Goal: Information Seeking & Learning: Learn about a topic

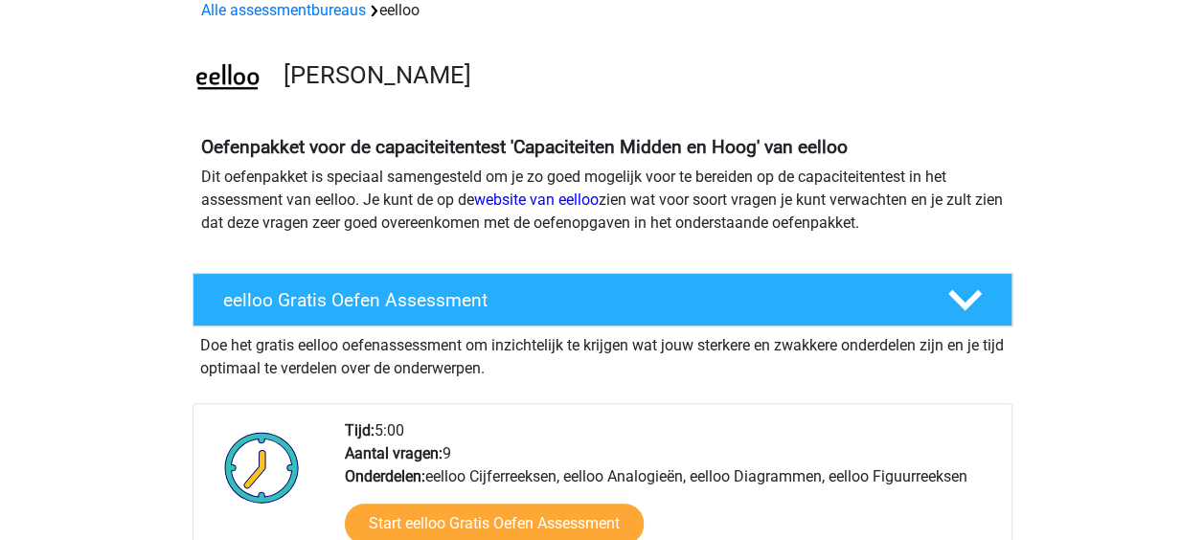
scroll to position [111, 0]
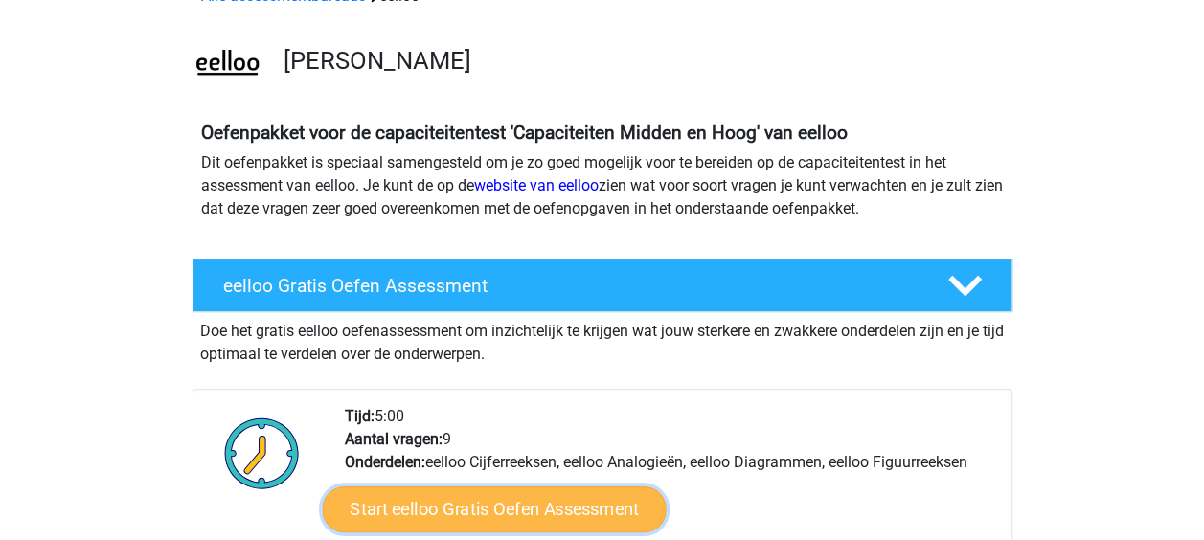
click at [478, 525] on link "Start eelloo Gratis Oefen Assessment" at bounding box center [494, 510] width 344 height 46
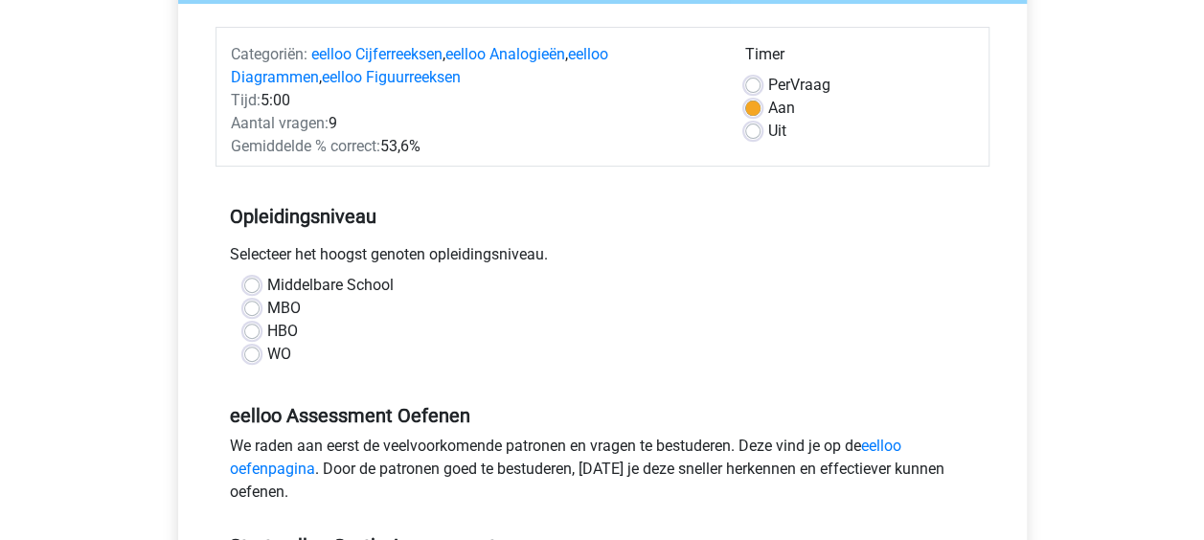
scroll to position [267, 0]
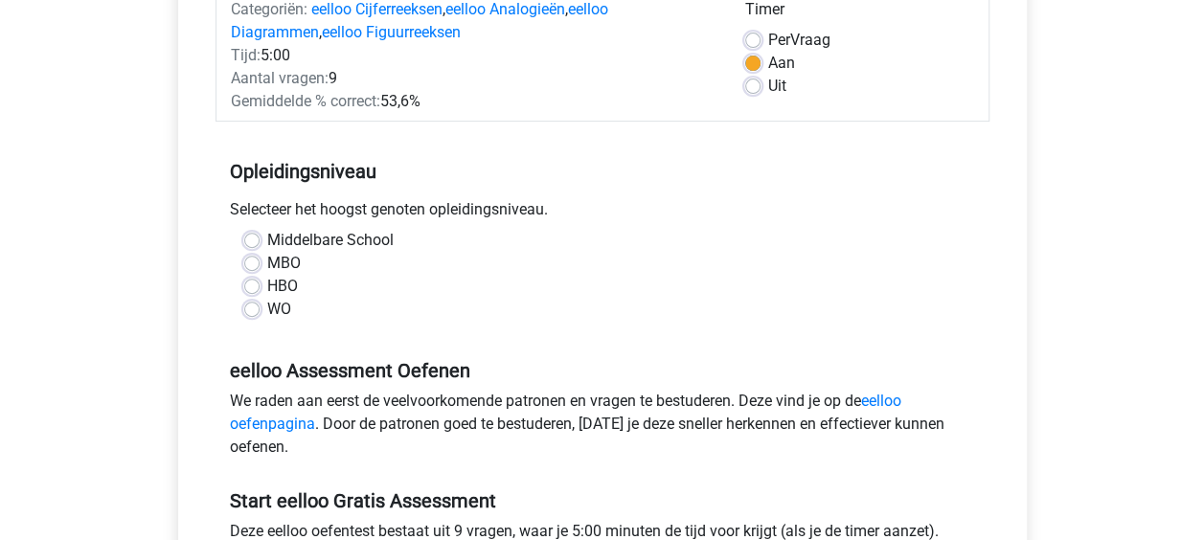
click at [267, 257] on label "MBO" at bounding box center [284, 263] width 34 height 23
click at [255, 257] on input "MBO" at bounding box center [251, 261] width 15 height 19
radio input "true"
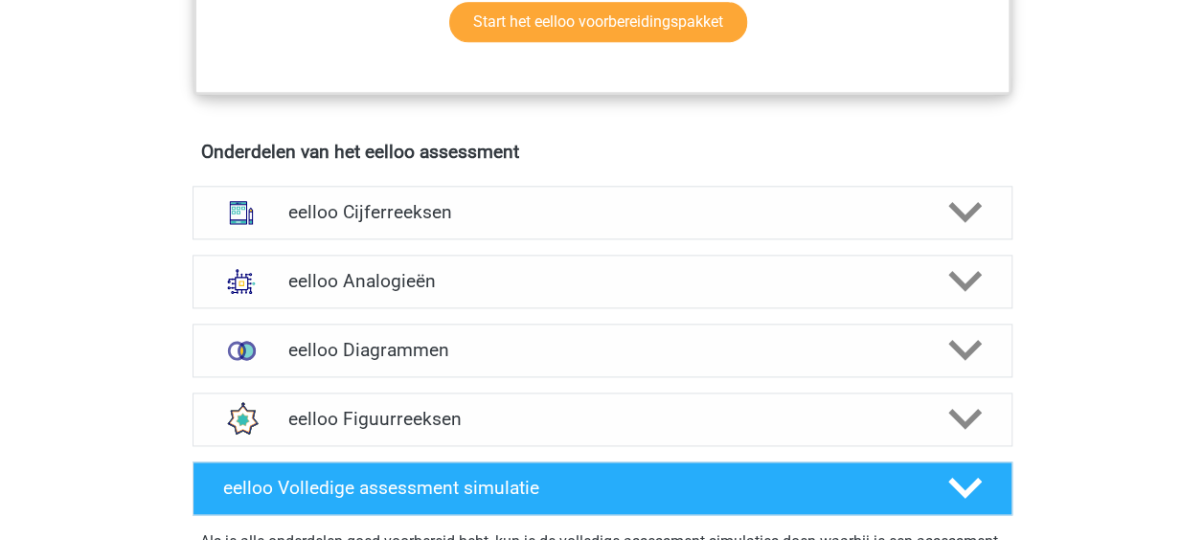
scroll to position [1087, 0]
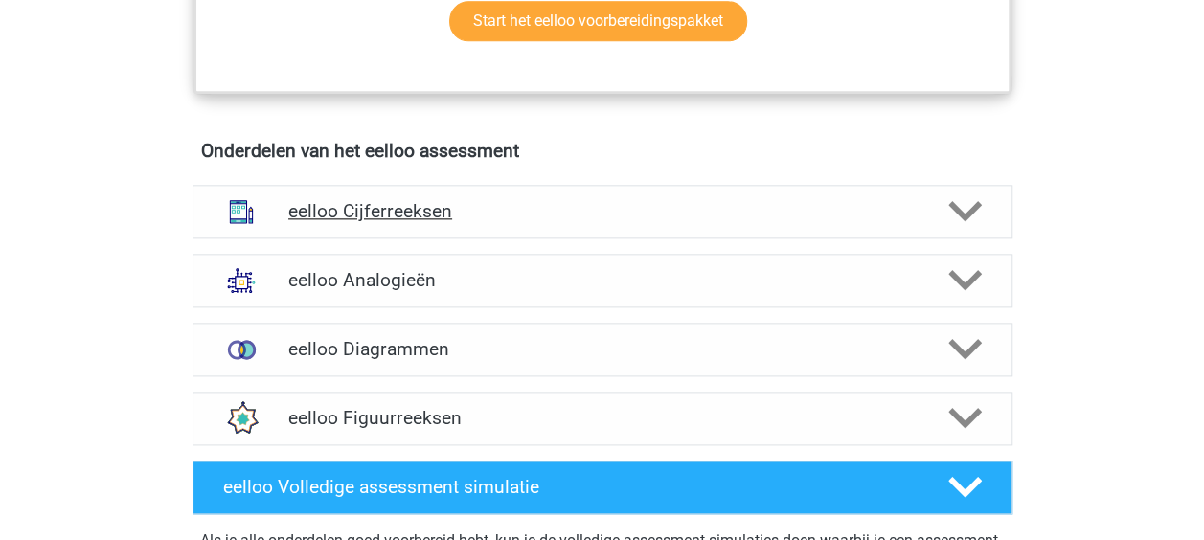
click at [395, 220] on h4 "eelloo Cijferreeksen" at bounding box center [601, 211] width 627 height 22
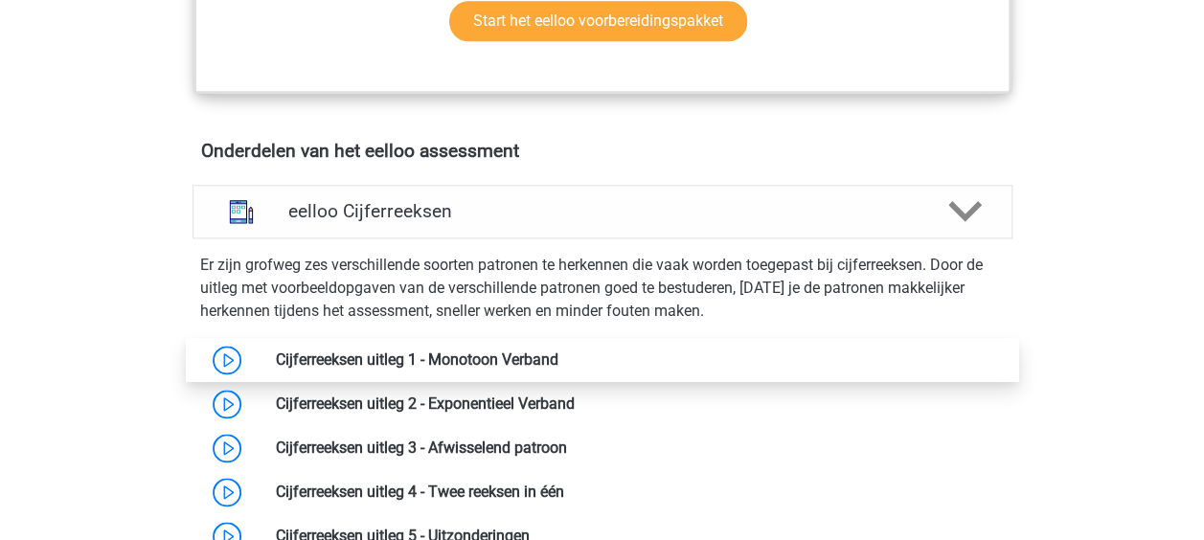
click at [558, 364] on link at bounding box center [558, 360] width 0 height 18
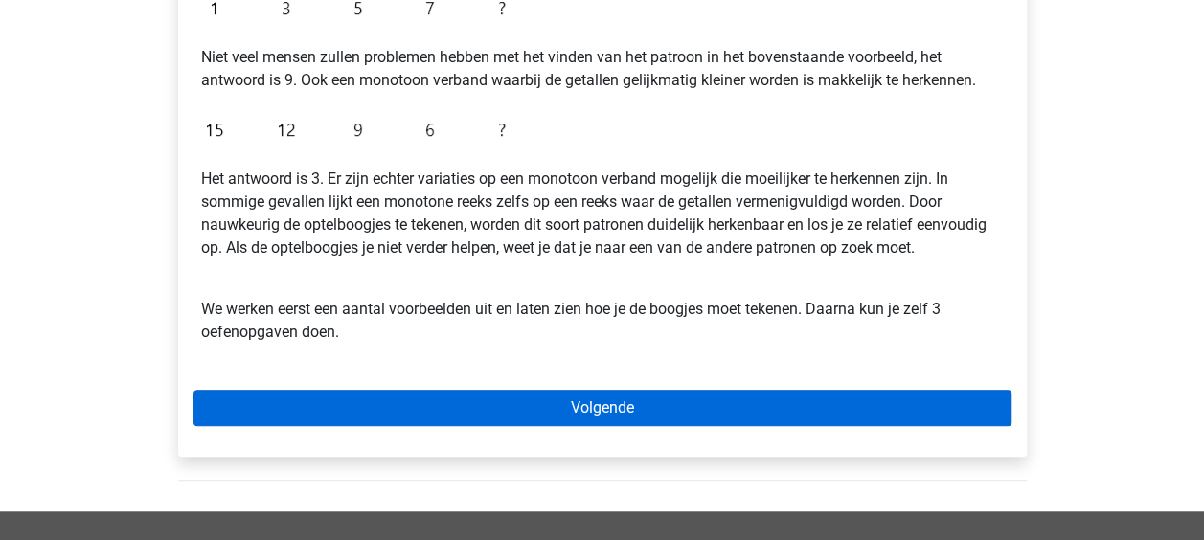
scroll to position [535, 0]
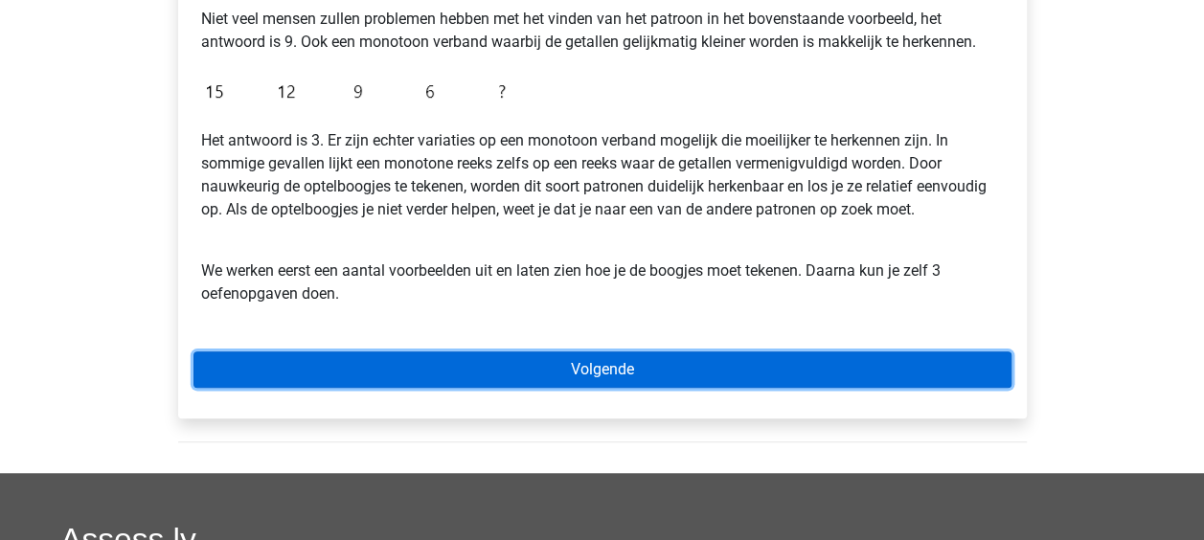
click at [391, 370] on link "Volgende" at bounding box center [602, 370] width 818 height 36
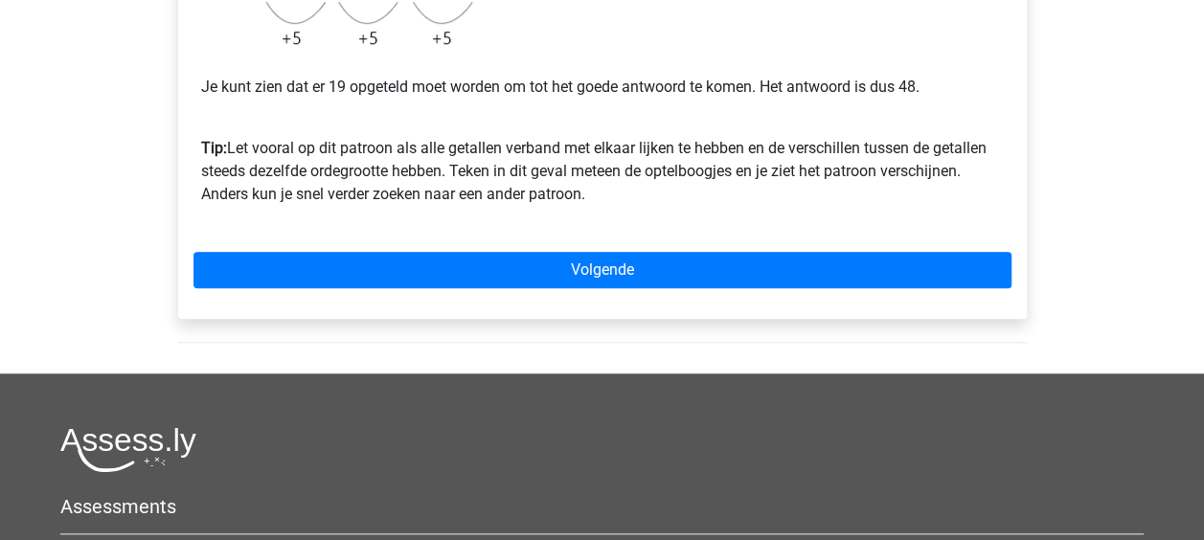
scroll to position [694, 0]
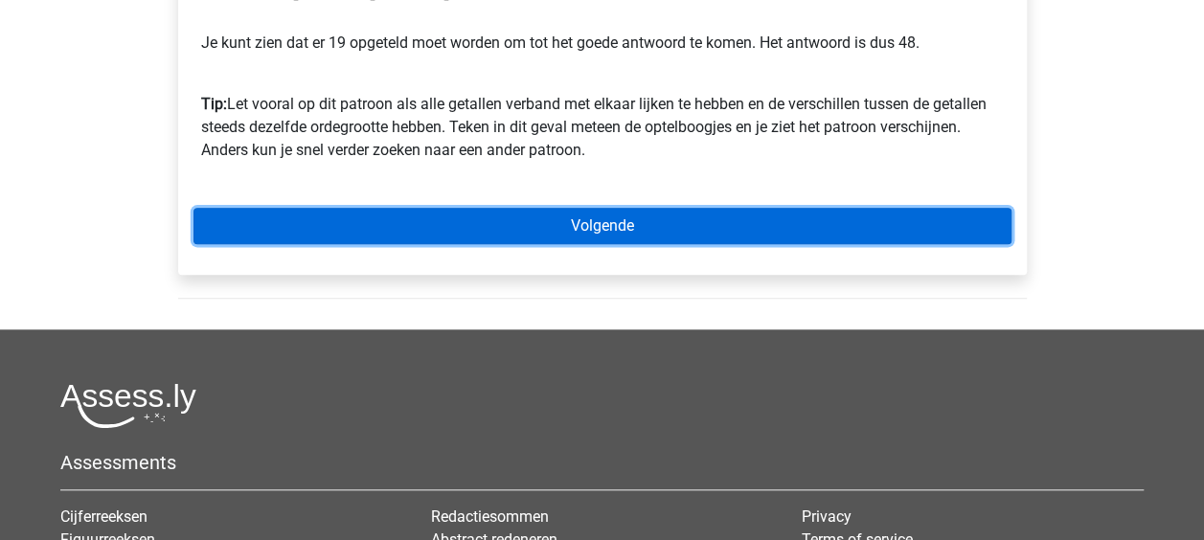
click at [733, 239] on link "Volgende" at bounding box center [602, 226] width 818 height 36
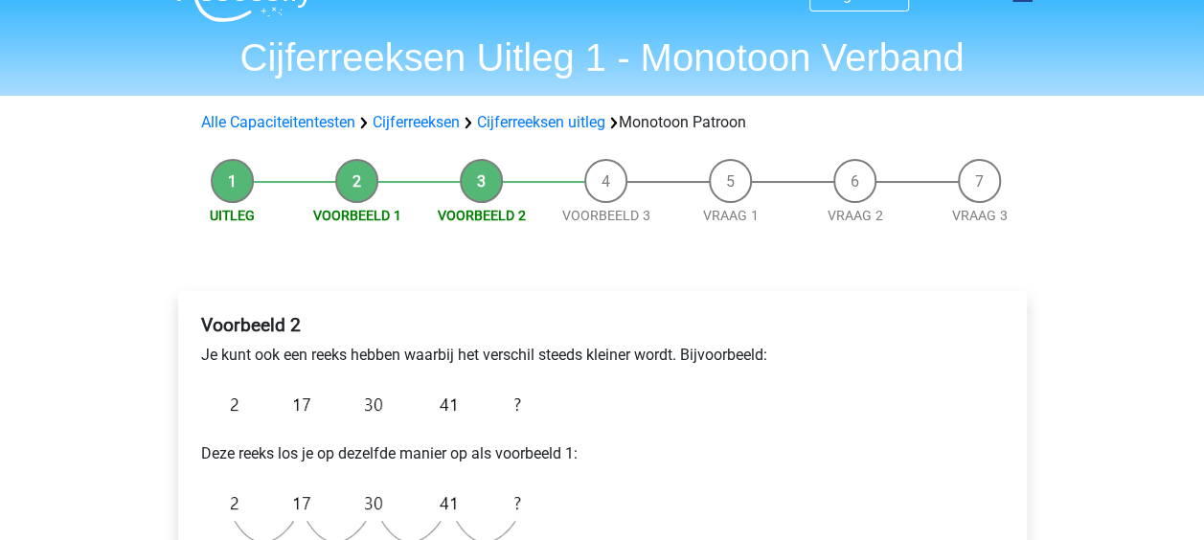
click at [733, 239] on div "Uitleg Voorbeeld 1 Voorbeeld 2 Voorbeeld 3 Vraag 1 Vraag 2 Vraag 3 Voorbeeld 2 …" at bounding box center [603, 494] width 910 height 691
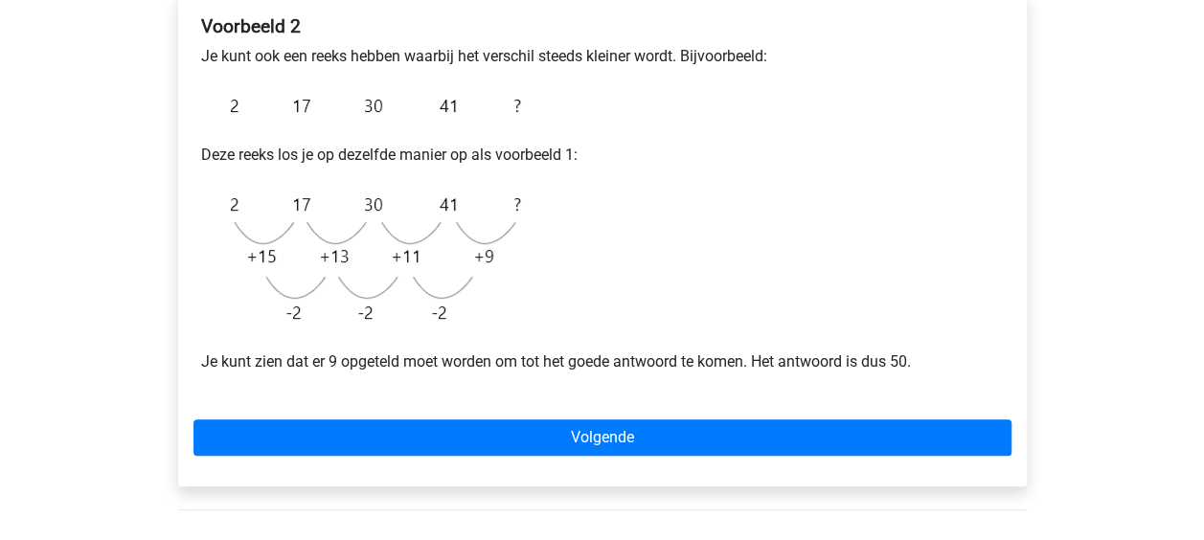
scroll to position [345, 0]
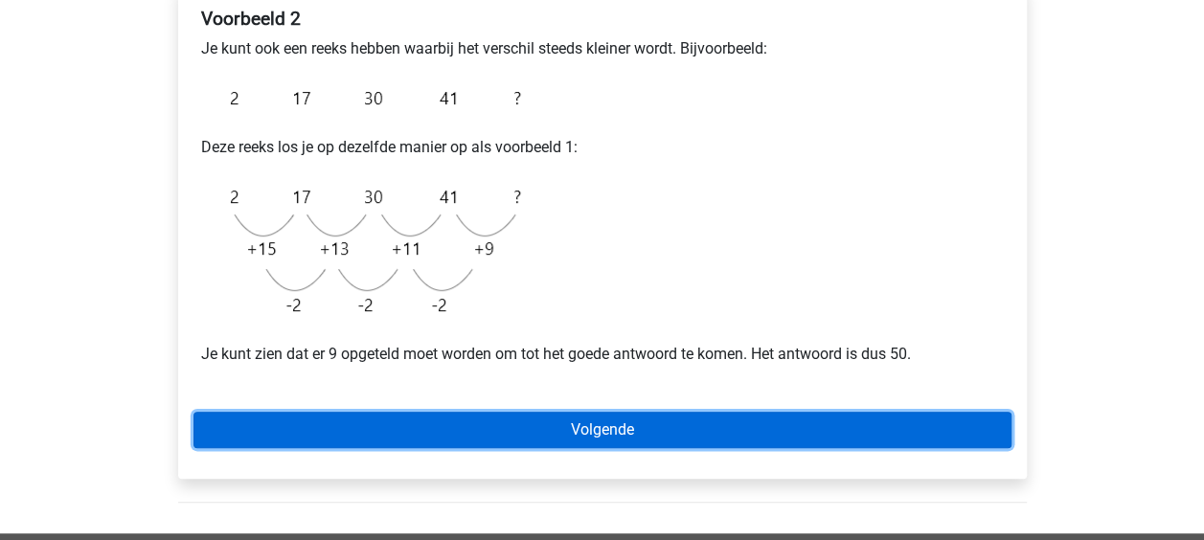
click at [810, 429] on link "Volgende" at bounding box center [602, 430] width 818 height 36
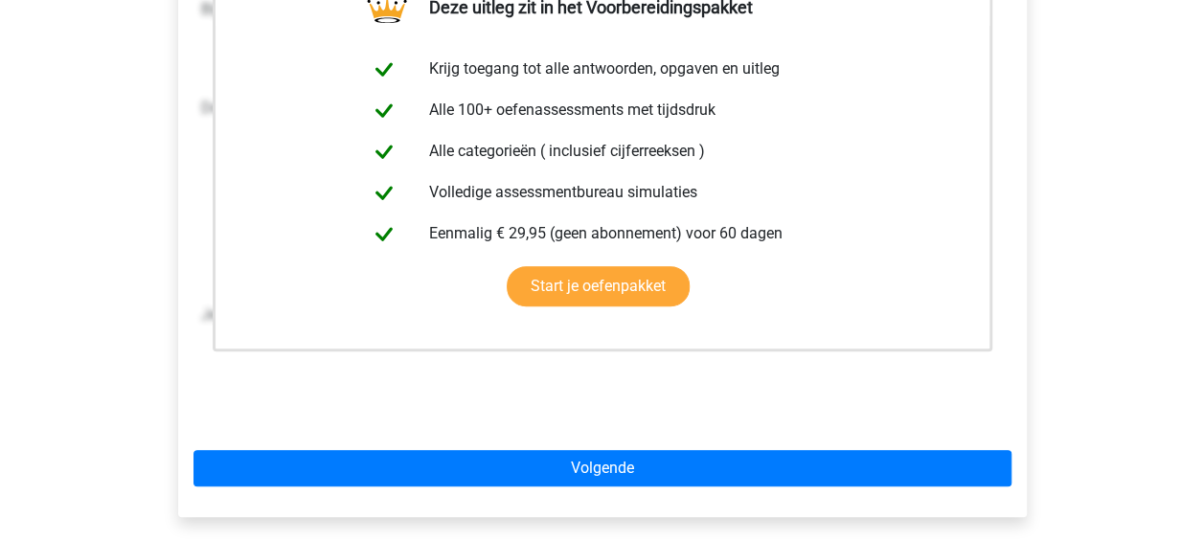
scroll to position [421, 0]
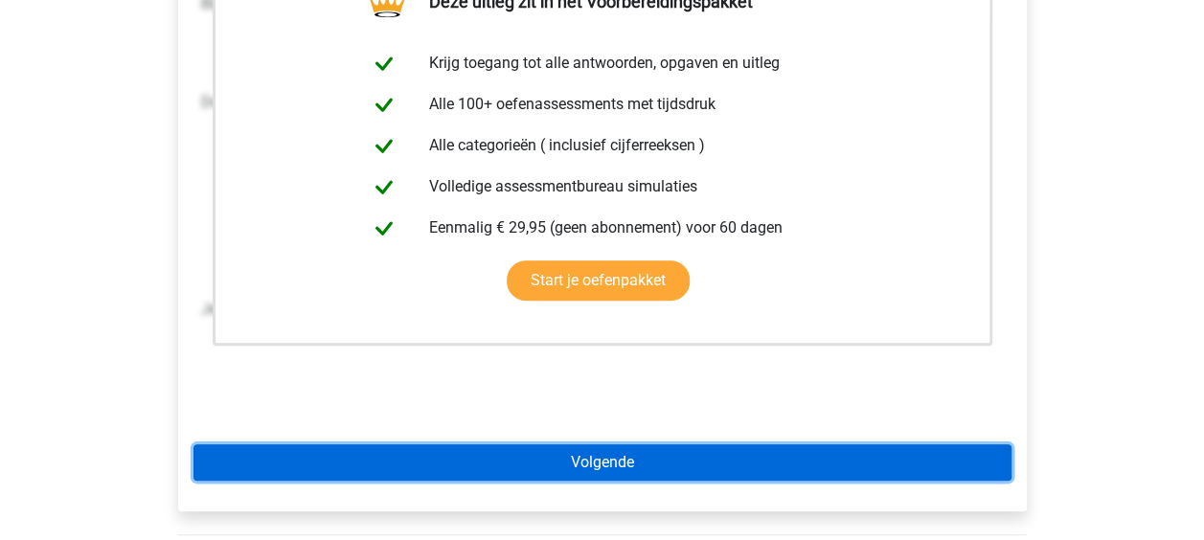
click at [821, 450] on link "Volgende" at bounding box center [602, 462] width 818 height 36
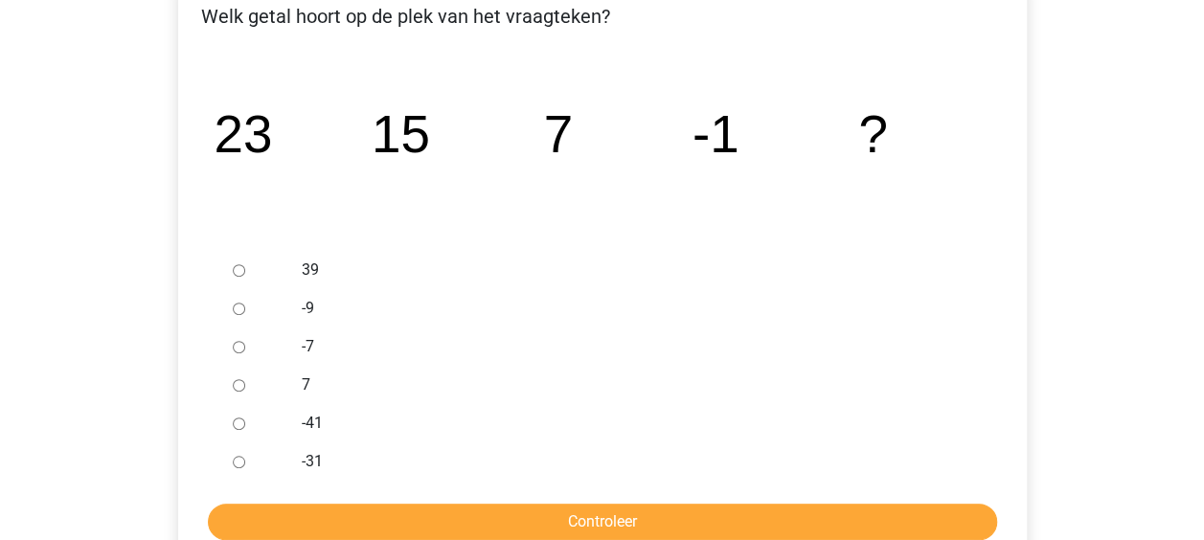
scroll to position [383, 0]
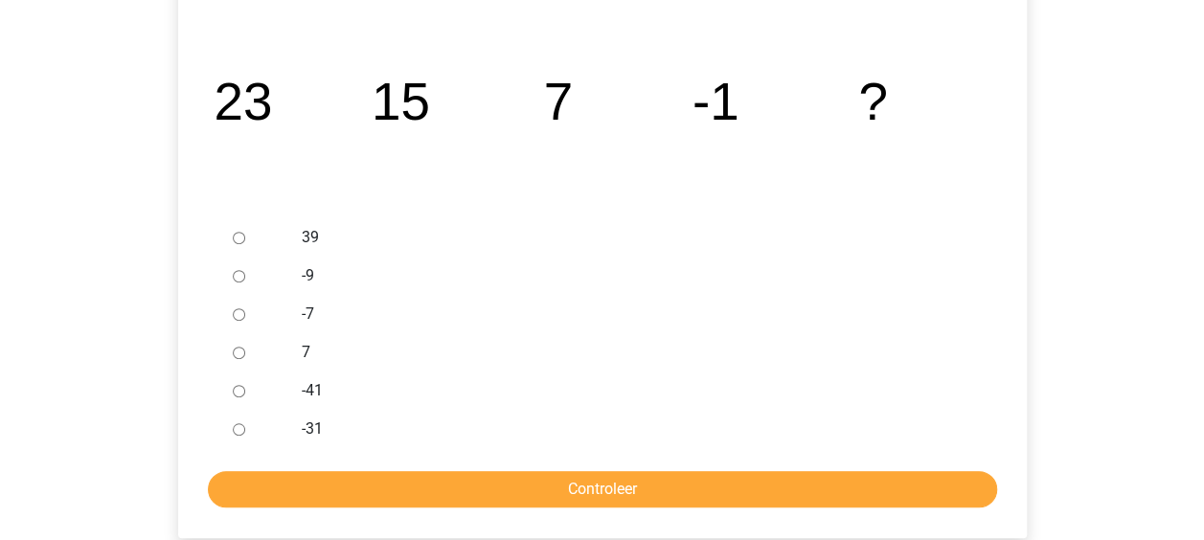
click at [239, 276] on input "-9" at bounding box center [239, 276] width 12 height 12
radio input "true"
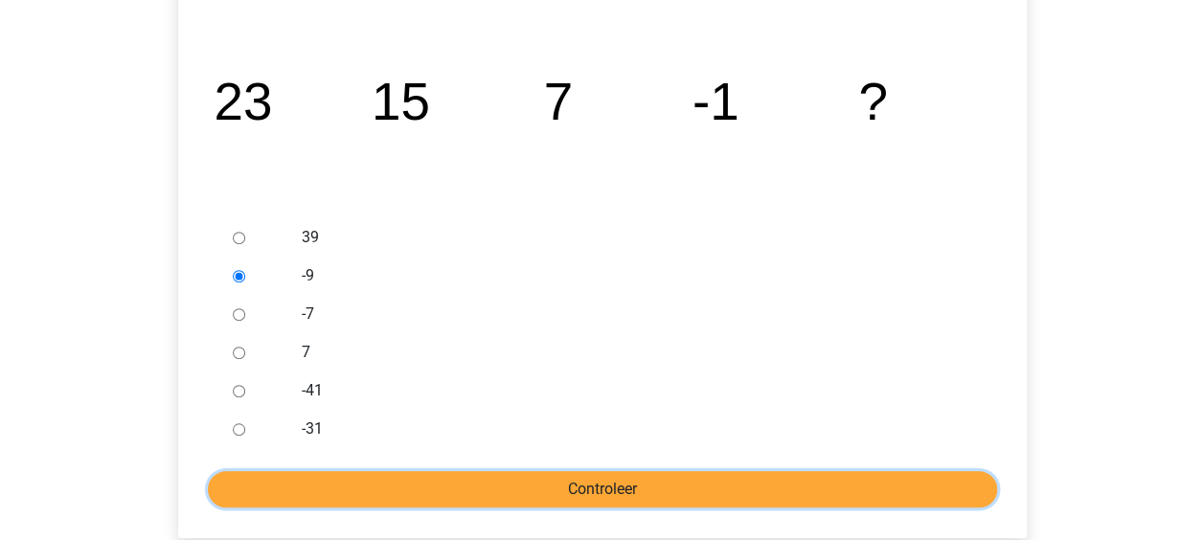
click at [496, 487] on input "Controleer" at bounding box center [602, 489] width 789 height 36
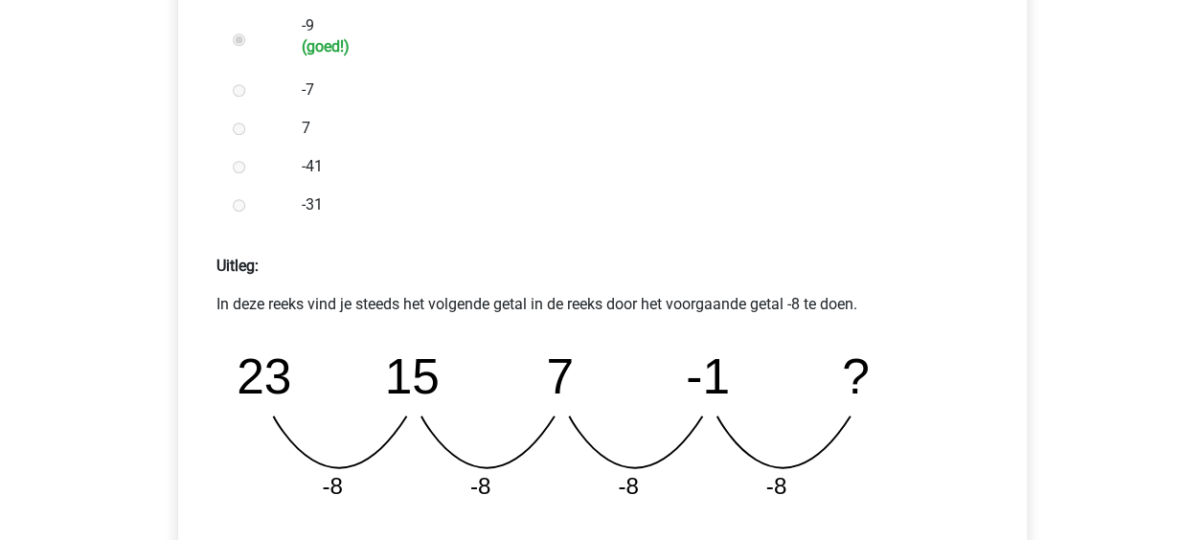
scroll to position [728, 0]
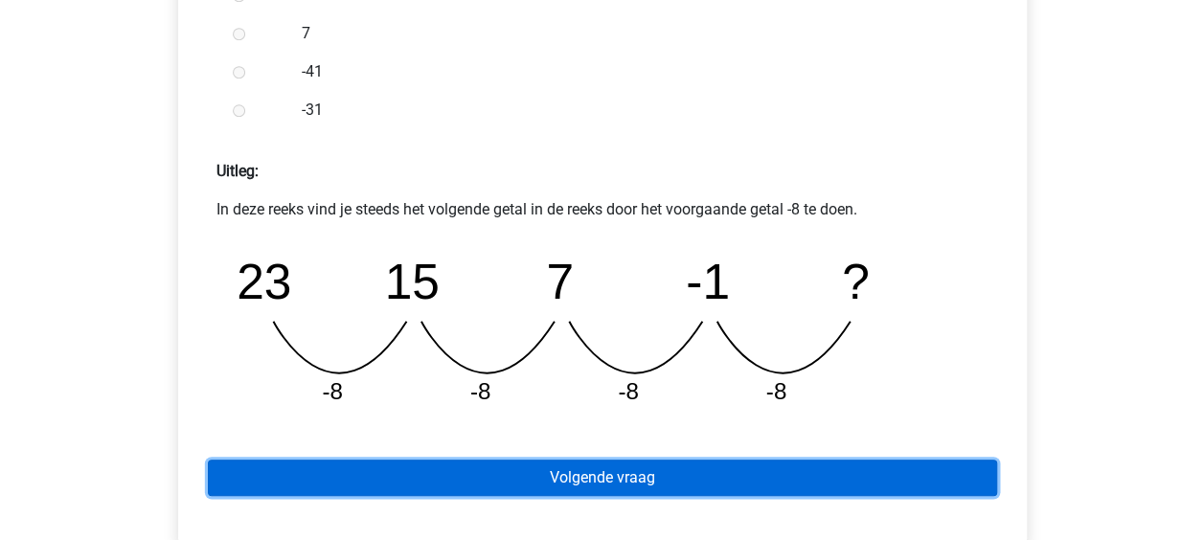
drag, startPoint x: 0, startPoint y: 0, endPoint x: 496, endPoint y: 487, distance: 695.0
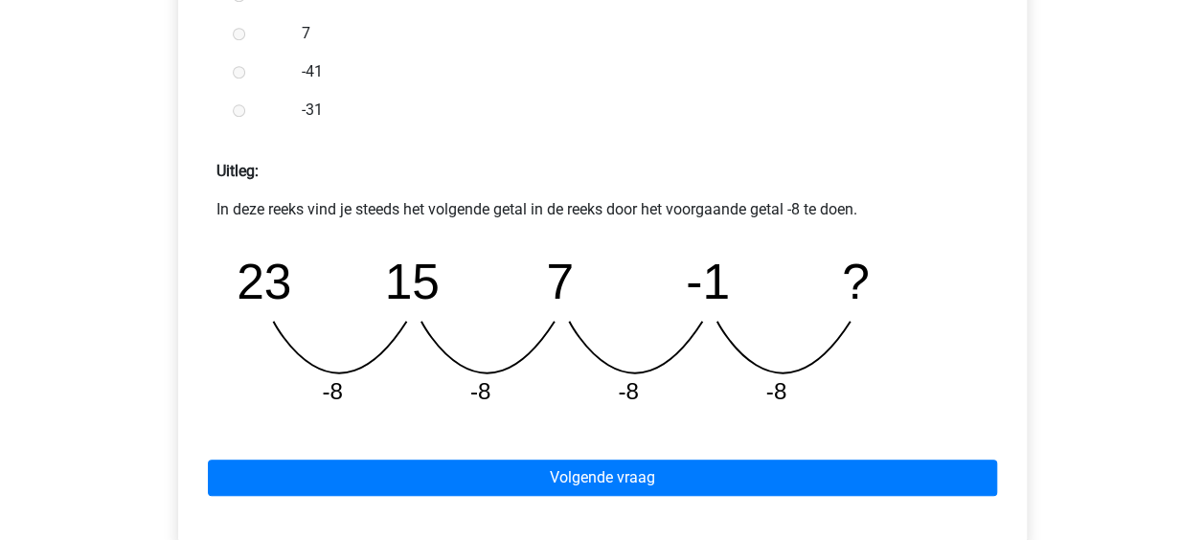
drag, startPoint x: 496, startPoint y: 487, endPoint x: 444, endPoint y: 454, distance: 61.1
click at [444, 454] on div "Volgende vraag" at bounding box center [602, 473] width 818 height 105
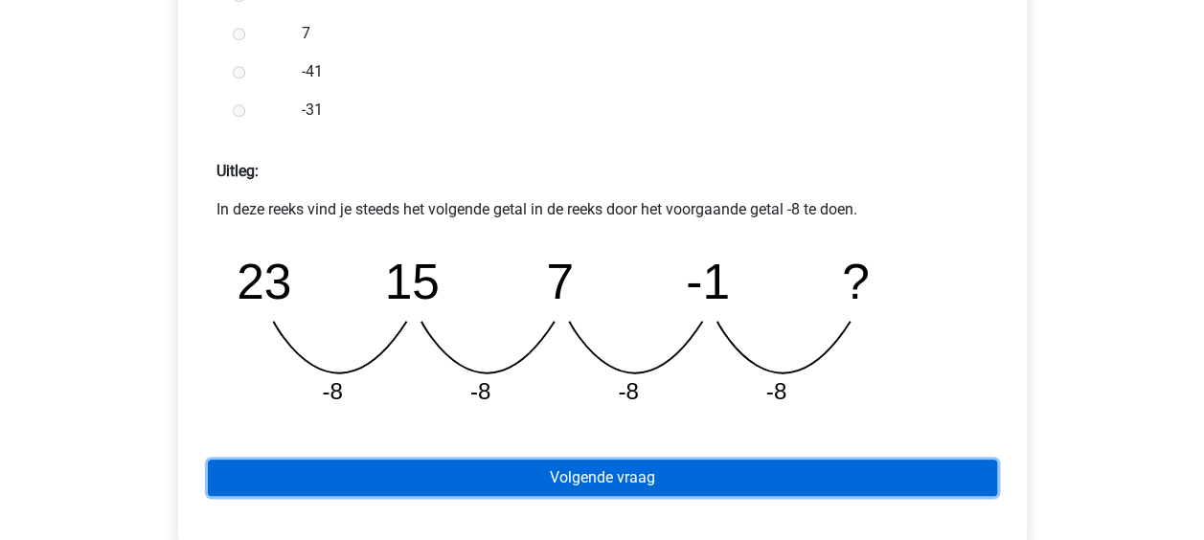
click at [453, 483] on link "Volgende vraag" at bounding box center [602, 478] width 789 height 36
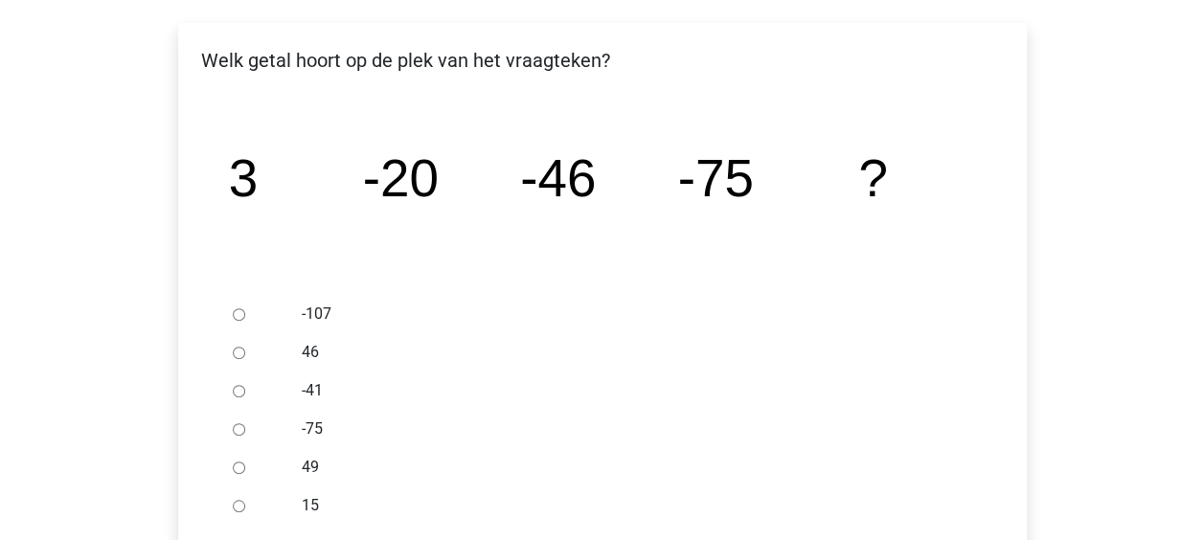
scroll to position [345, 0]
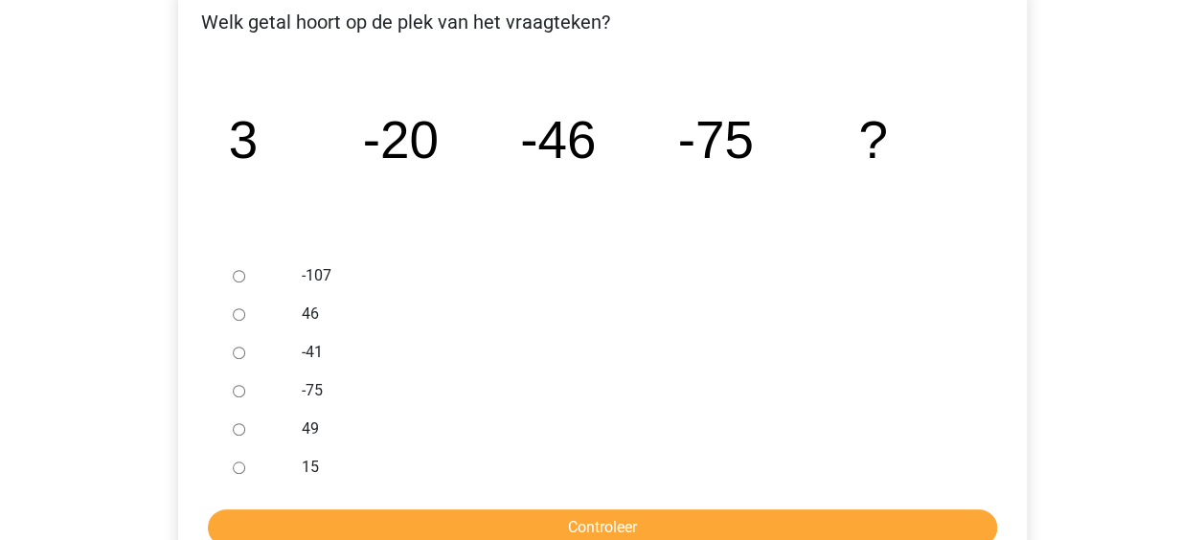
click at [242, 390] on input "-75" at bounding box center [239, 391] width 12 height 12
radio input "true"
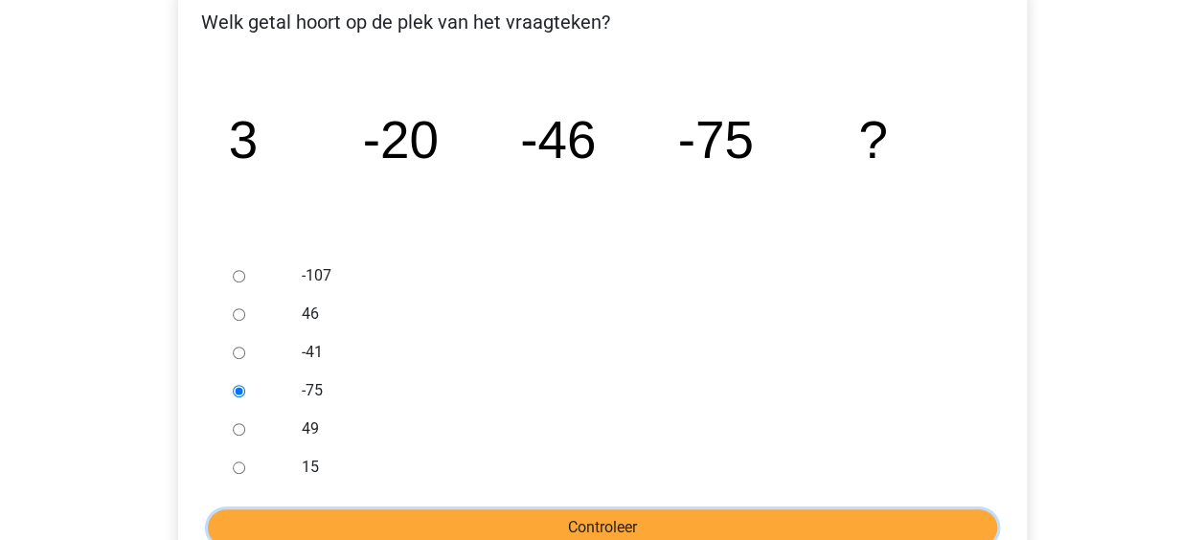
click at [398, 525] on input "Controleer" at bounding box center [602, 528] width 789 height 36
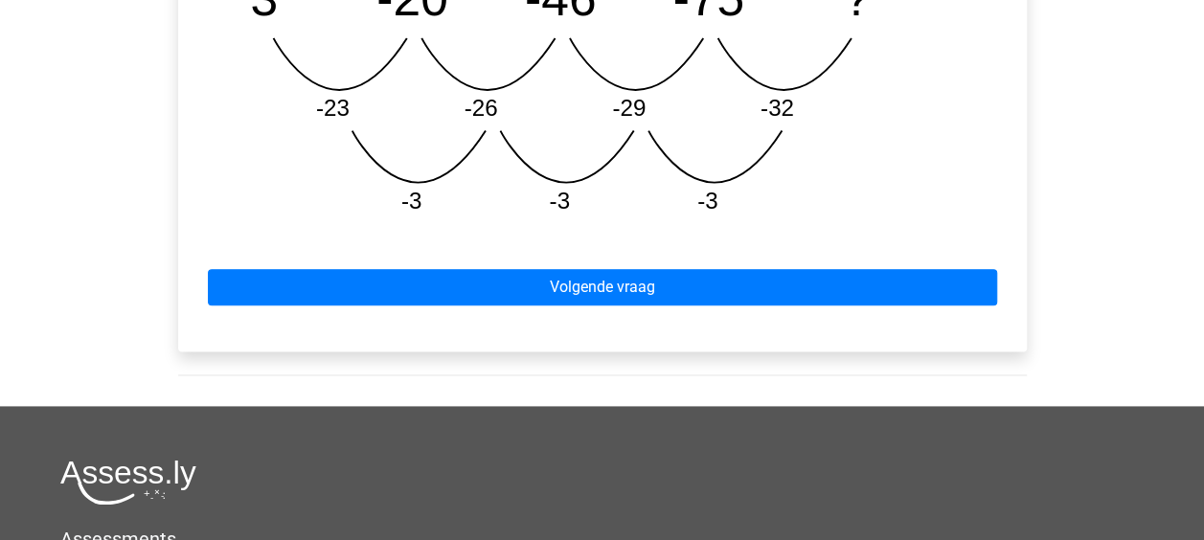
scroll to position [1035, 0]
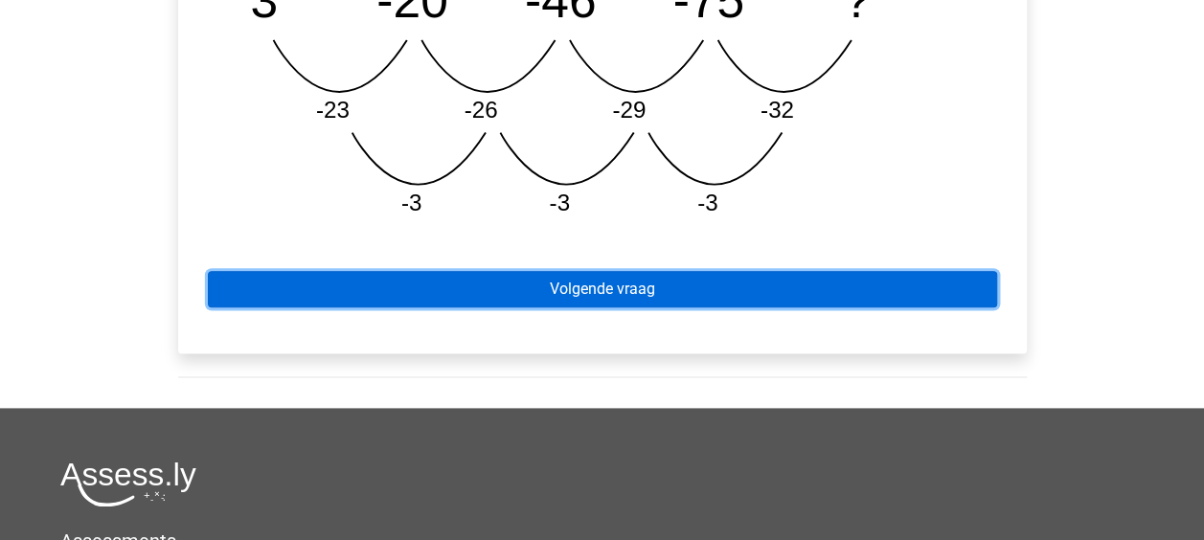
click at [570, 288] on link "Volgende vraag" at bounding box center [602, 289] width 789 height 36
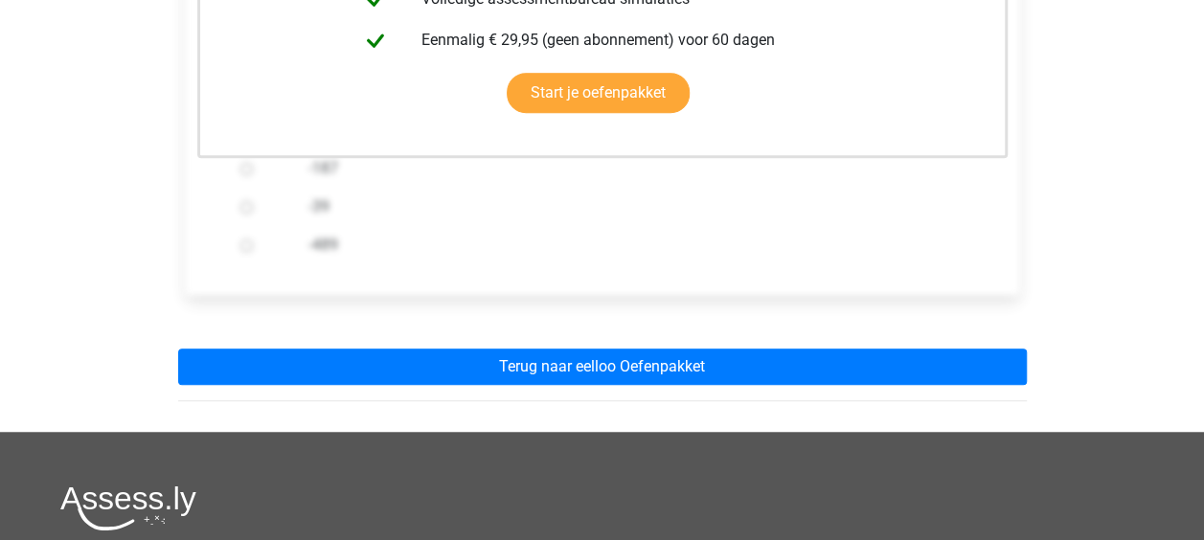
scroll to position [613, 0]
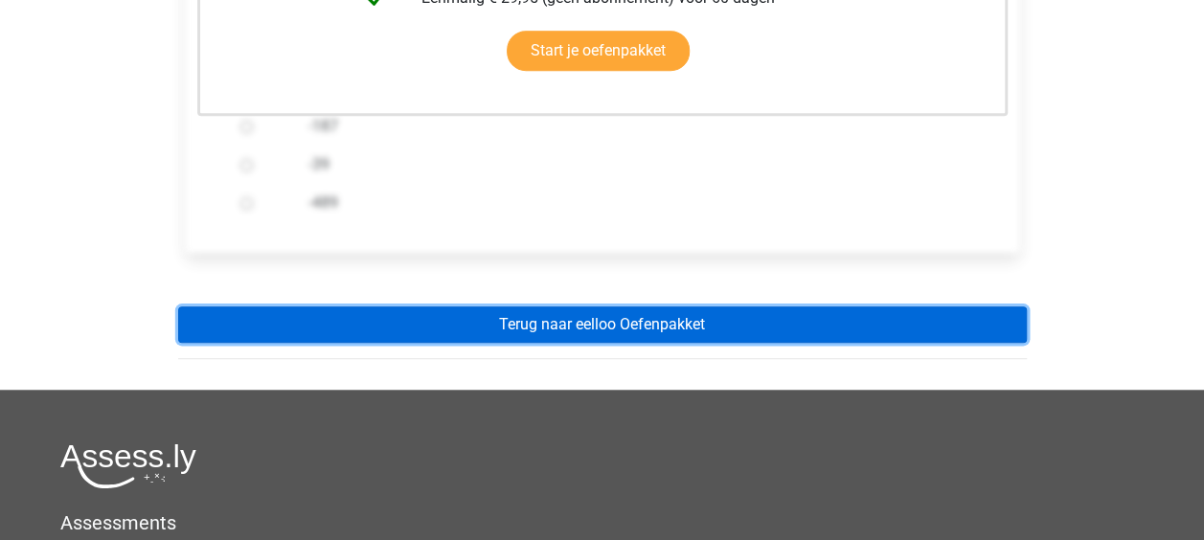
click at [578, 322] on link "Terug naar eelloo Oefenpakket" at bounding box center [602, 325] width 849 height 36
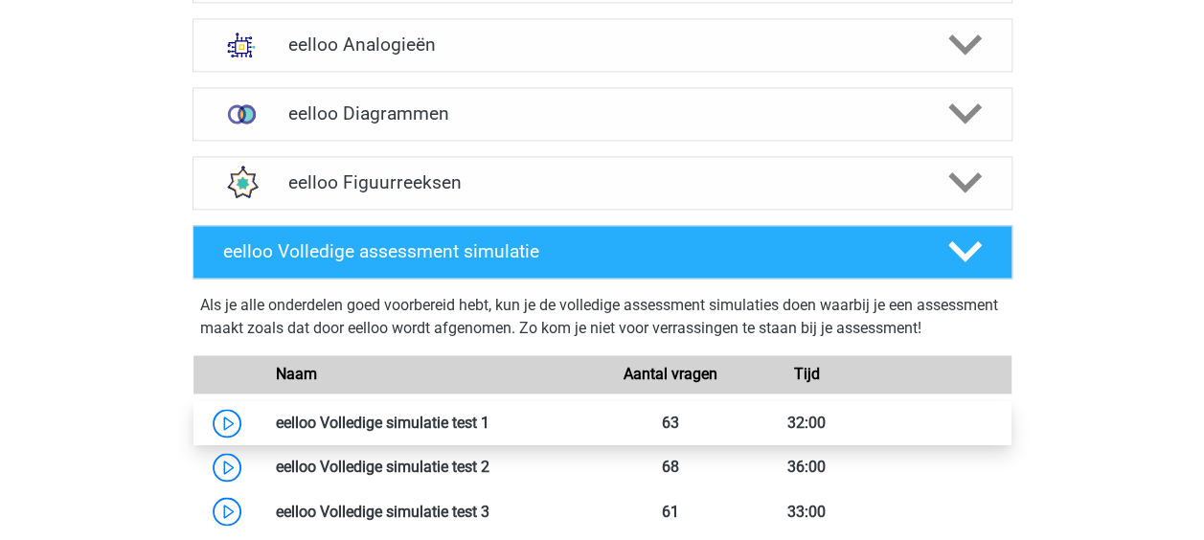
scroll to position [1129, 0]
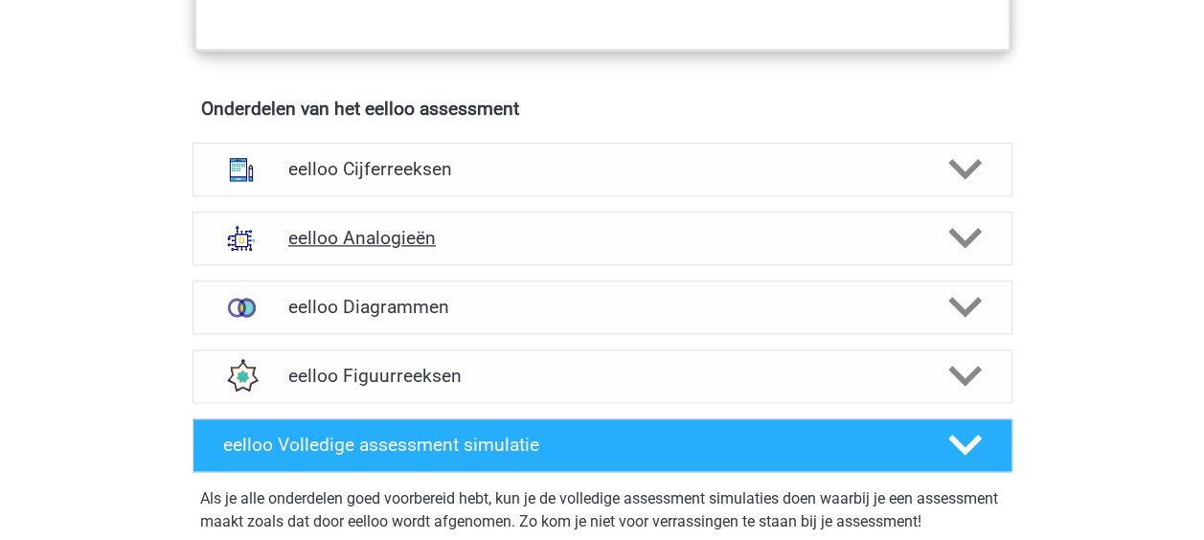
click at [322, 249] on h4 "eelloo Analogieën" at bounding box center [601, 238] width 627 height 22
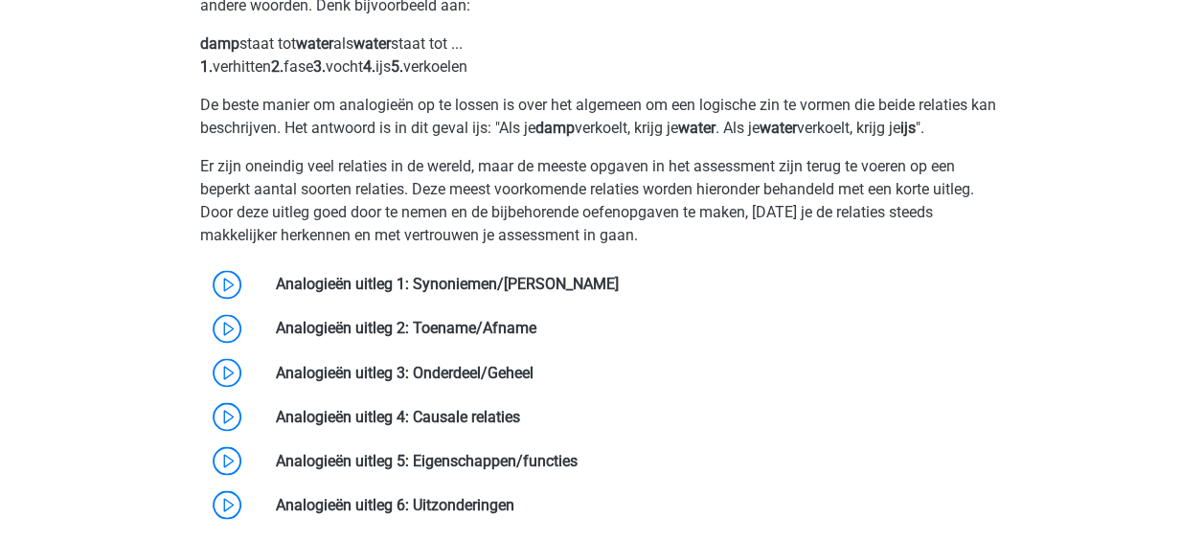
scroll to position [1460, 0]
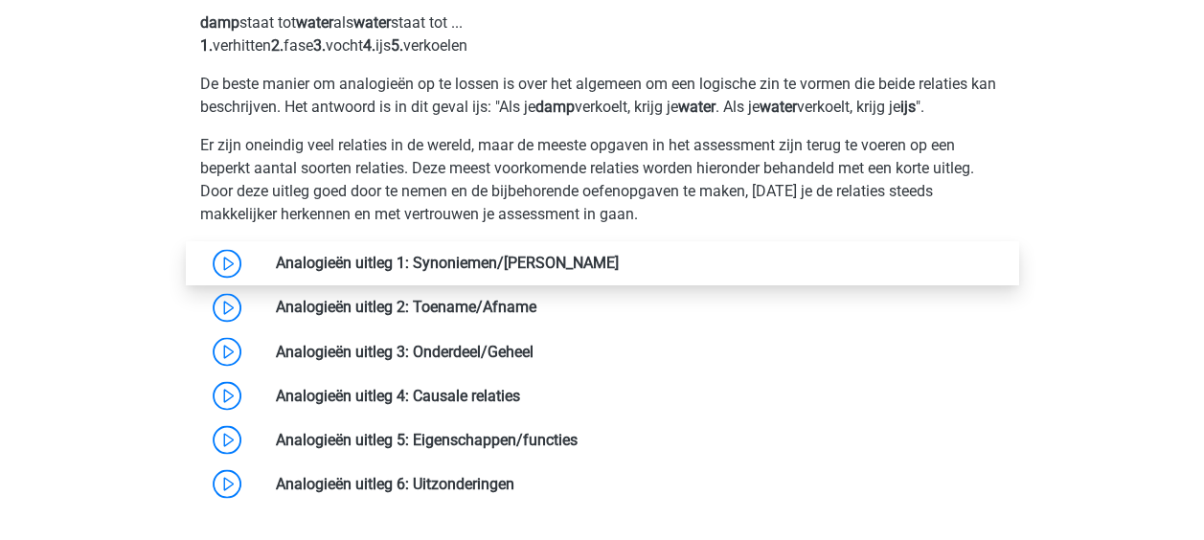
click at [619, 267] on link at bounding box center [619, 263] width 0 height 18
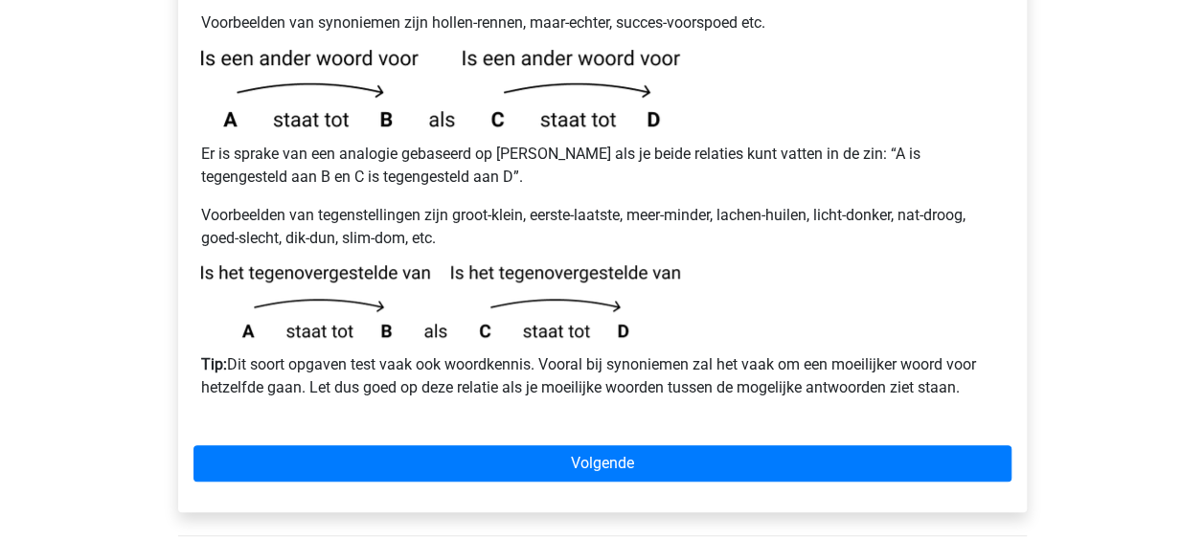
scroll to position [479, 0]
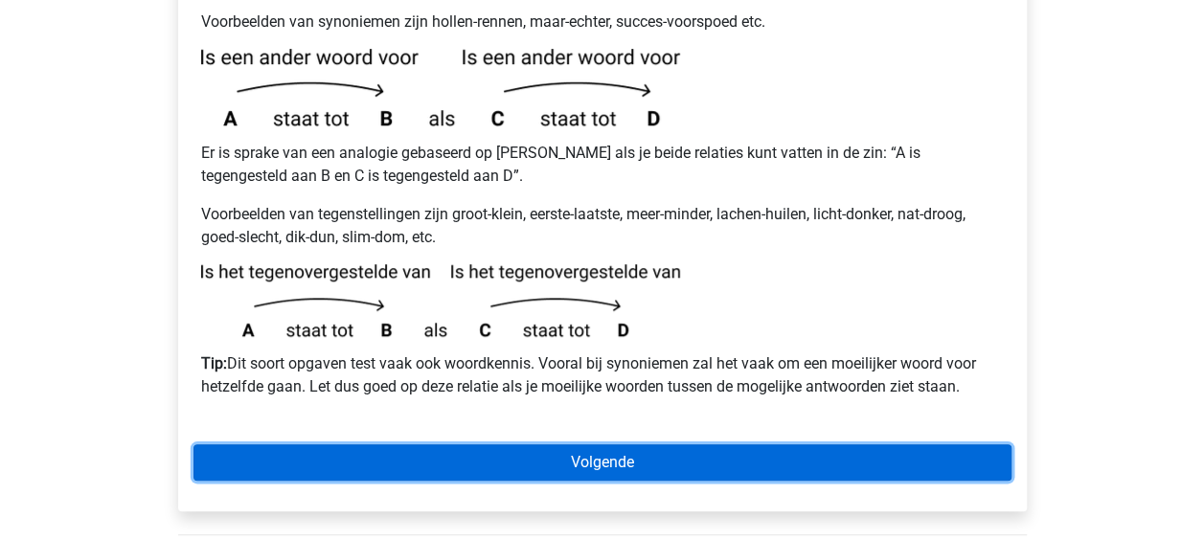
click at [607, 444] on link "Volgende" at bounding box center [602, 462] width 818 height 36
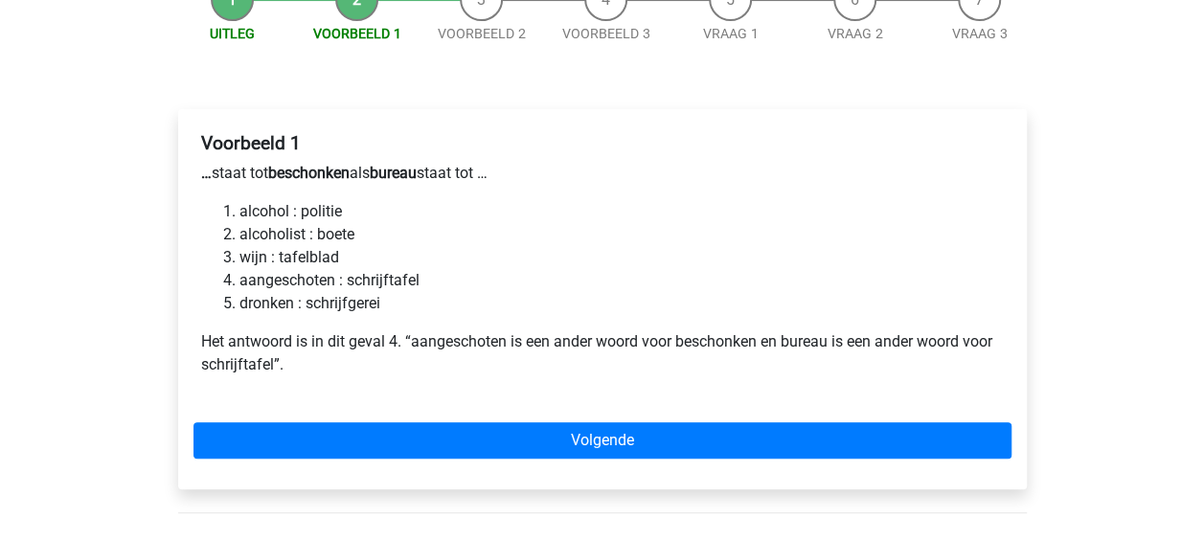
scroll to position [268, 0]
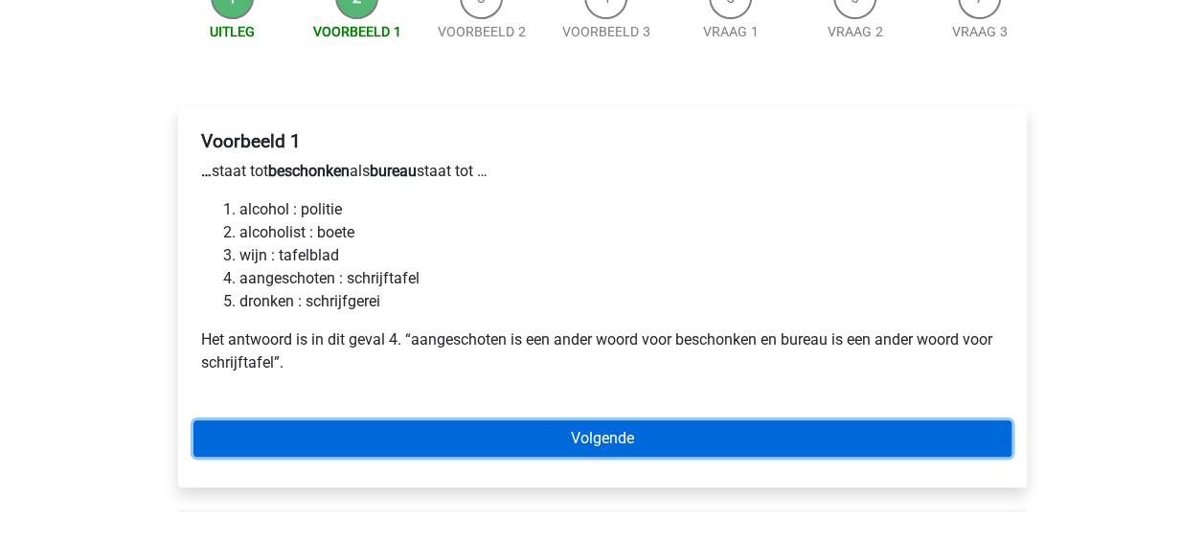
click at [560, 421] on link "Volgende" at bounding box center [602, 439] width 818 height 36
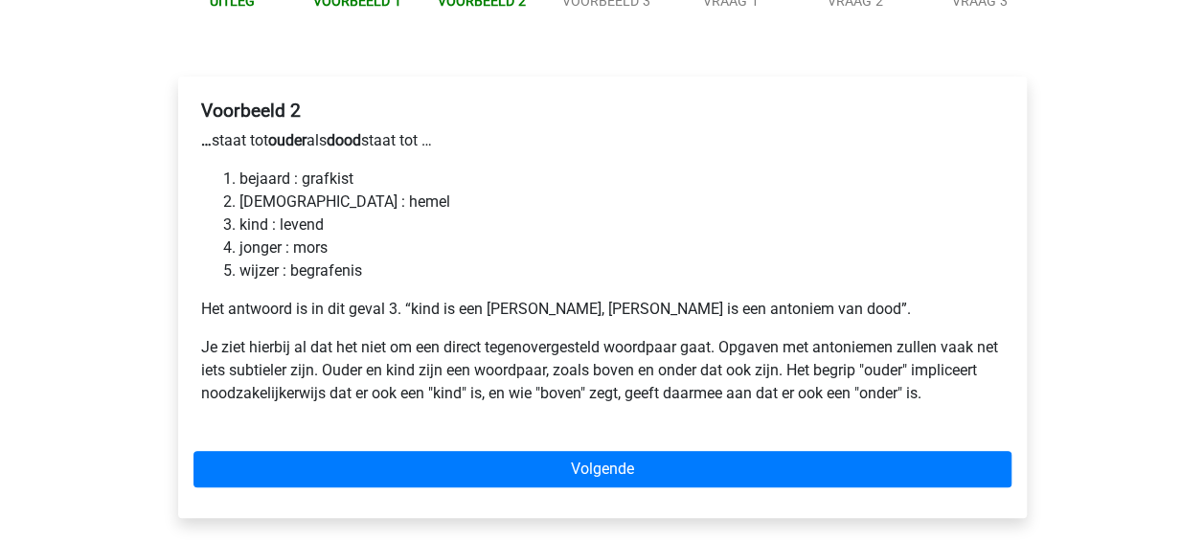
scroll to position [307, 0]
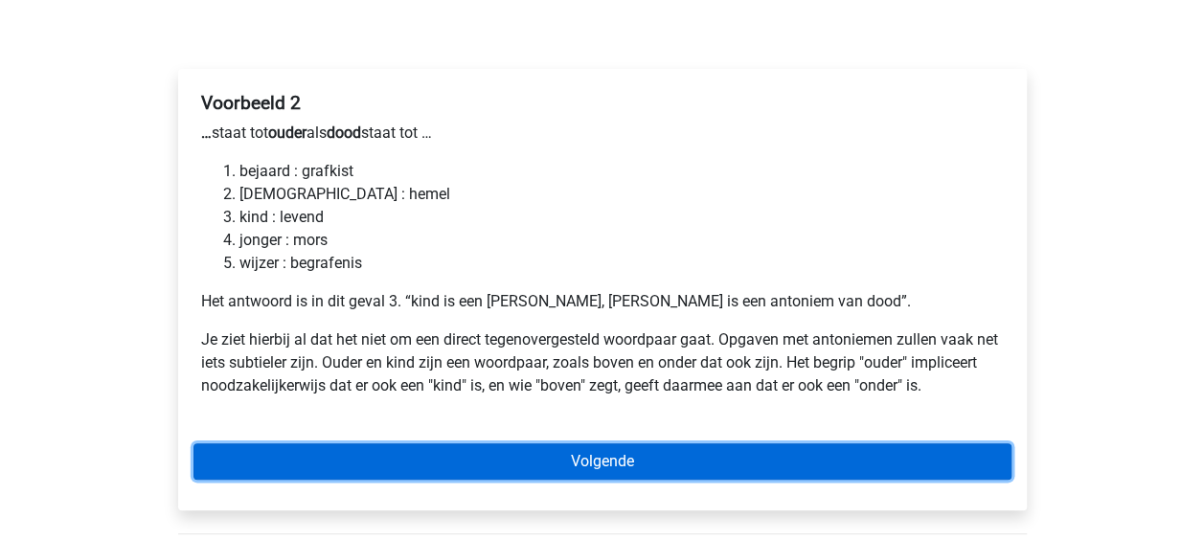
click at [576, 443] on link "Volgende" at bounding box center [602, 461] width 818 height 36
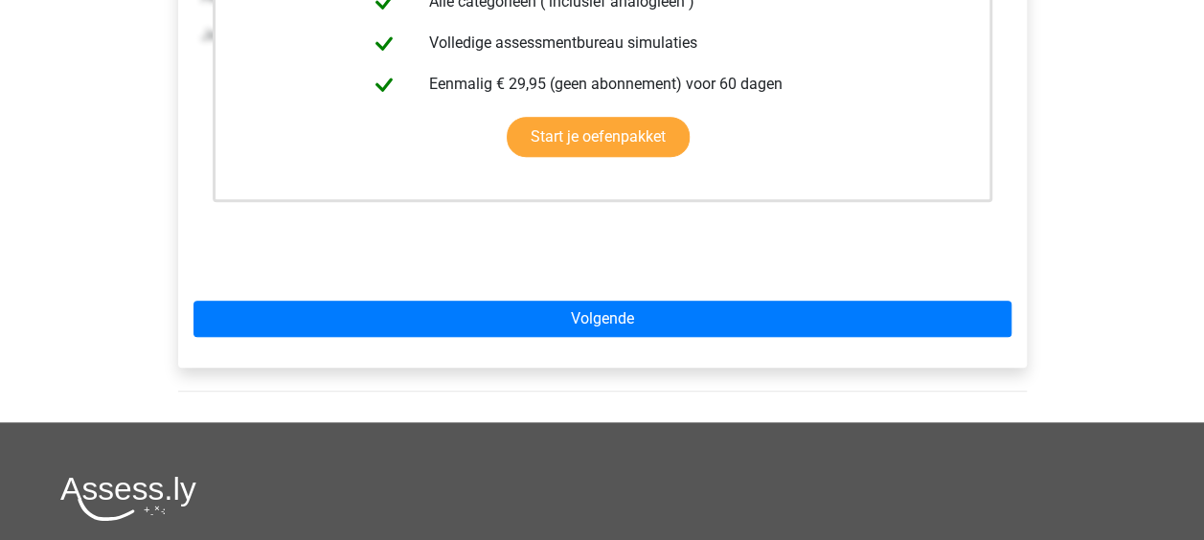
scroll to position [613, 0]
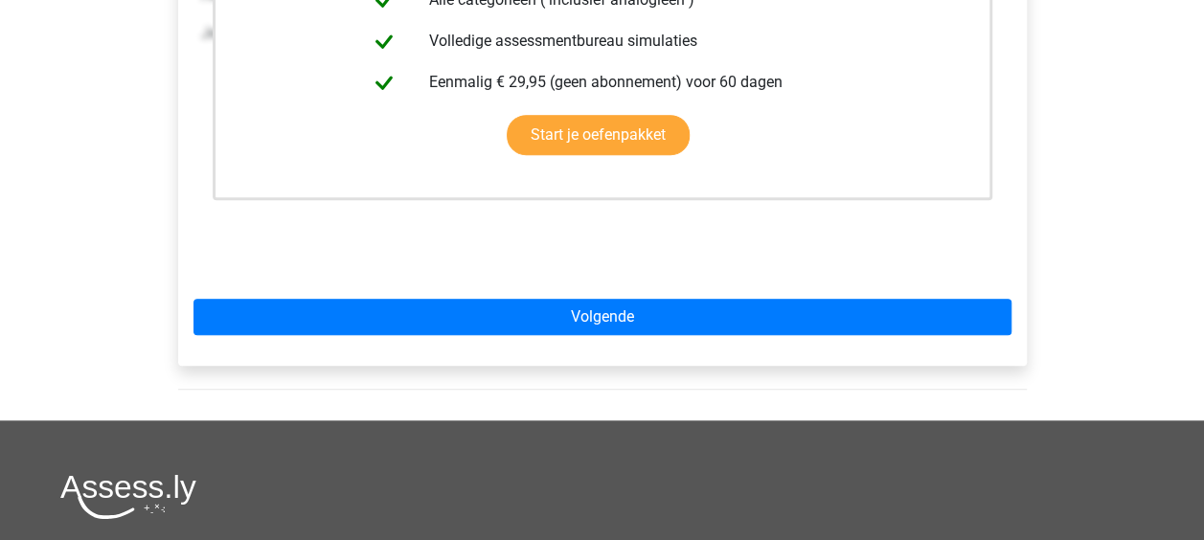
click at [575, 290] on div "Deze uitleg zit in het Voorbereidingspakket Krijg toegang tot alle antwoorden, …" at bounding box center [602, 63] width 849 height 603
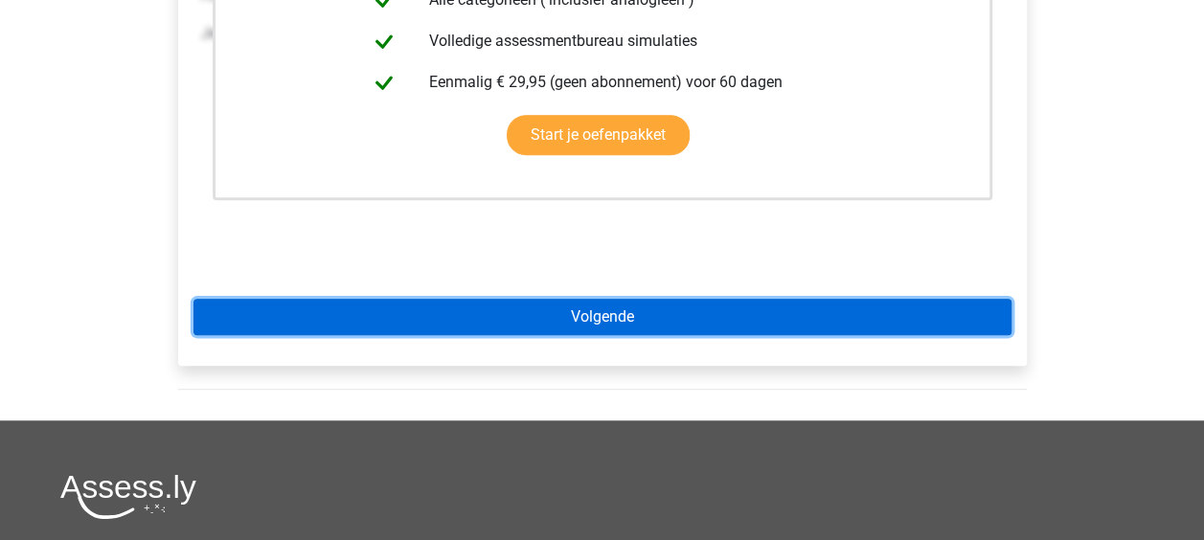
click at [579, 299] on link "Volgende" at bounding box center [602, 317] width 818 height 36
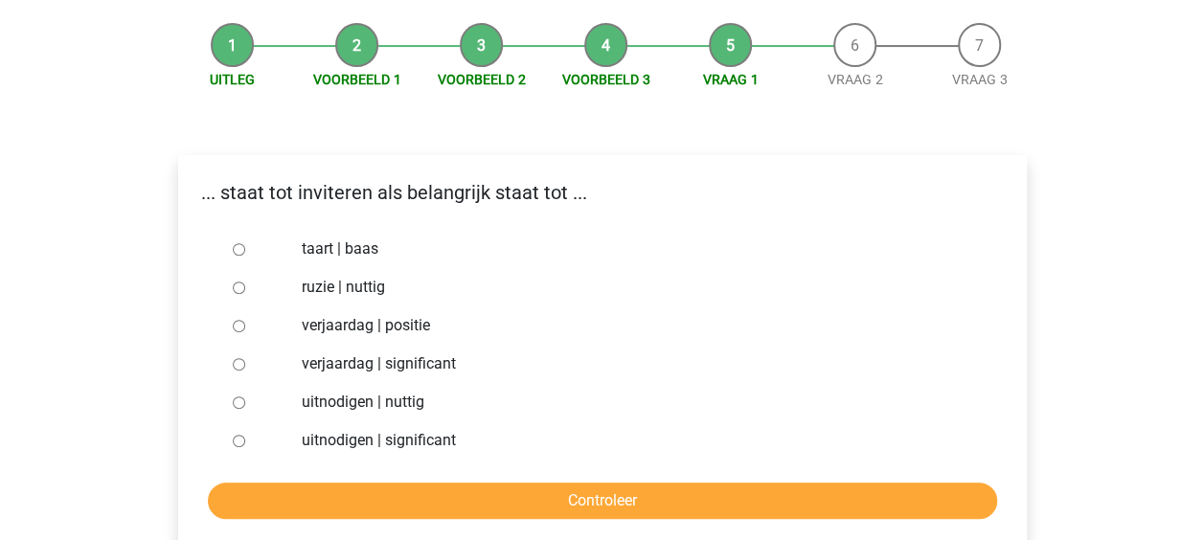
scroll to position [230, 0]
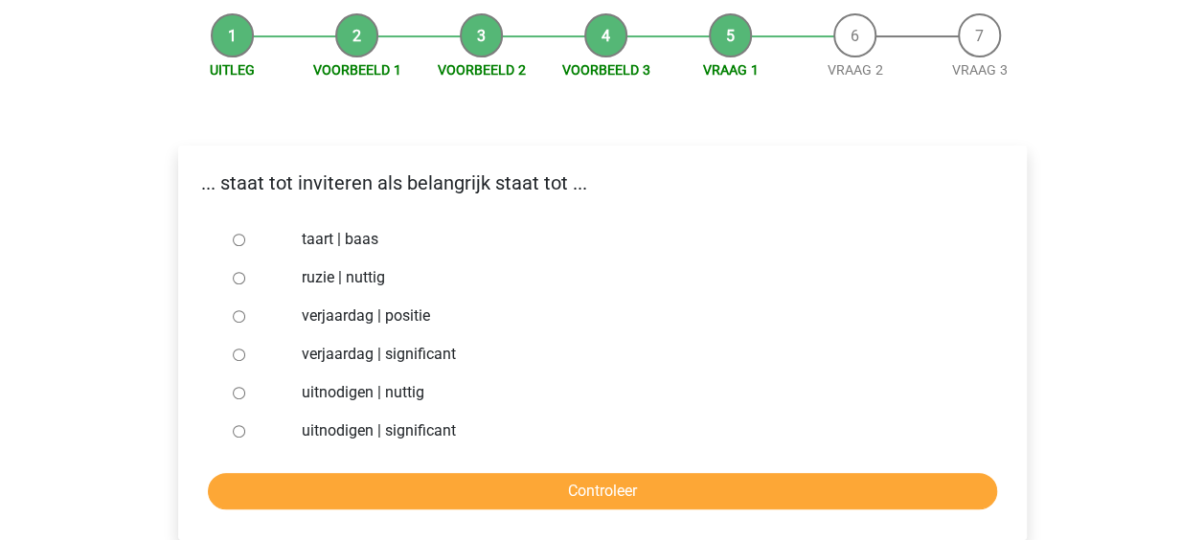
click at [366, 381] on label "uitnodigen | nuttig" at bounding box center [633, 392] width 663 height 23
click at [245, 387] on input "uitnodigen | nuttig" at bounding box center [239, 393] width 12 height 12
radio input "true"
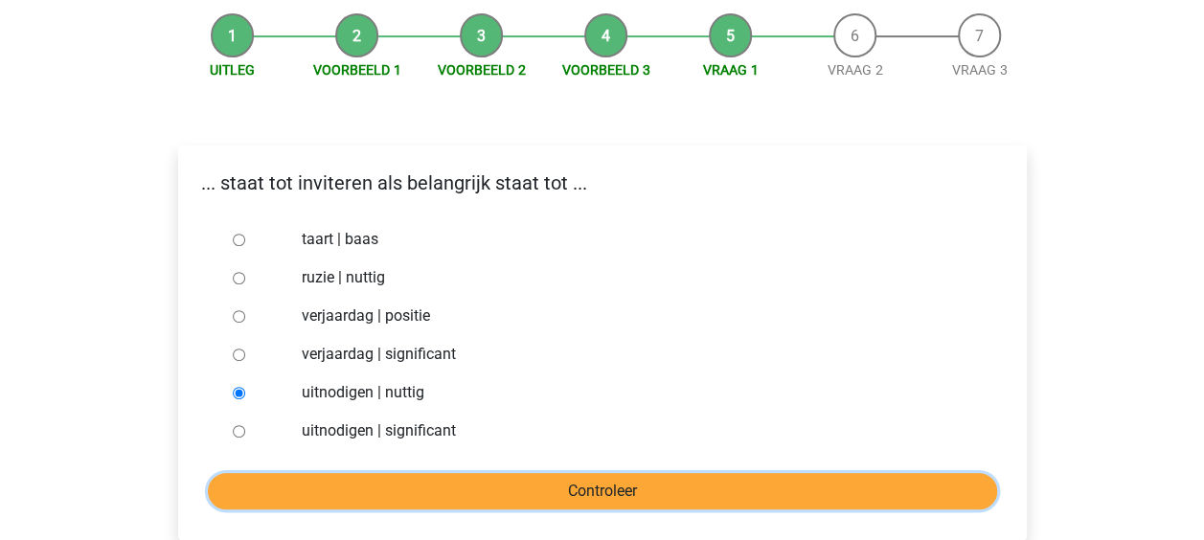
click at [484, 473] on input "Controleer" at bounding box center [602, 491] width 789 height 36
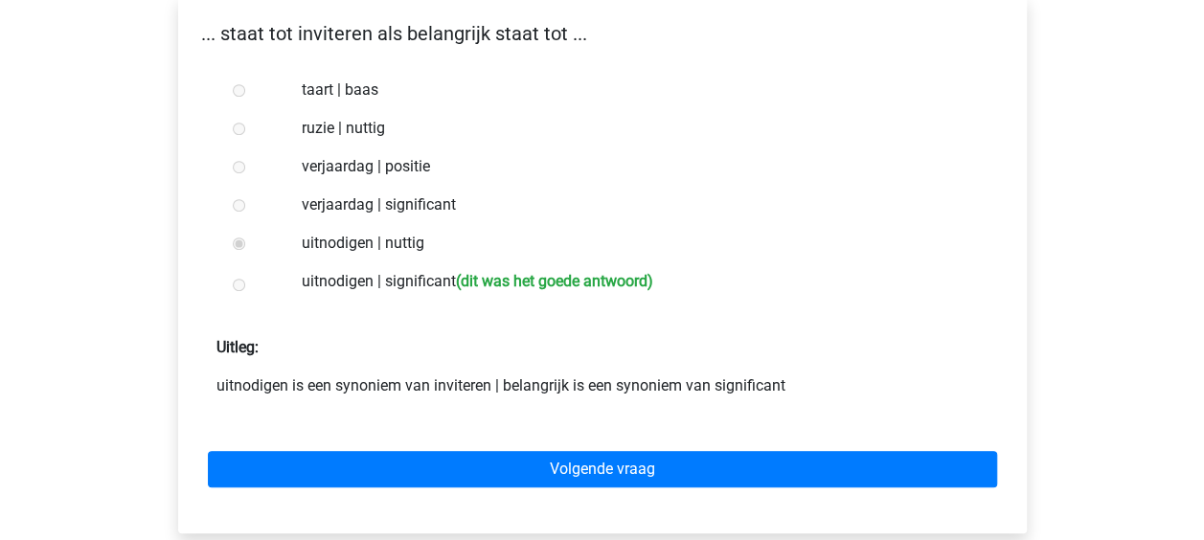
scroll to position [383, 0]
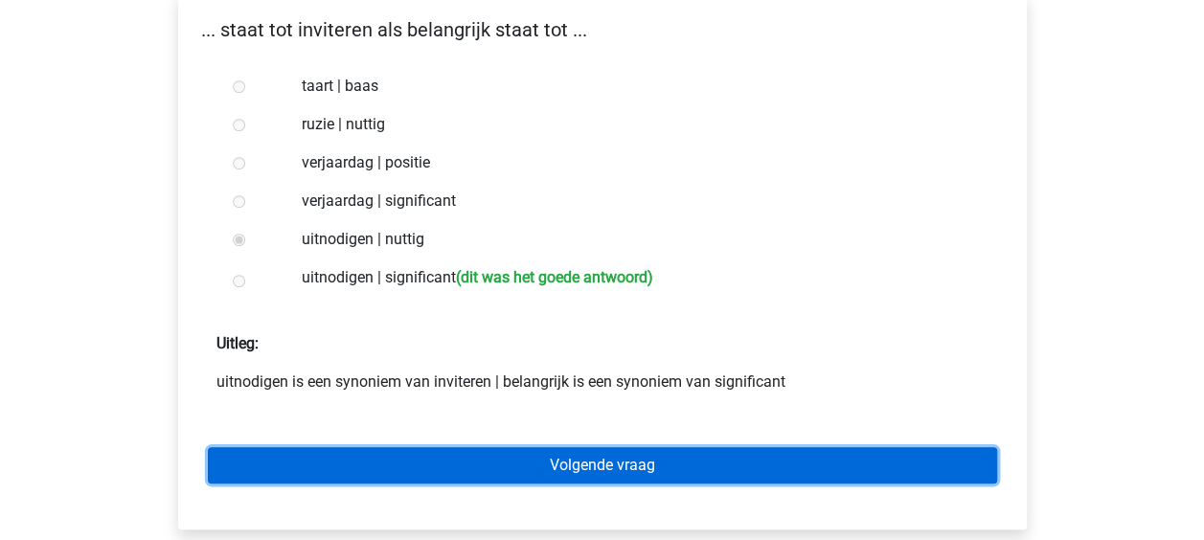
click at [490, 447] on link "Volgende vraag" at bounding box center [602, 465] width 789 height 36
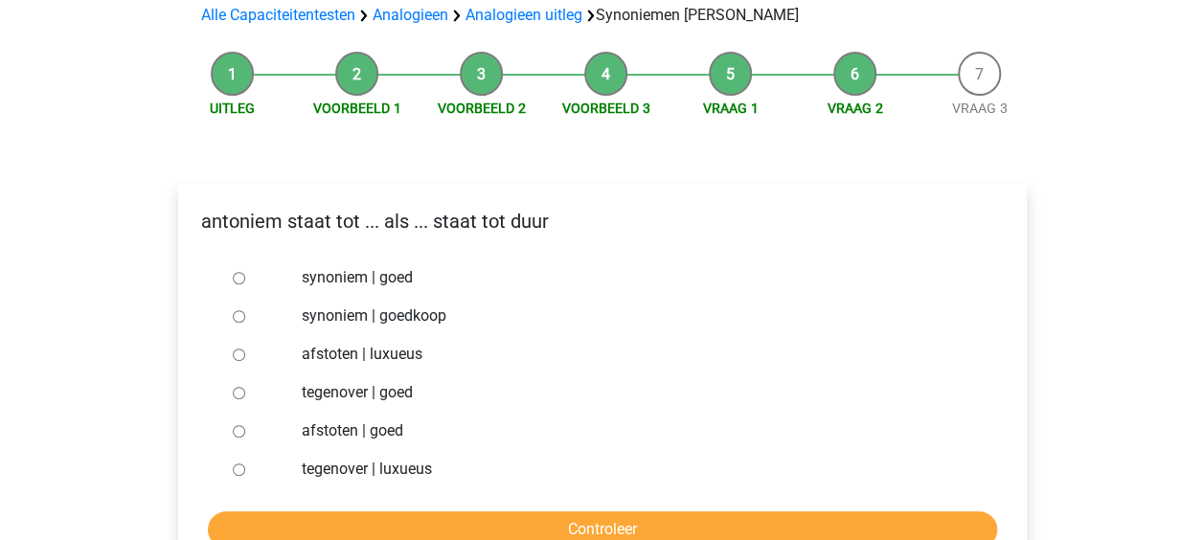
scroll to position [230, 0]
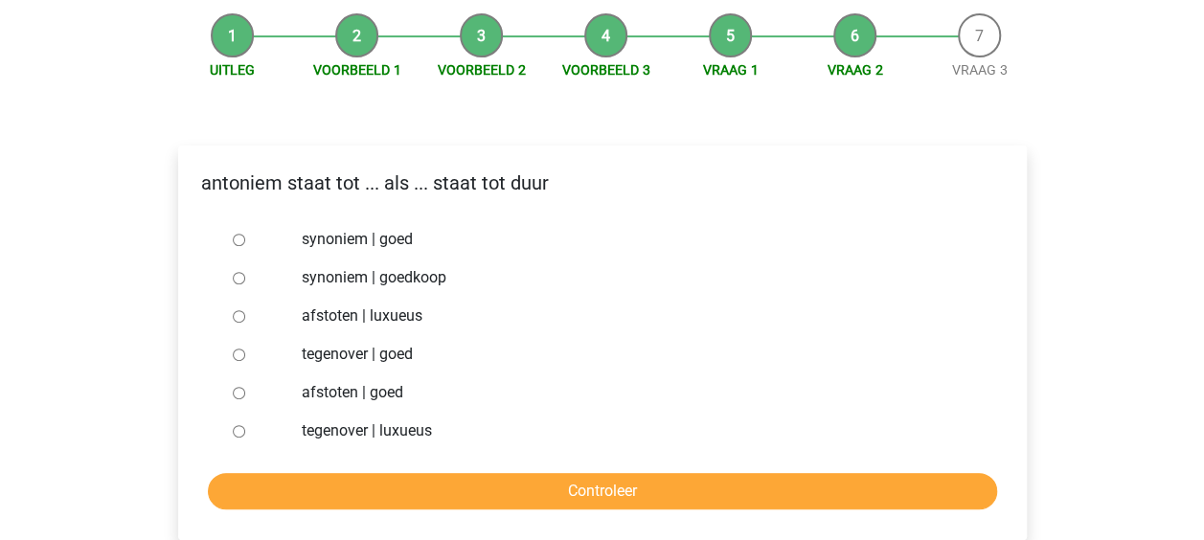
click at [307, 420] on label "tegenover | luxueus" at bounding box center [633, 431] width 663 height 23
click at [245, 425] on input "tegenover | luxueus" at bounding box center [239, 431] width 12 height 12
radio input "true"
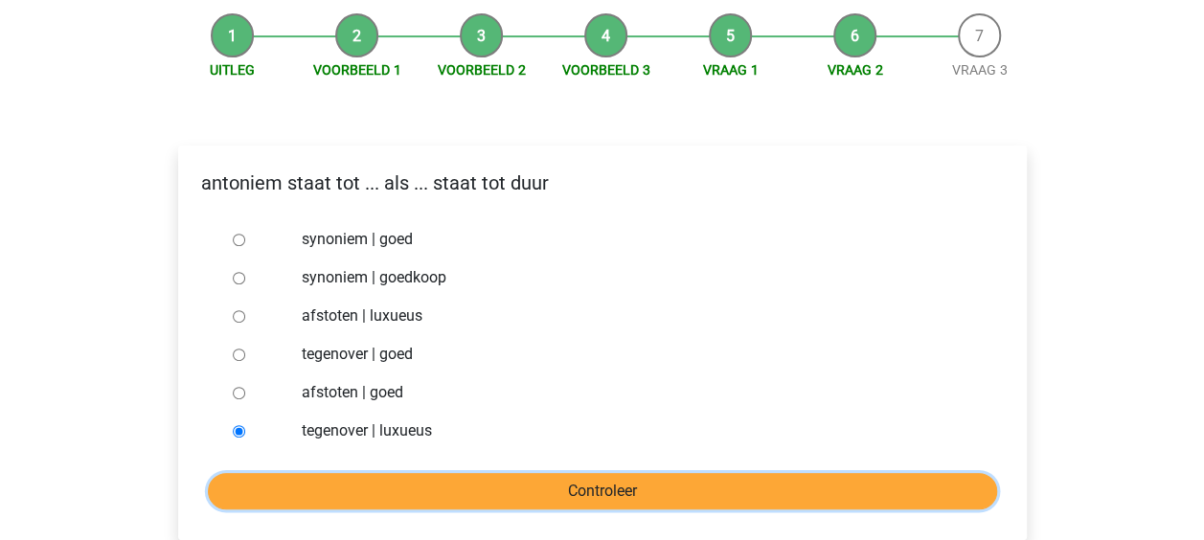
click at [370, 473] on input "Controleer" at bounding box center [602, 491] width 789 height 36
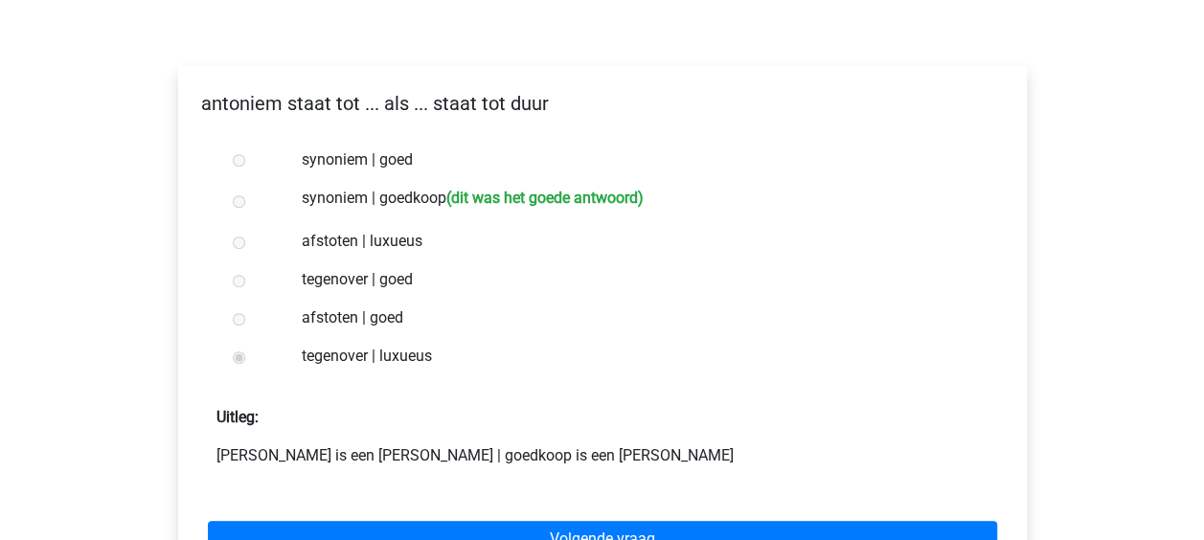
scroll to position [345, 0]
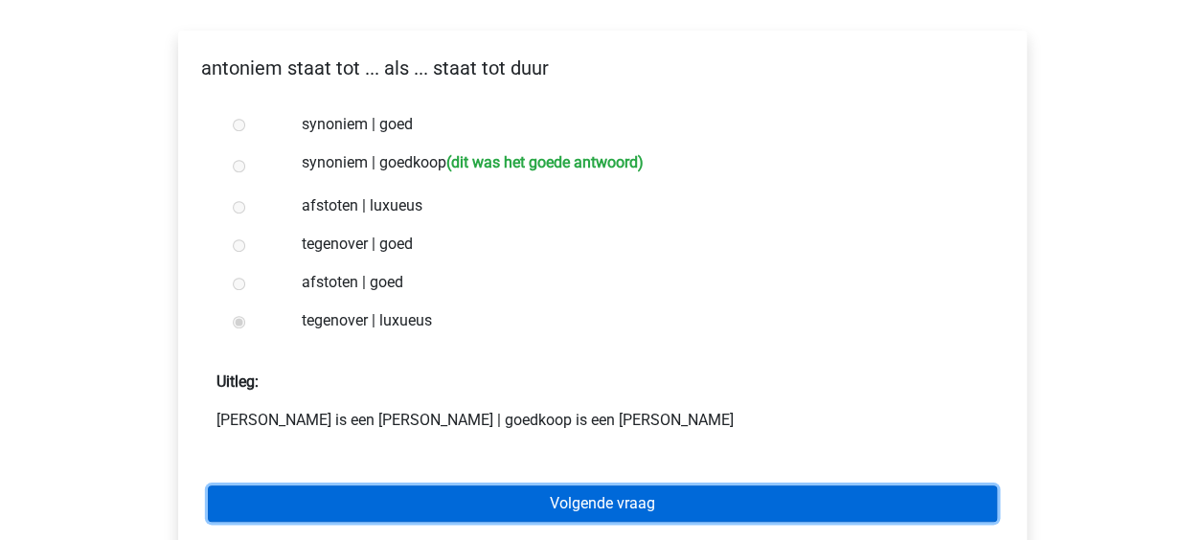
click at [501, 486] on link "Volgende vraag" at bounding box center [602, 504] width 789 height 36
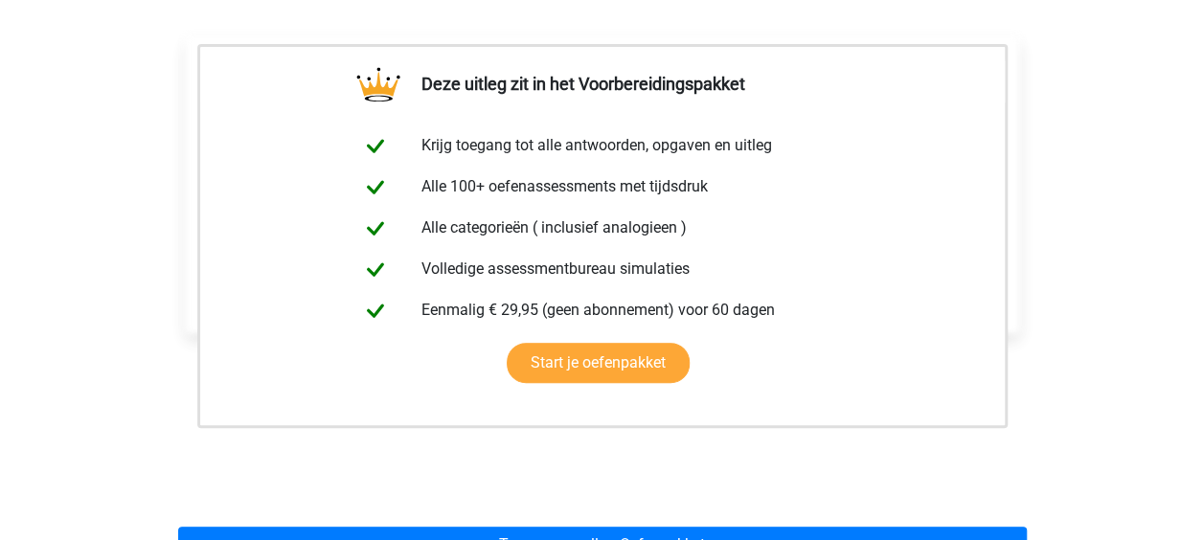
scroll to position [421, 0]
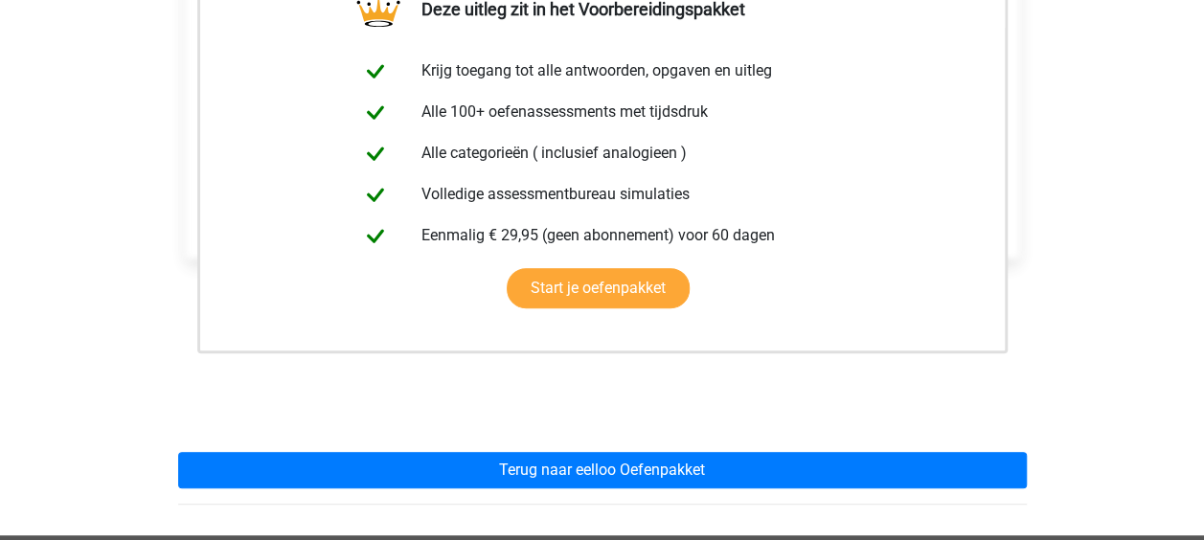
click at [513, 398] on div "Deze uitleg zit in het Voorbereidingspakket Krijg toegang tot alle antwoorden, …" at bounding box center [602, 226] width 879 height 620
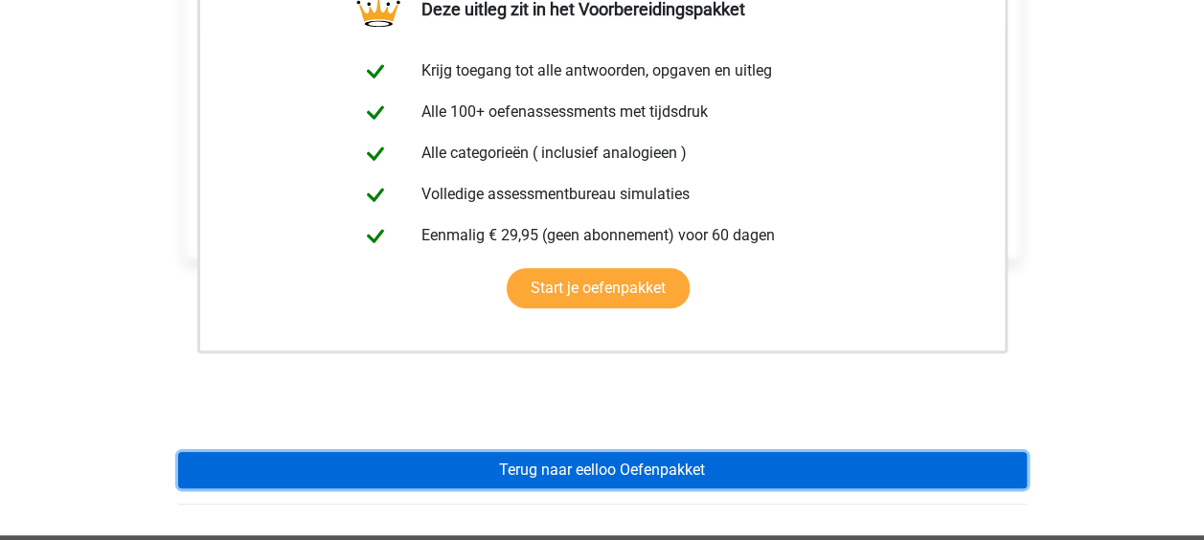
click at [515, 452] on link "Terug naar eelloo Oefenpakket" at bounding box center [602, 470] width 849 height 36
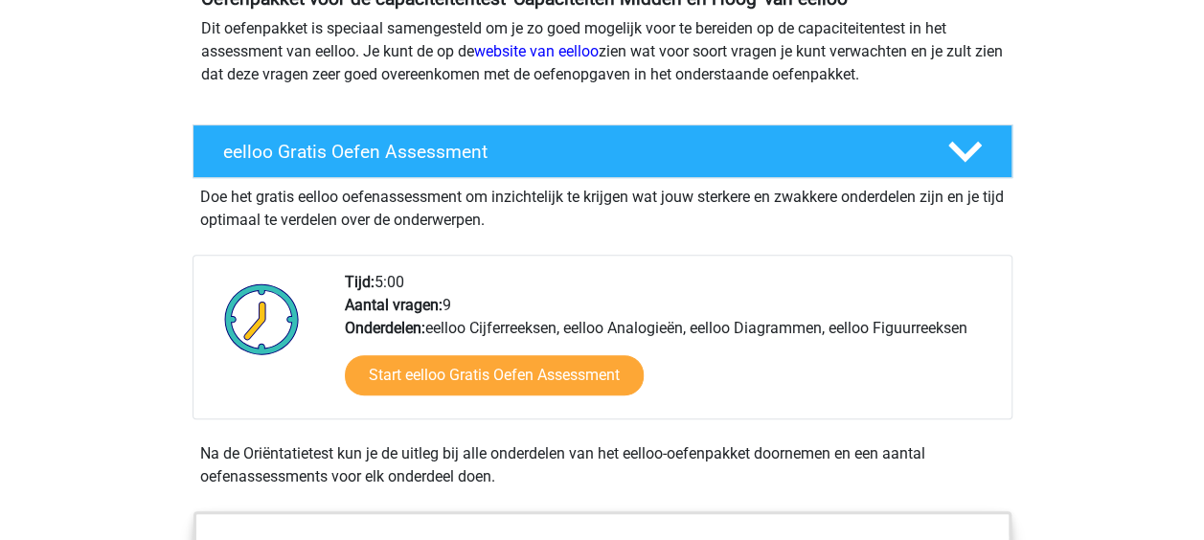
scroll to position [307, 0]
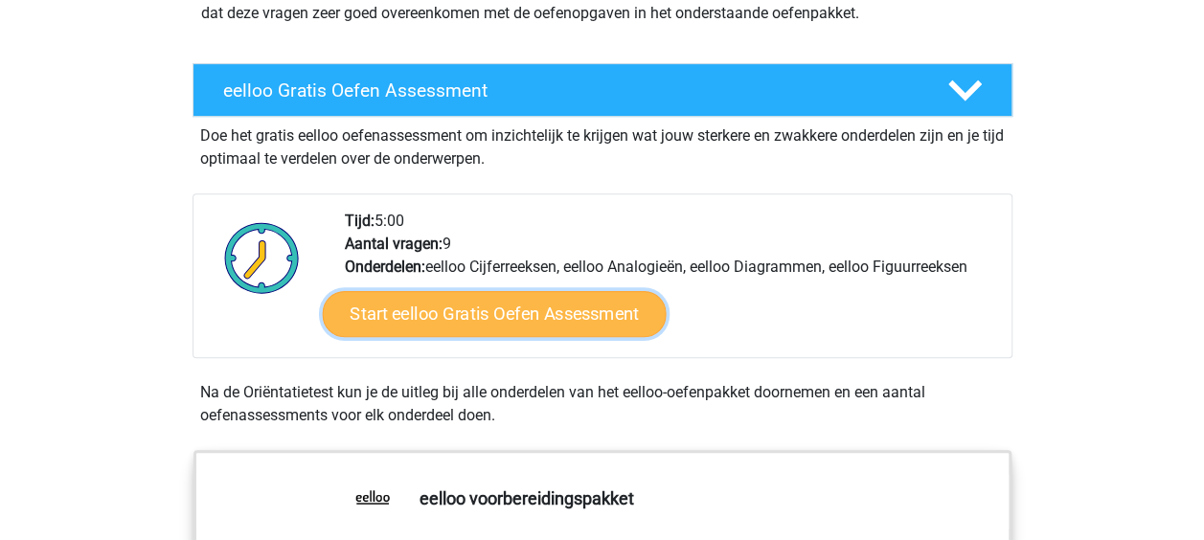
click at [472, 308] on link "Start eelloo Gratis Oefen Assessment" at bounding box center [494, 314] width 344 height 46
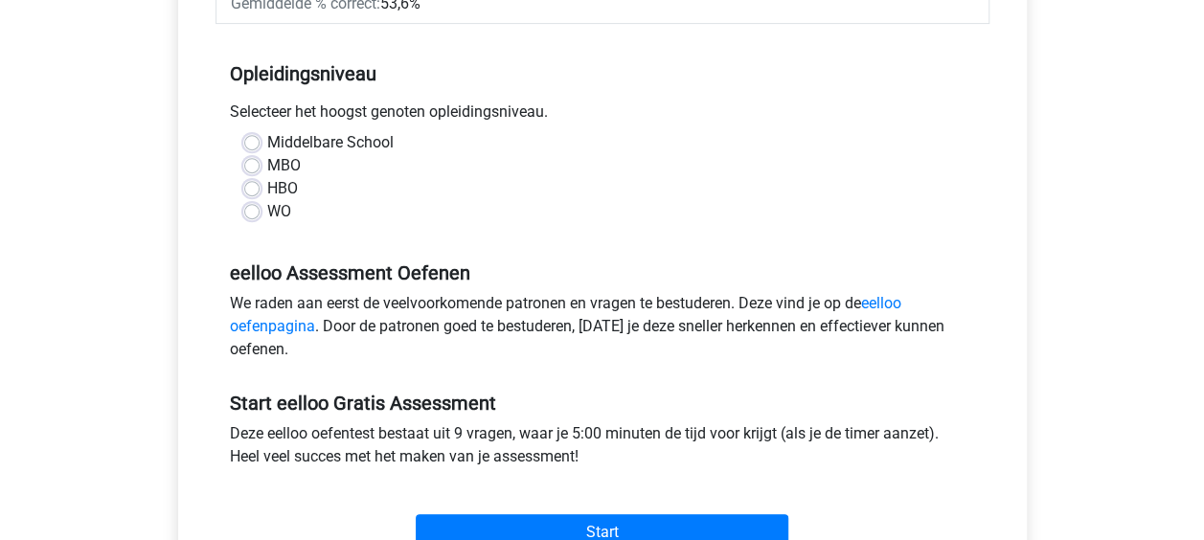
scroll to position [367, 0]
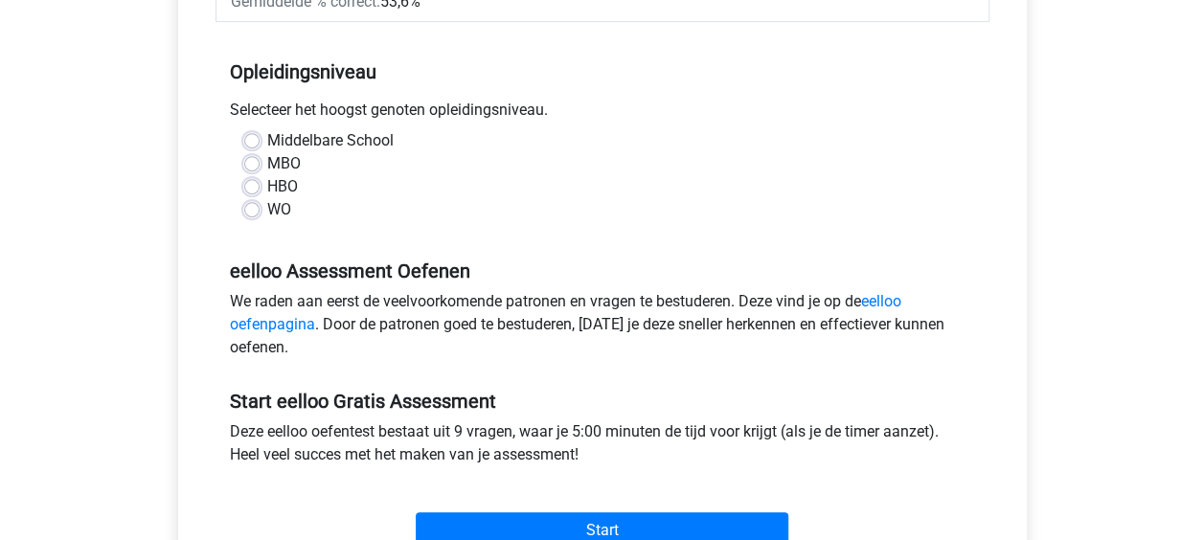
click at [267, 159] on label "MBO" at bounding box center [284, 163] width 34 height 23
click at [251, 159] on input "MBO" at bounding box center [251, 161] width 15 height 19
radio input "true"
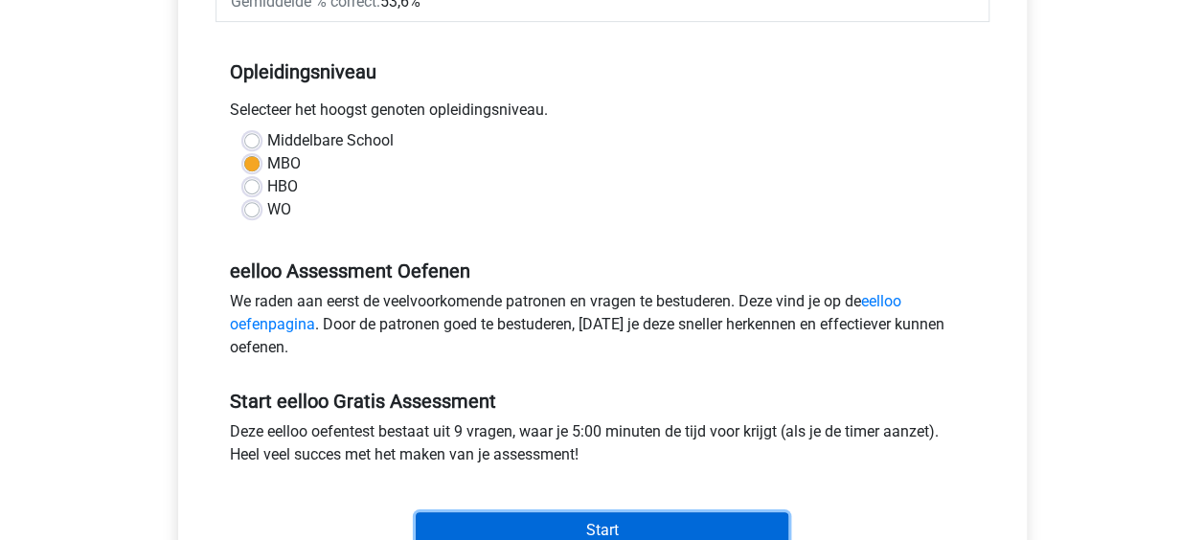
click at [577, 513] on input "Start" at bounding box center [602, 530] width 373 height 36
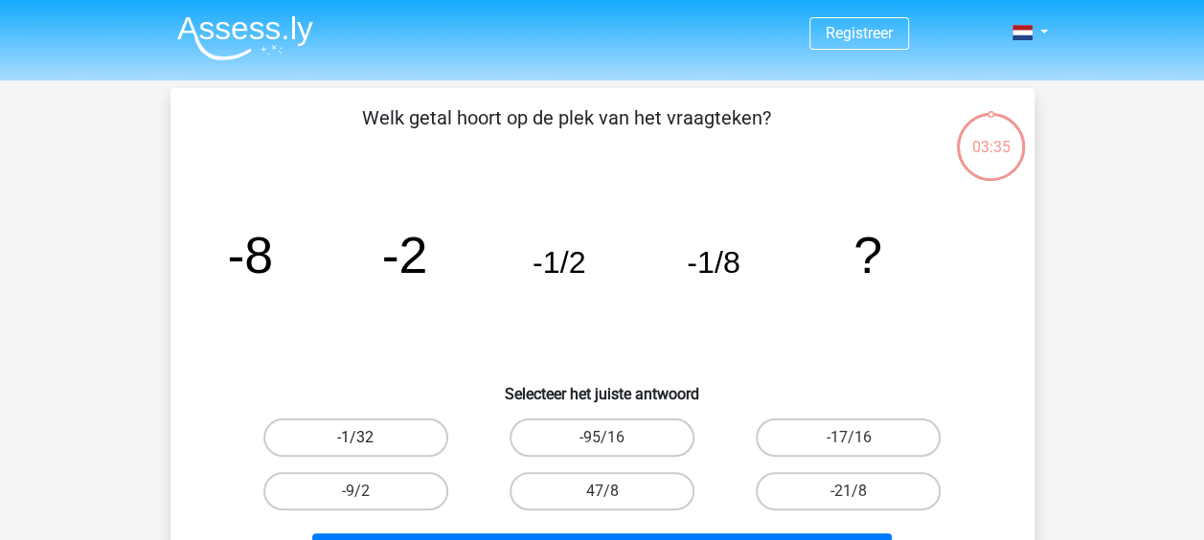
click at [352, 437] on label "-1/32" at bounding box center [355, 438] width 185 height 38
click at [355, 438] on input "-1/32" at bounding box center [361, 444] width 12 height 12
radio input "true"
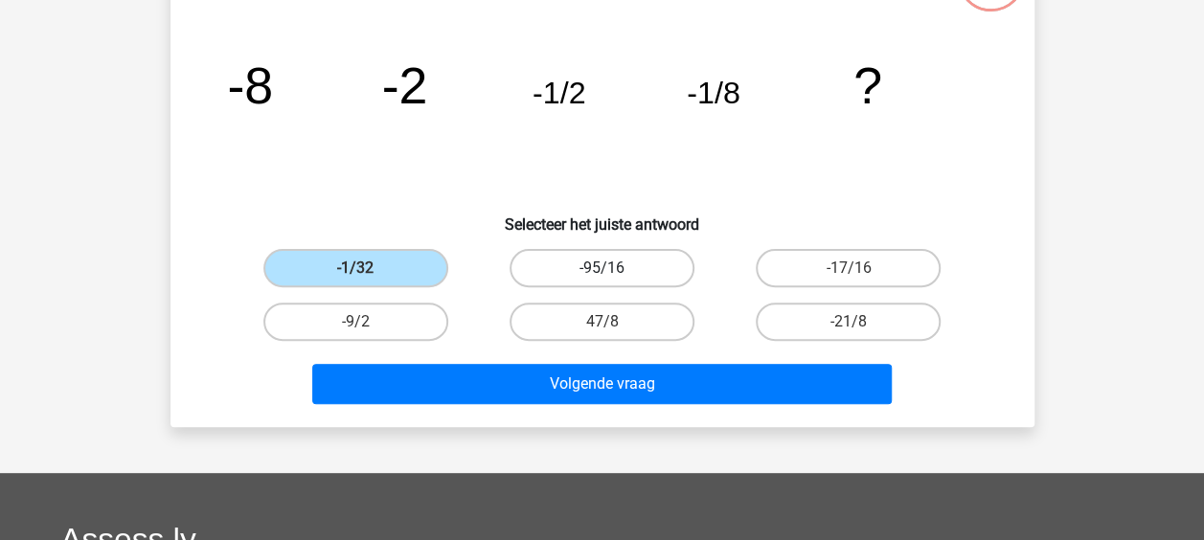
scroll to position [171, 0]
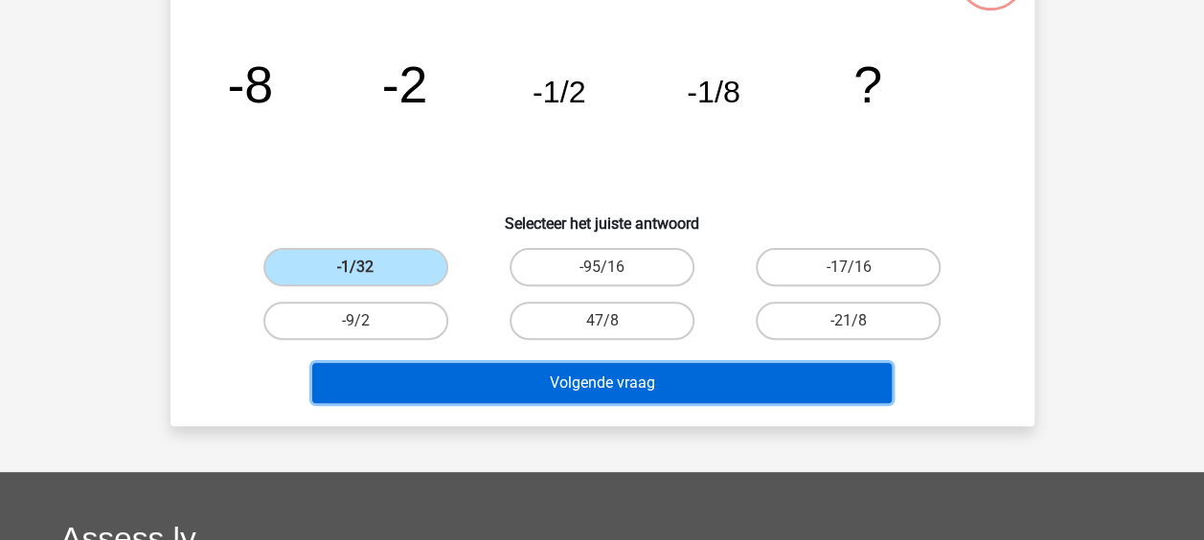
click at [594, 372] on button "Volgende vraag" at bounding box center [602, 383] width 580 height 40
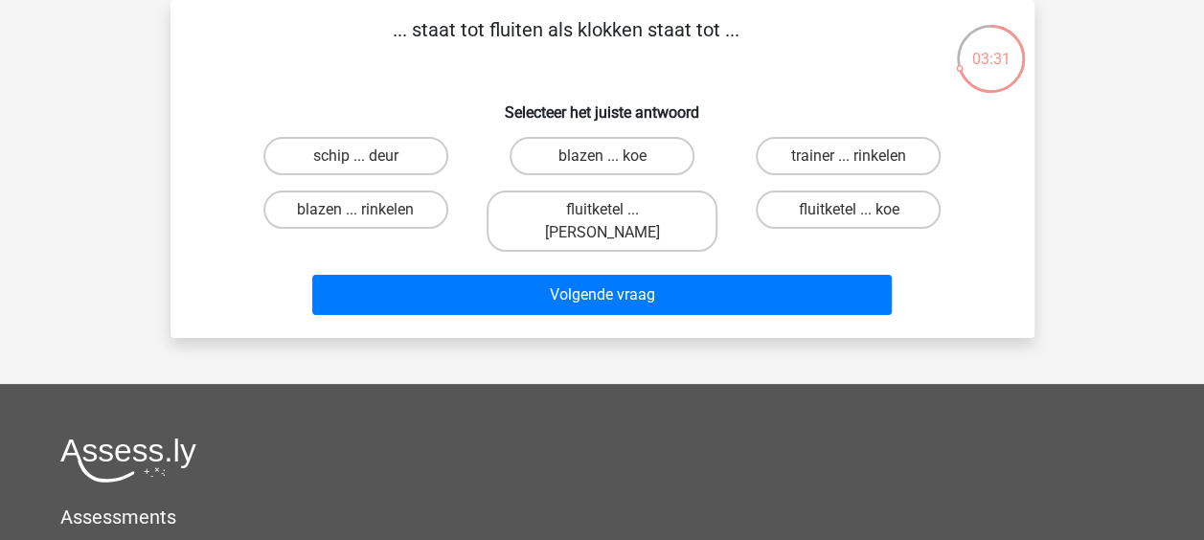
scroll to position [0, 0]
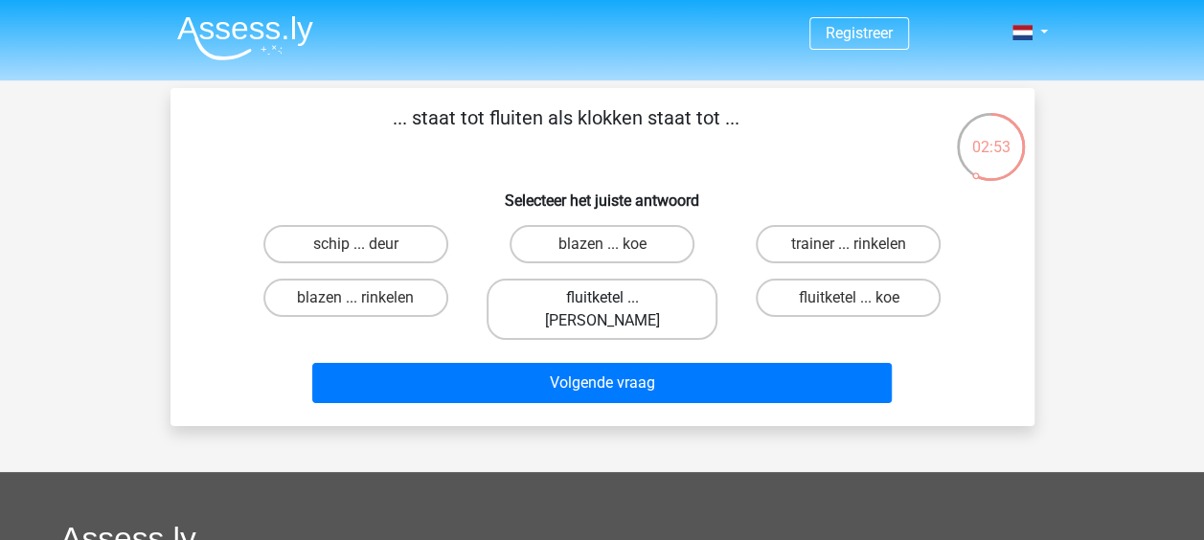
click at [572, 304] on label "fluitketel ... [PERSON_NAME]" at bounding box center [602, 309] width 231 height 61
click at [602, 304] on input "fluitketel ... [PERSON_NAME]" at bounding box center [608, 304] width 12 height 12
radio input "true"
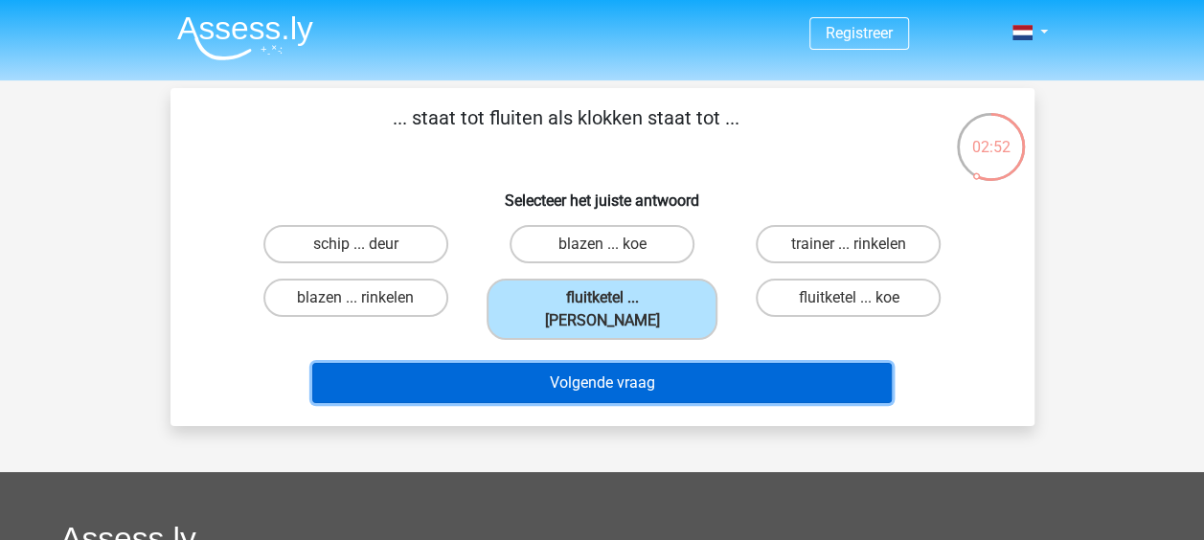
click at [575, 363] on button "Volgende vraag" at bounding box center [602, 383] width 580 height 40
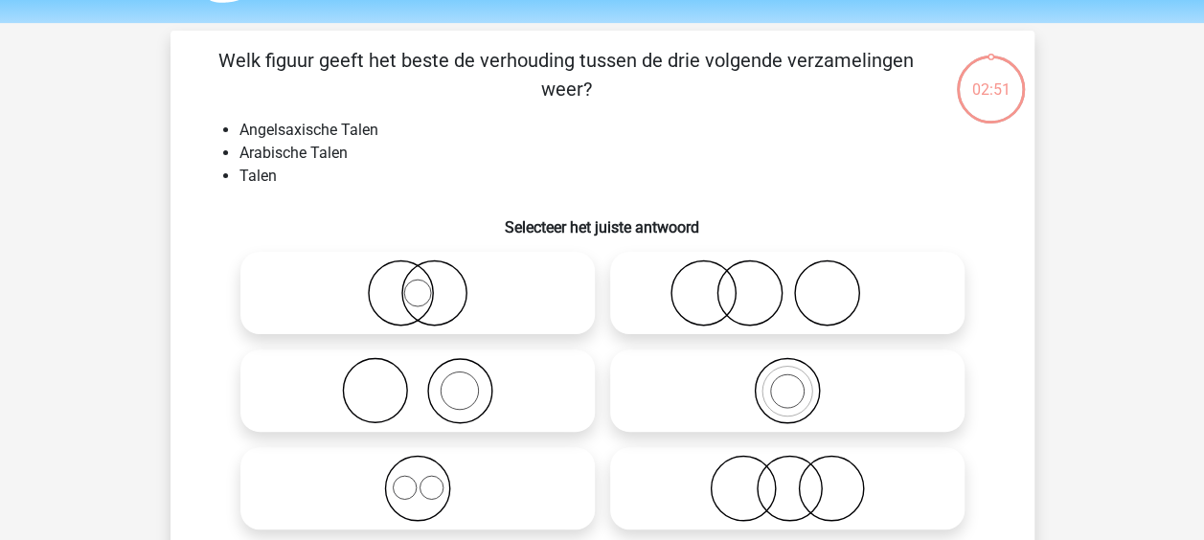
scroll to position [88, 0]
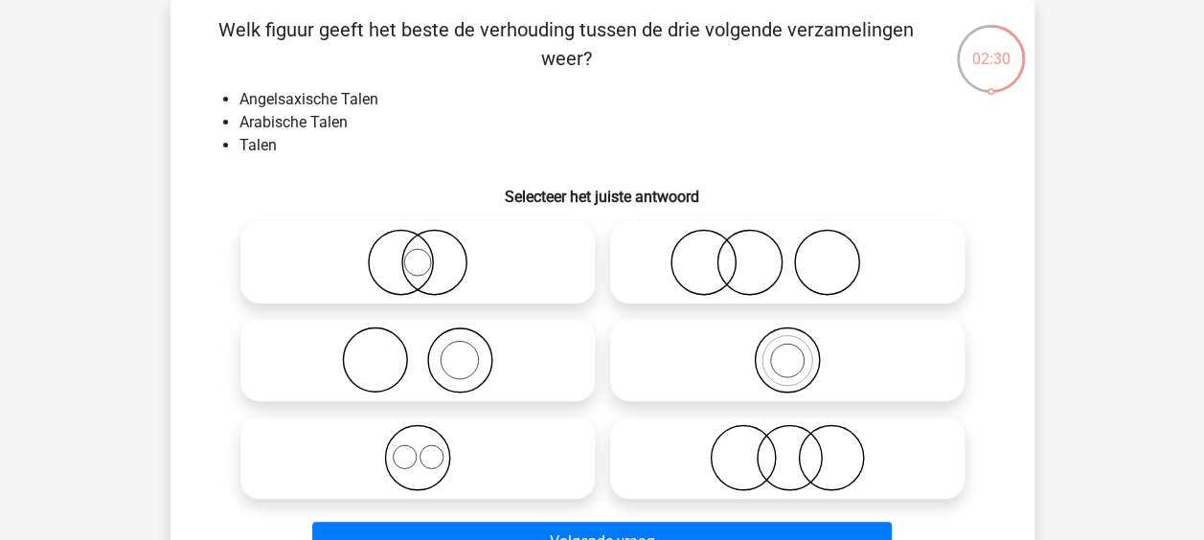
click at [427, 445] on input "radio" at bounding box center [424, 442] width 12 height 12
radio input "true"
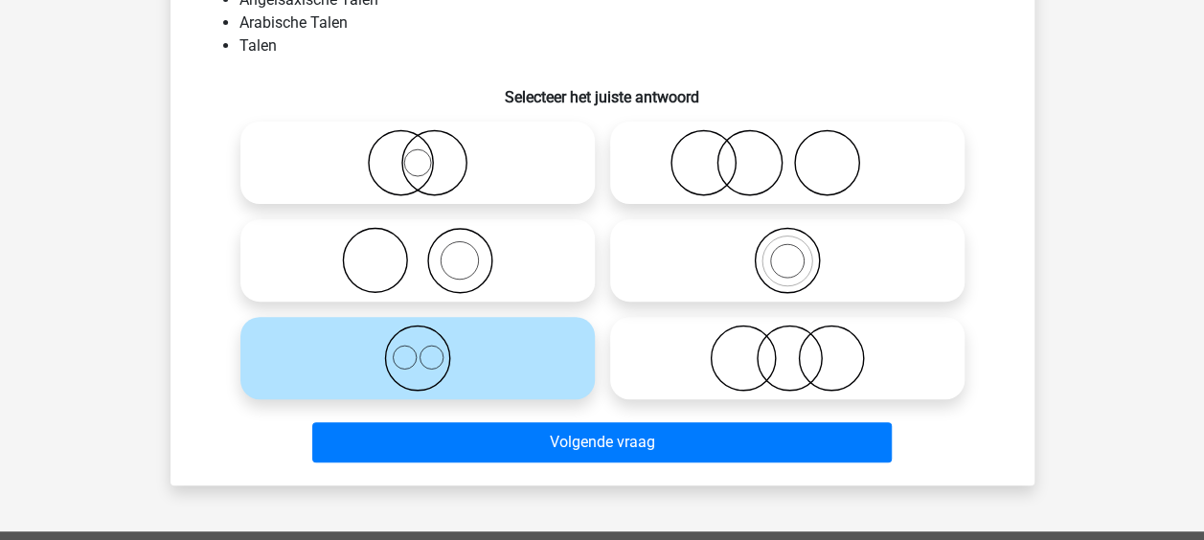
scroll to position [189, 0]
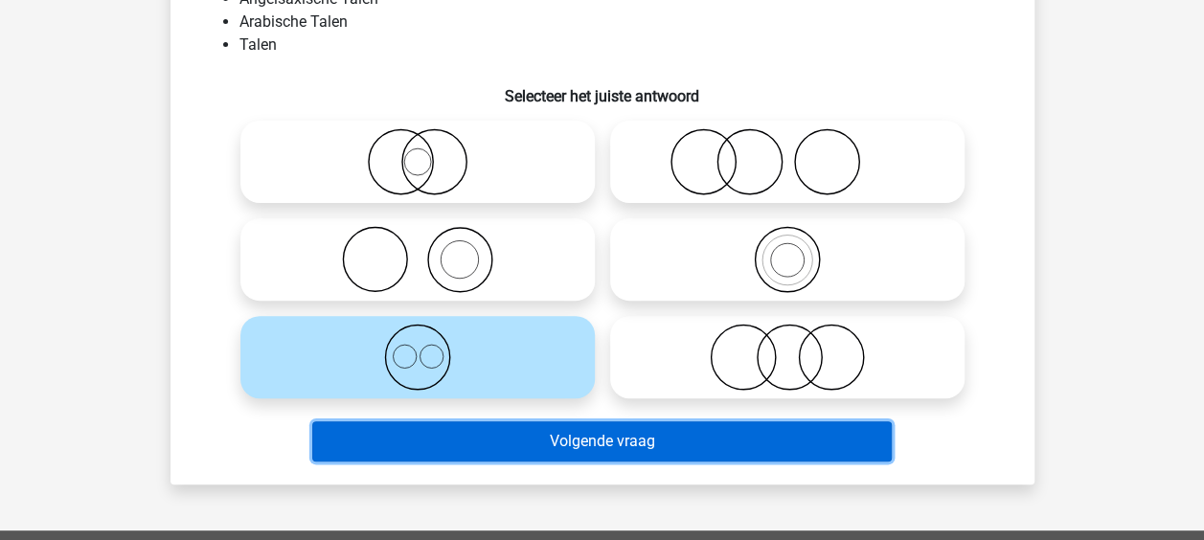
click at [557, 438] on button "Volgende vraag" at bounding box center [602, 441] width 580 height 40
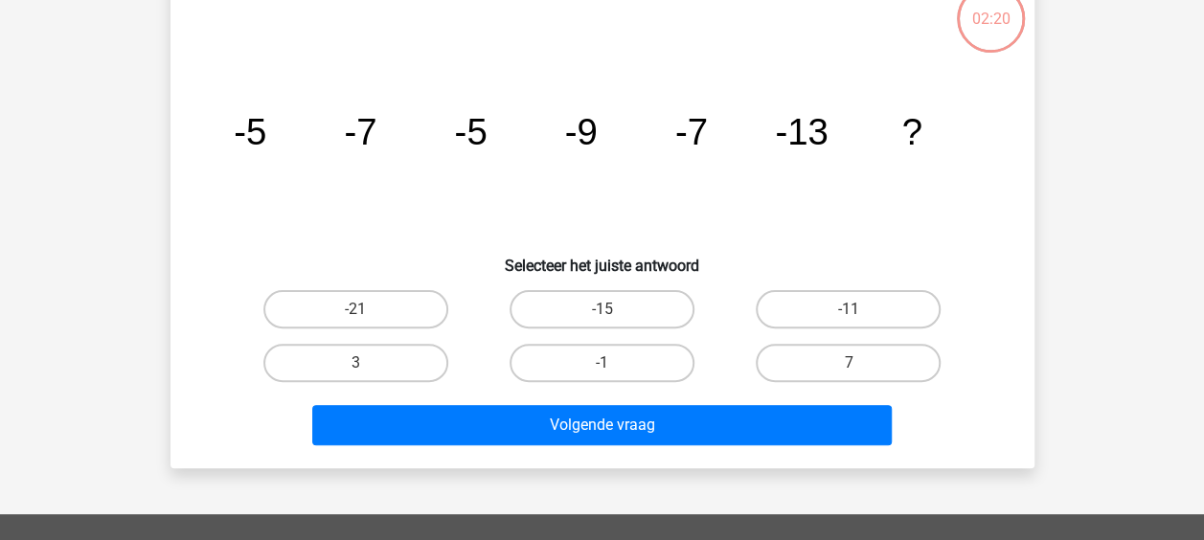
scroll to position [88, 0]
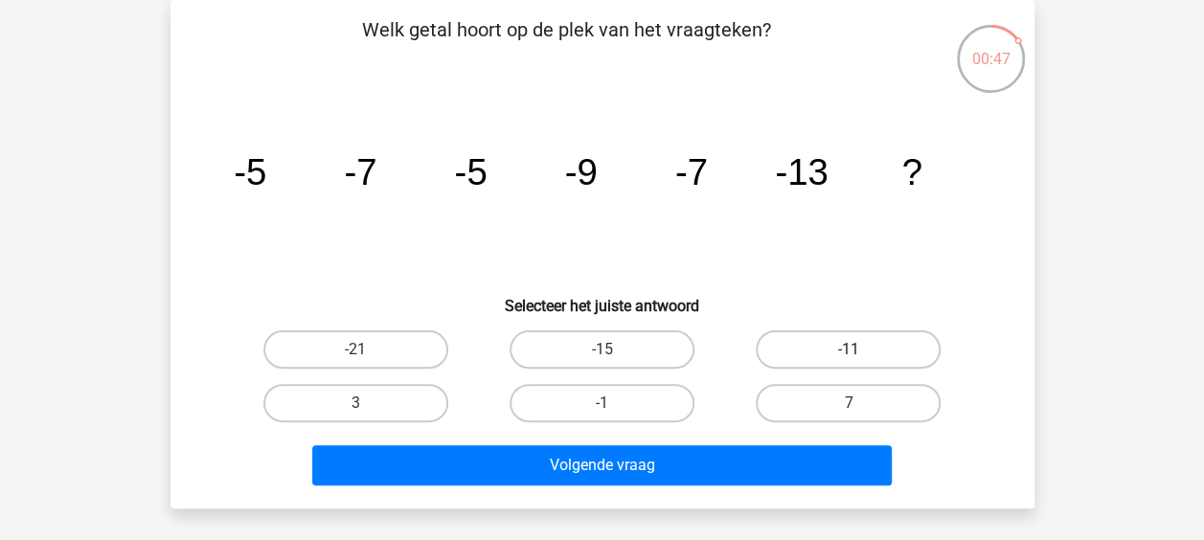
click at [812, 347] on label "-11" at bounding box center [848, 349] width 185 height 38
click at [849, 350] on input "-11" at bounding box center [855, 356] width 12 height 12
radio input "true"
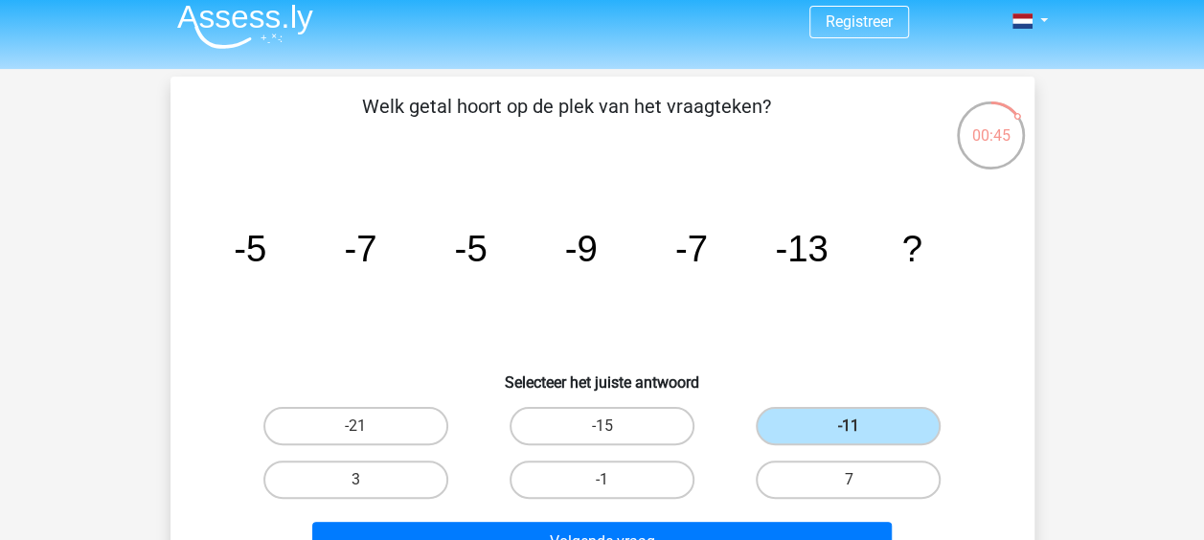
scroll to position [0, 0]
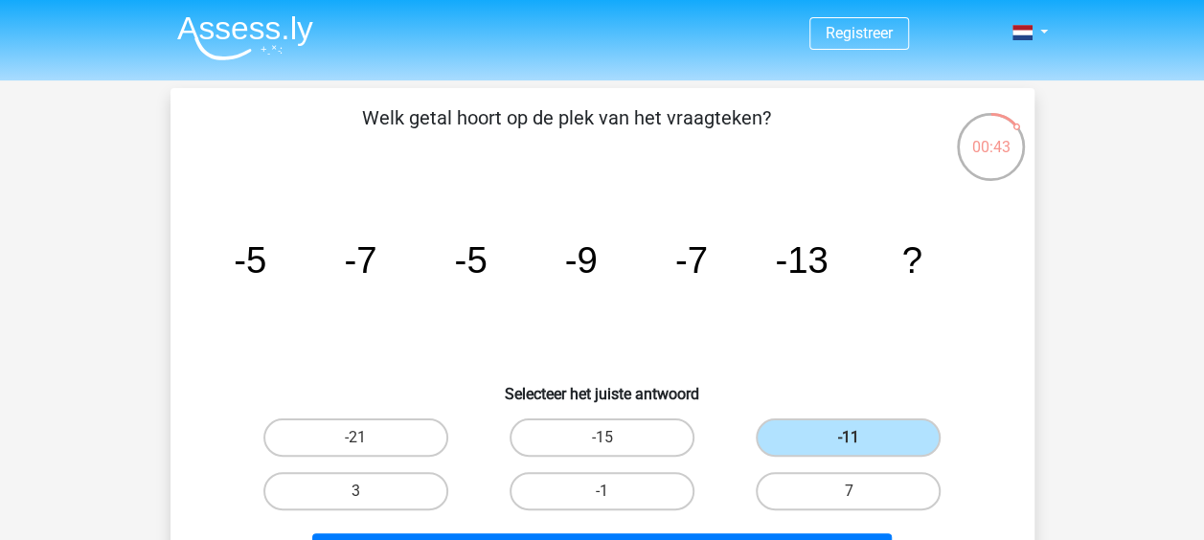
click at [815, 529] on div "Volgende vraag" at bounding box center [602, 549] width 803 height 63
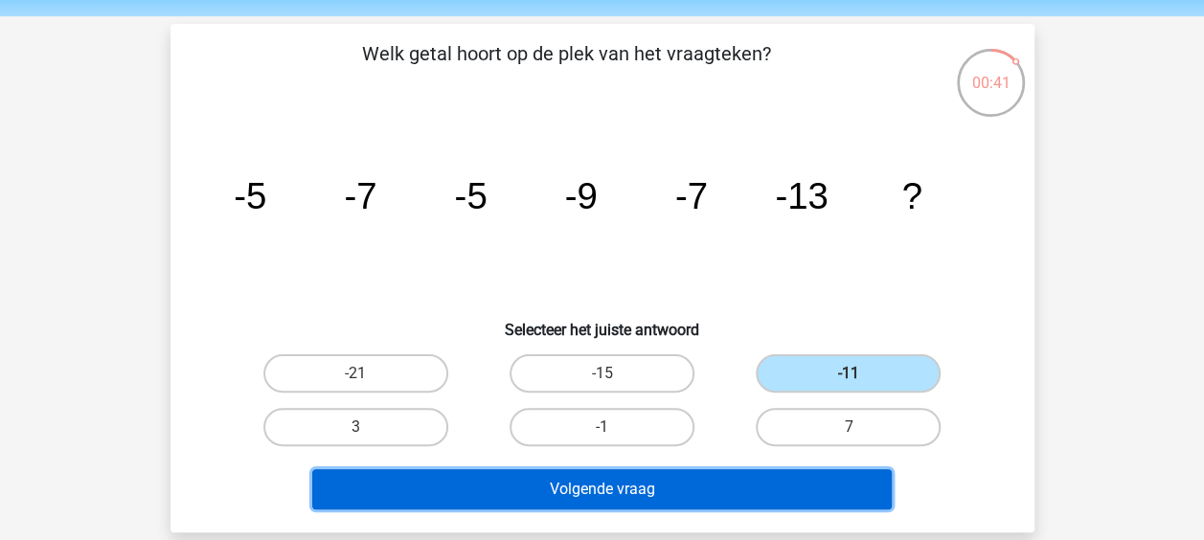
click at [778, 481] on button "Volgende vraag" at bounding box center [602, 489] width 580 height 40
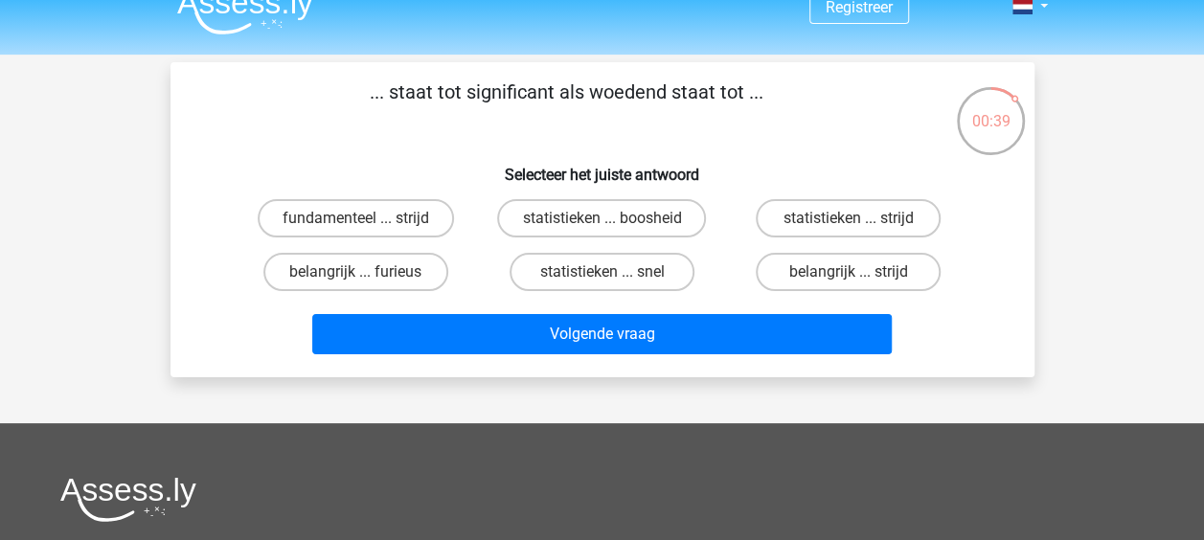
scroll to position [23, 0]
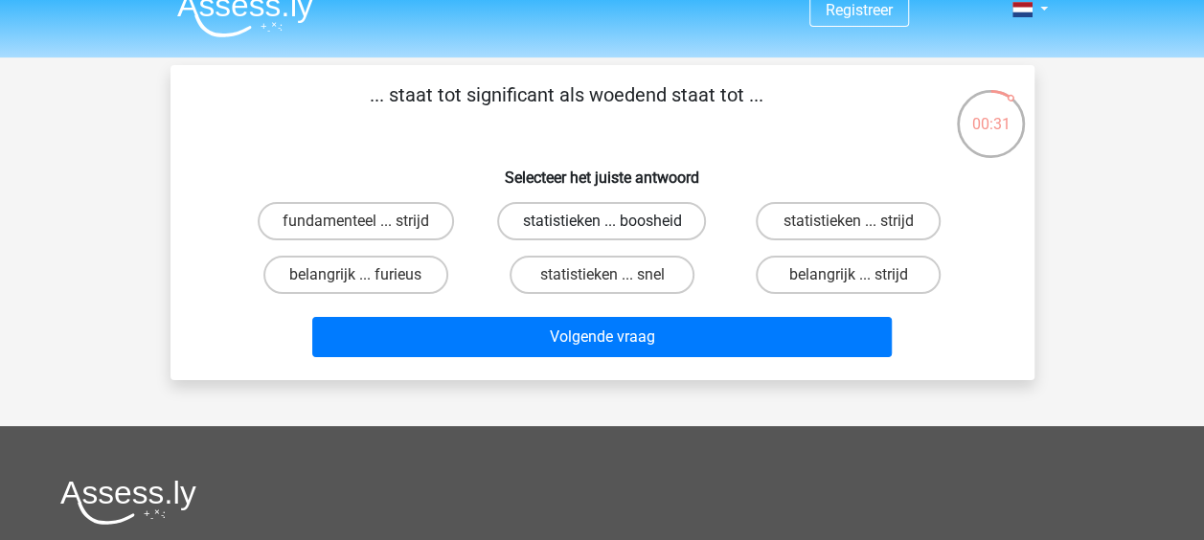
click at [603, 213] on label "statistieken ... boosheid" at bounding box center [601, 221] width 209 height 38
click at [603, 221] on input "statistieken ... boosheid" at bounding box center [608, 227] width 12 height 12
radio input "true"
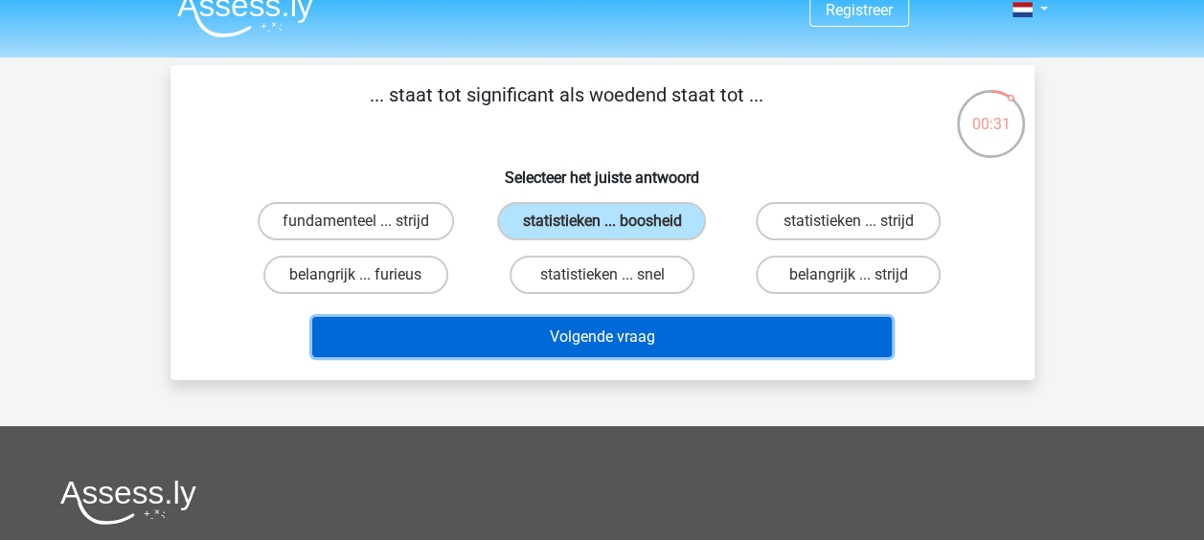
click at [610, 343] on button "Volgende vraag" at bounding box center [602, 337] width 580 height 40
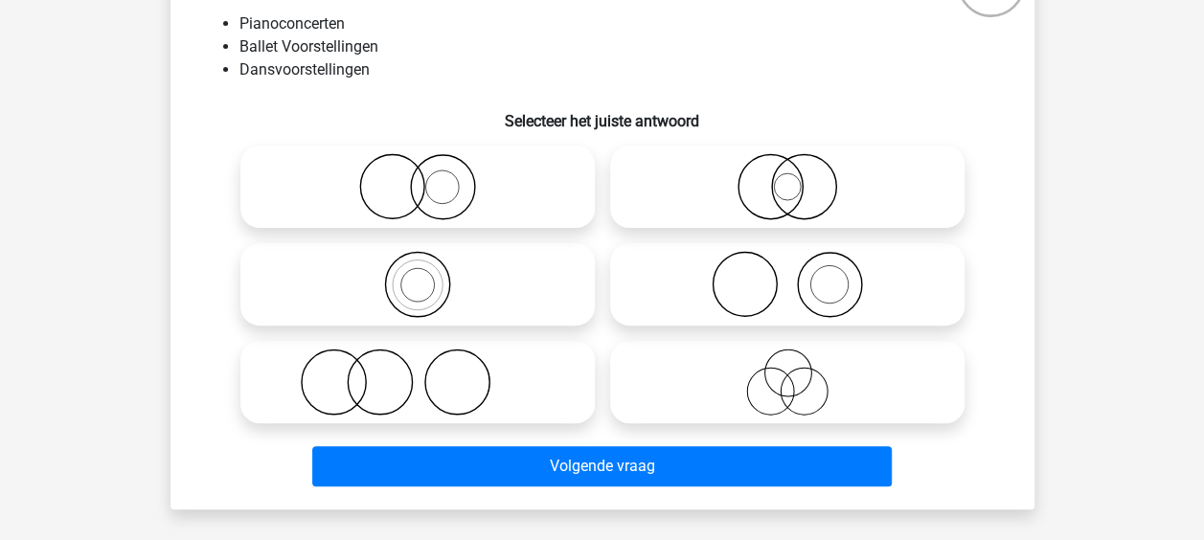
scroll to position [165, 0]
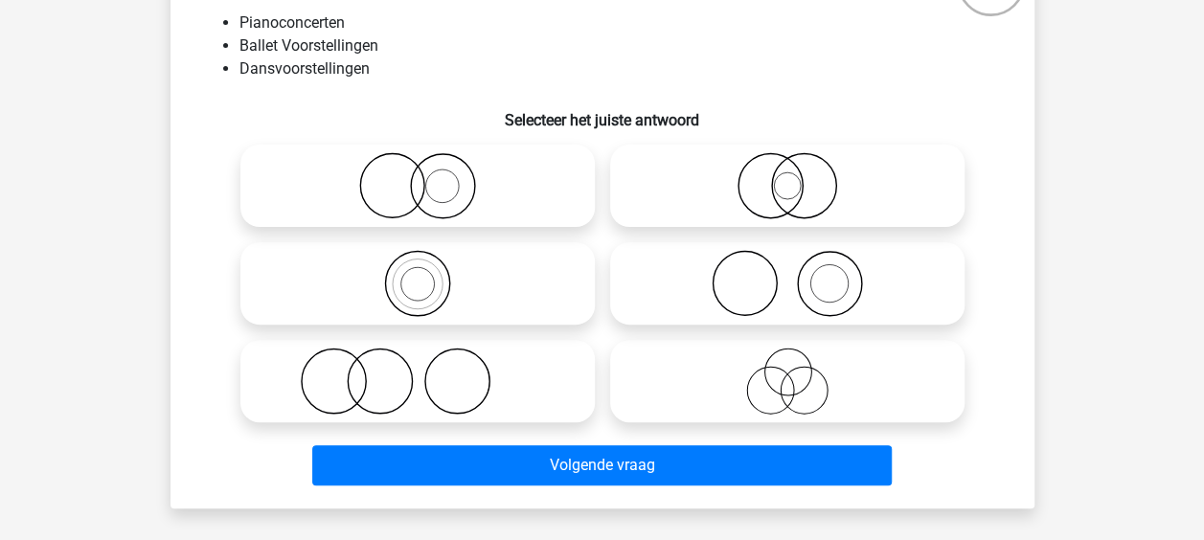
click at [439, 371] on icon at bounding box center [417, 381] width 339 height 67
click at [430, 371] on input "radio" at bounding box center [424, 365] width 12 height 12
radio input "true"
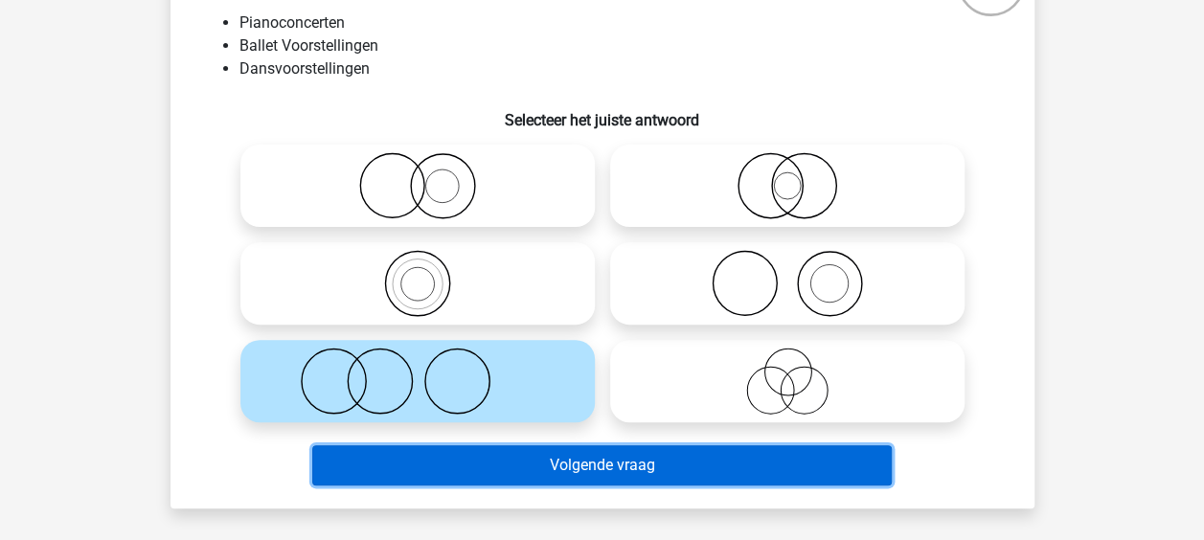
click at [494, 477] on button "Volgende vraag" at bounding box center [602, 465] width 580 height 40
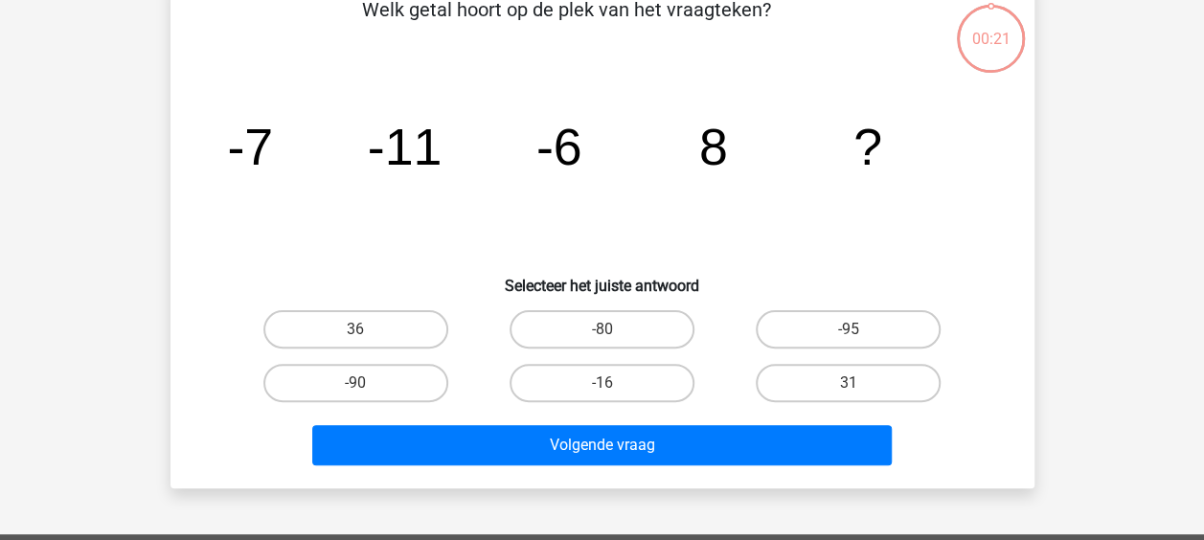
scroll to position [88, 0]
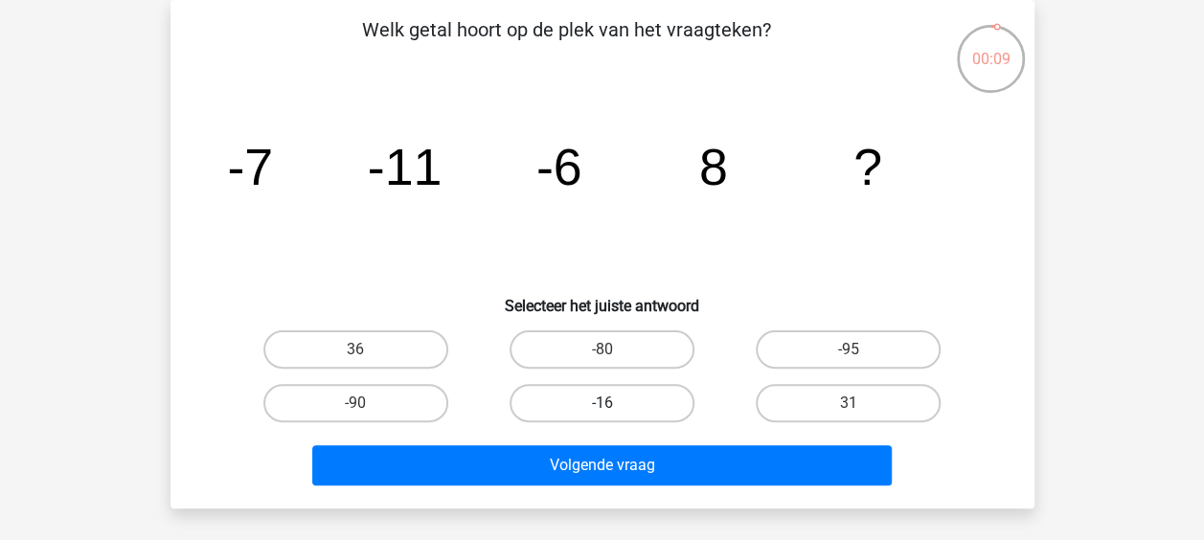
click at [541, 393] on label "-16" at bounding box center [602, 403] width 185 height 38
click at [602, 403] on input "-16" at bounding box center [608, 409] width 12 height 12
radio input "true"
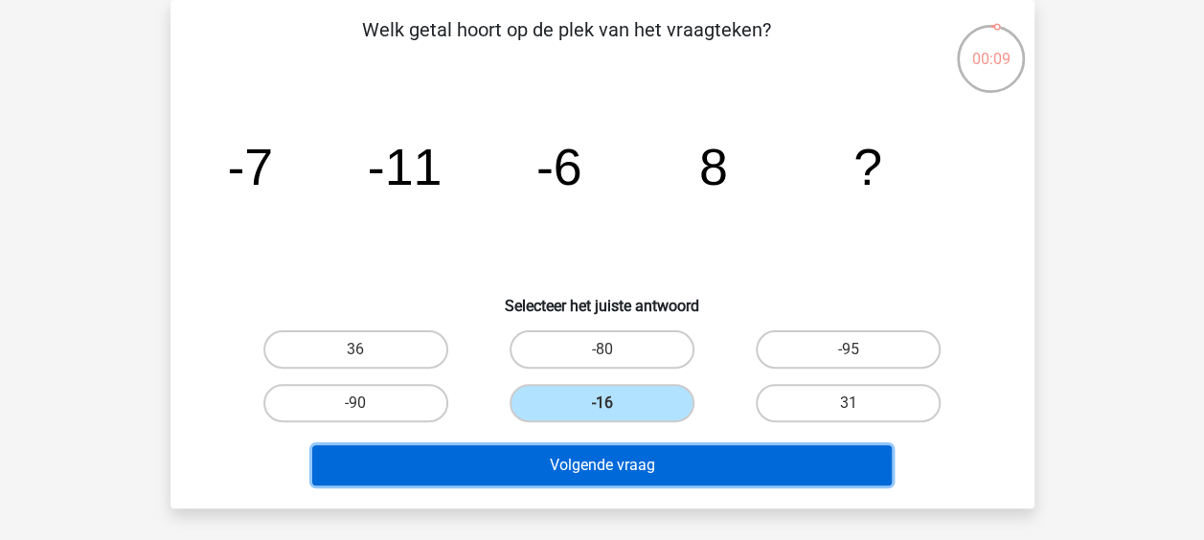
click at [563, 461] on button "Volgende vraag" at bounding box center [602, 465] width 580 height 40
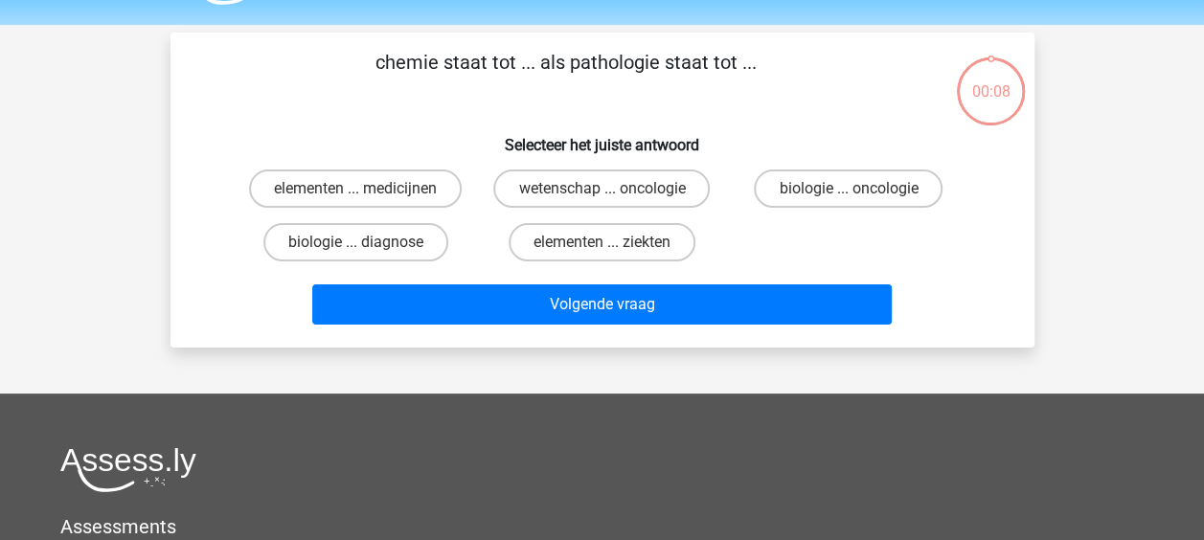
scroll to position [50, 0]
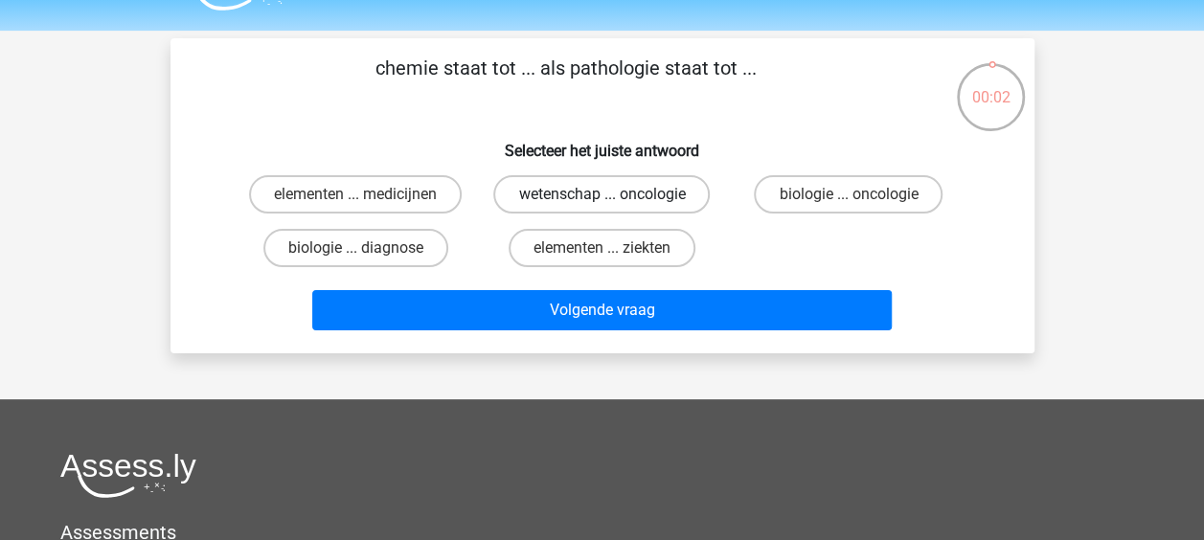
drag, startPoint x: 672, startPoint y: 188, endPoint x: 671, endPoint y: 203, distance: 15.4
click at [671, 203] on label "wetenschap ... oncologie" at bounding box center [601, 194] width 216 height 38
click at [614, 203] on input "wetenschap ... oncologie" at bounding box center [608, 200] width 12 height 12
radio input "true"
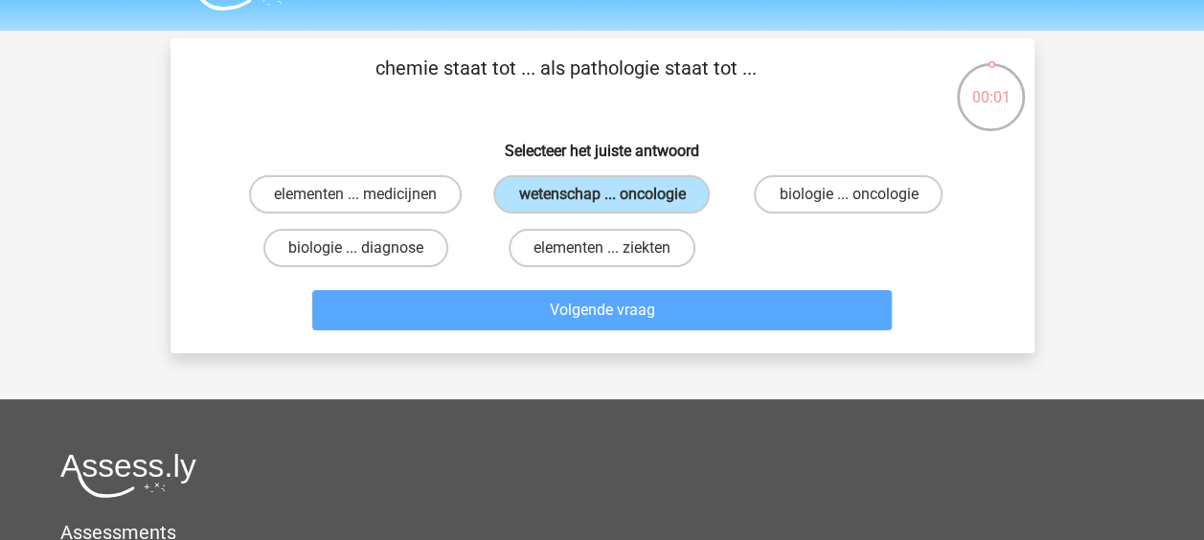
click at [674, 333] on div "Volgende vraag" at bounding box center [602, 314] width 739 height 48
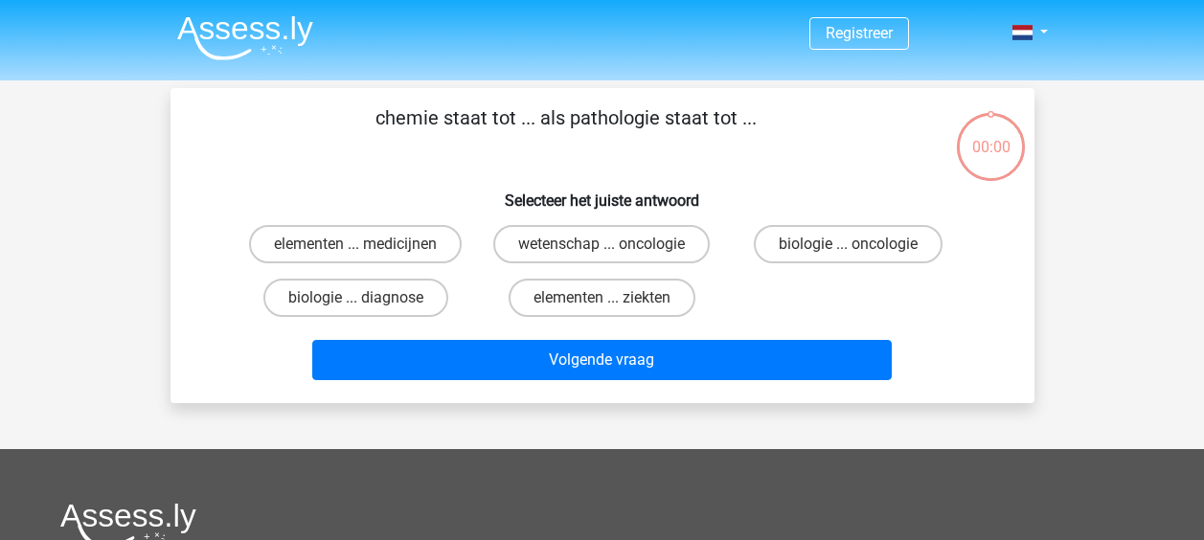
click at [674, 340] on button "Volgende vraag" at bounding box center [602, 360] width 580 height 40
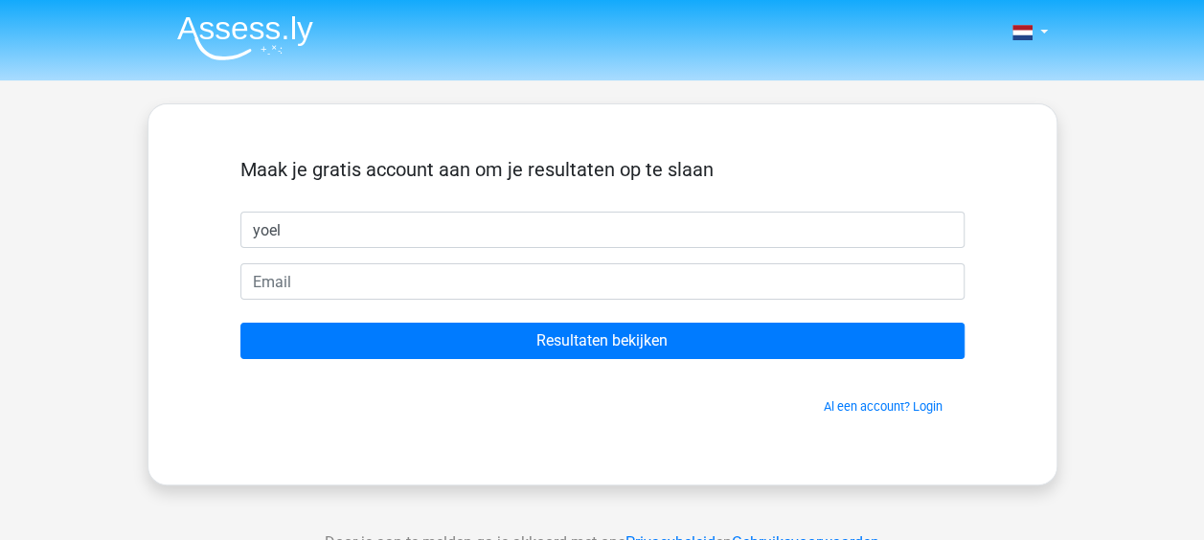
type input "yoel"
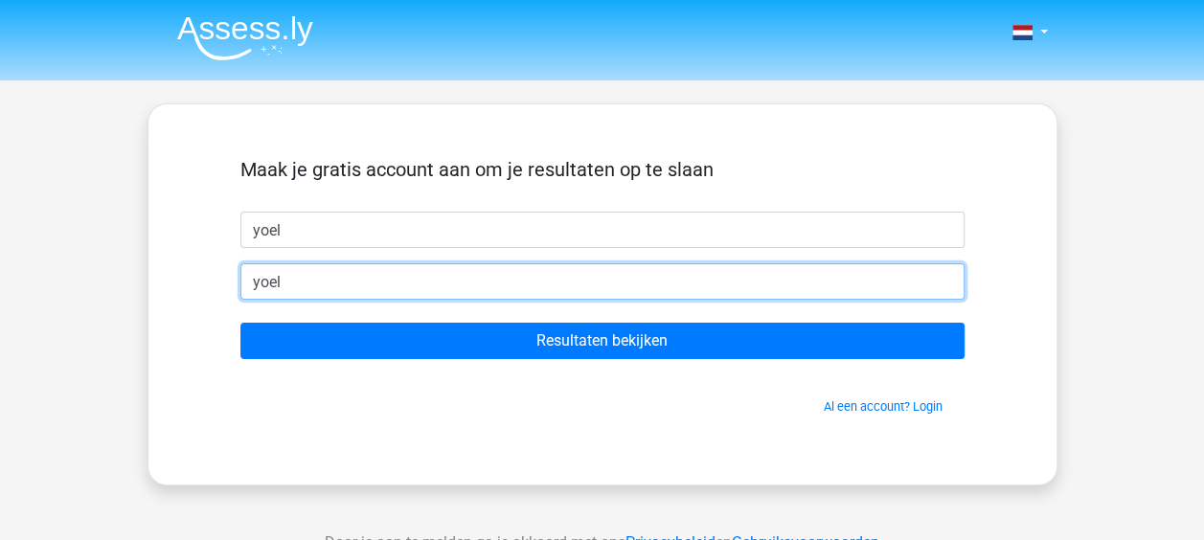
type input "yoelveerhoek@hotmail.com"
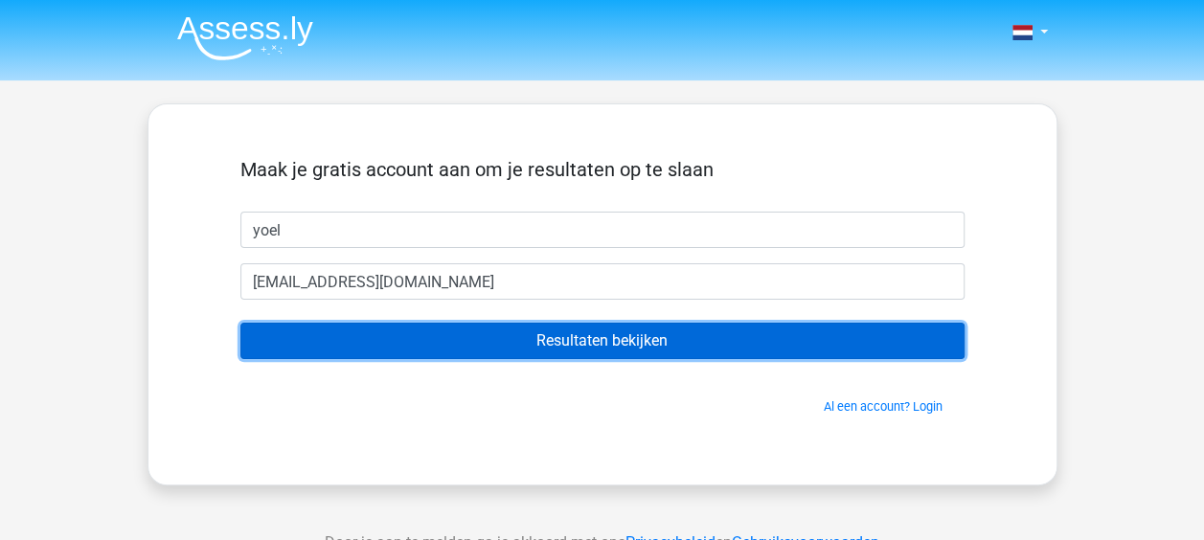
click at [574, 328] on input "Resultaten bekijken" at bounding box center [602, 341] width 724 height 36
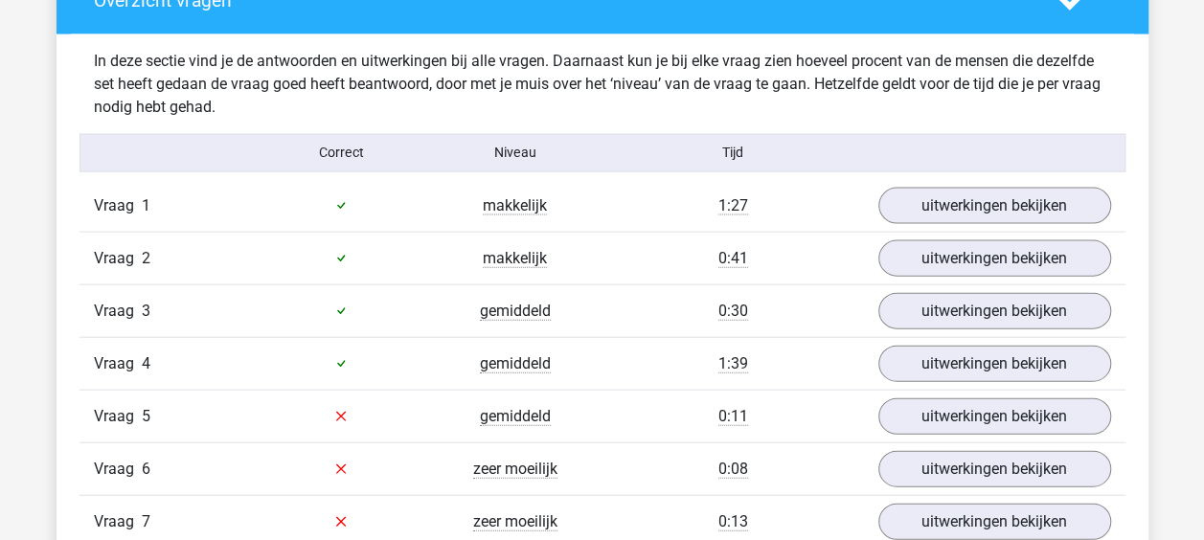
scroll to position [2002, 0]
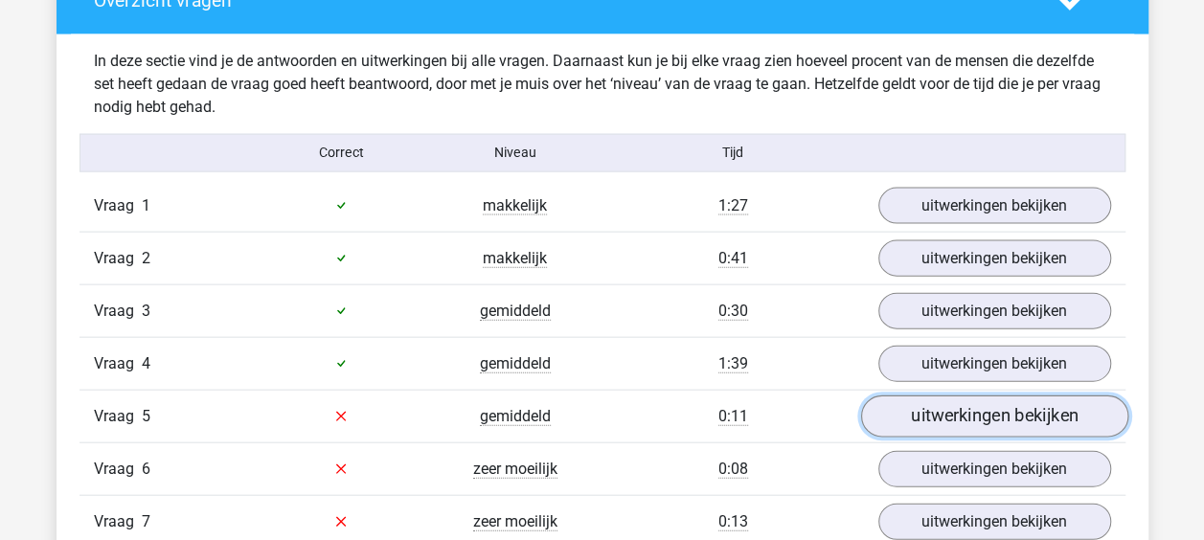
click at [937, 399] on link "uitwerkingen bekijken" at bounding box center [993, 417] width 267 height 42
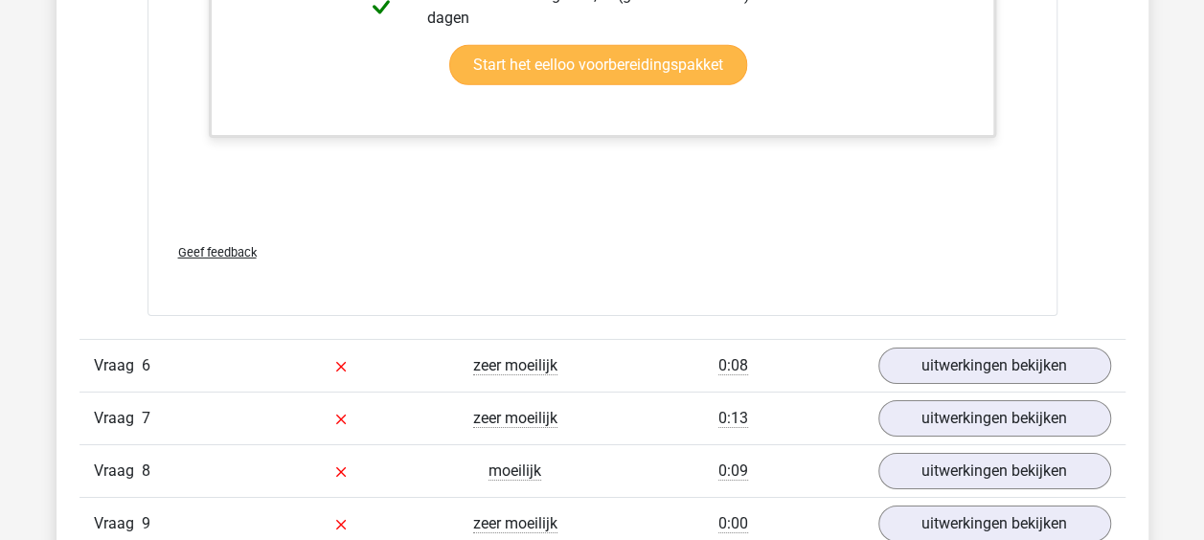
scroll to position [3093, 0]
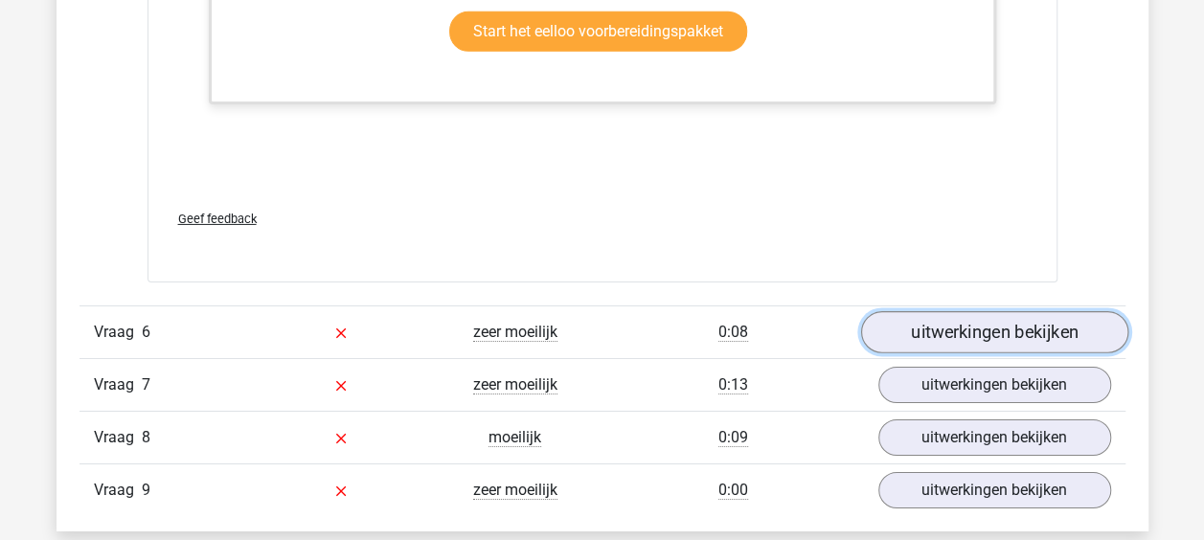
click at [909, 311] on link "uitwerkingen bekijken" at bounding box center [993, 332] width 267 height 42
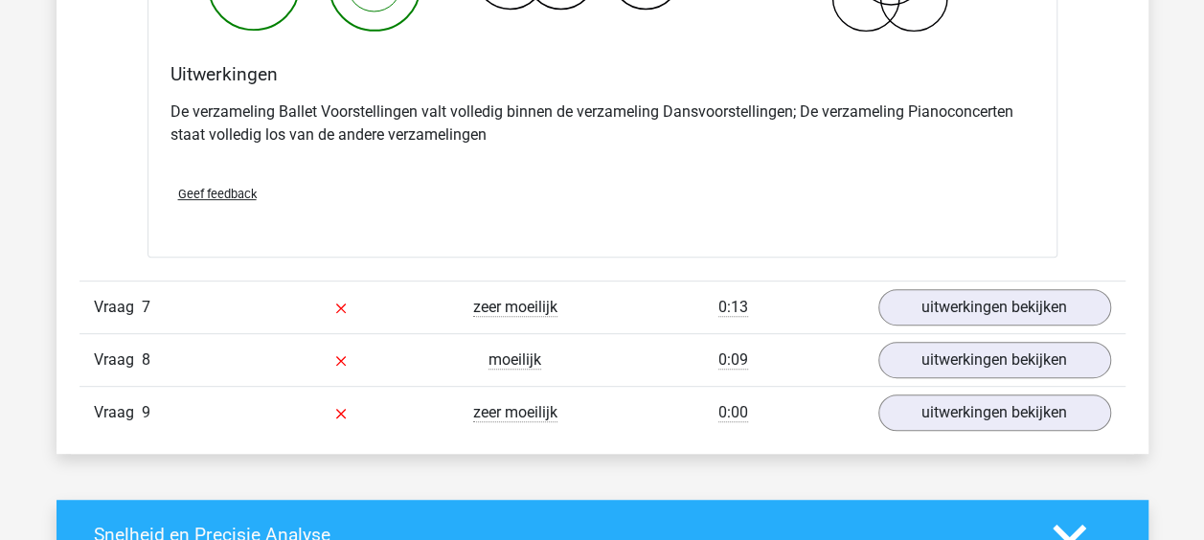
scroll to position [3903, 0]
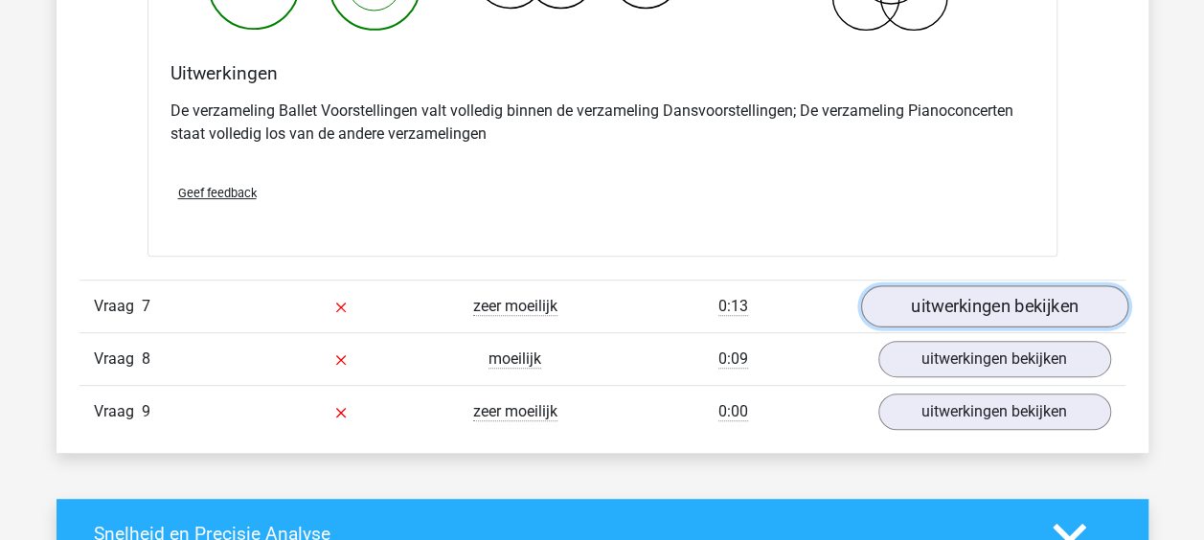
click at [998, 289] on link "uitwerkingen bekijken" at bounding box center [993, 306] width 267 height 42
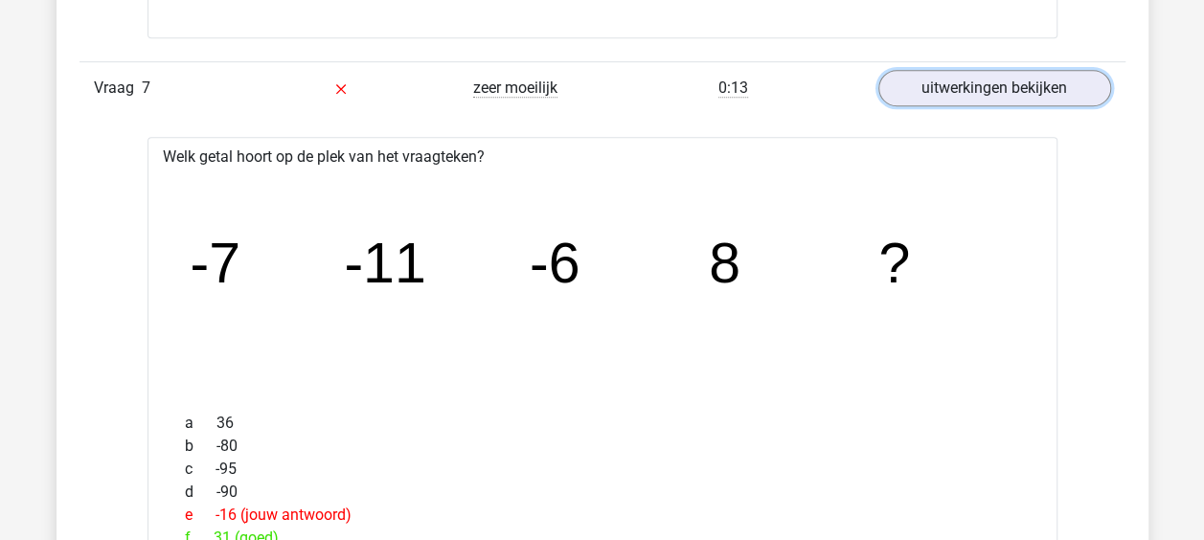
scroll to position [4241, 0]
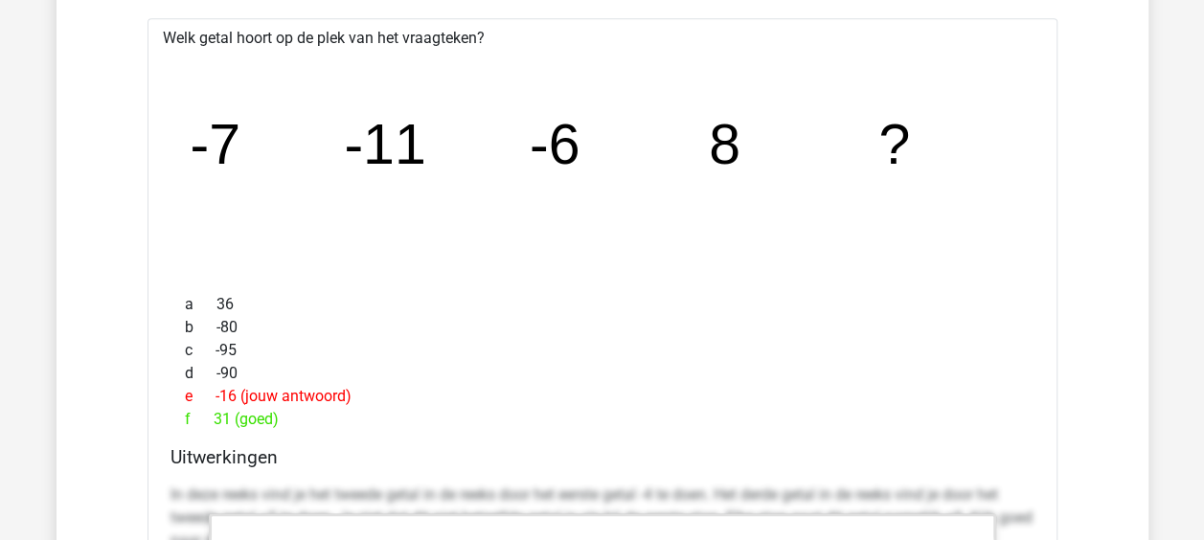
click at [942, 339] on div "c -95" at bounding box center [603, 350] width 864 height 23
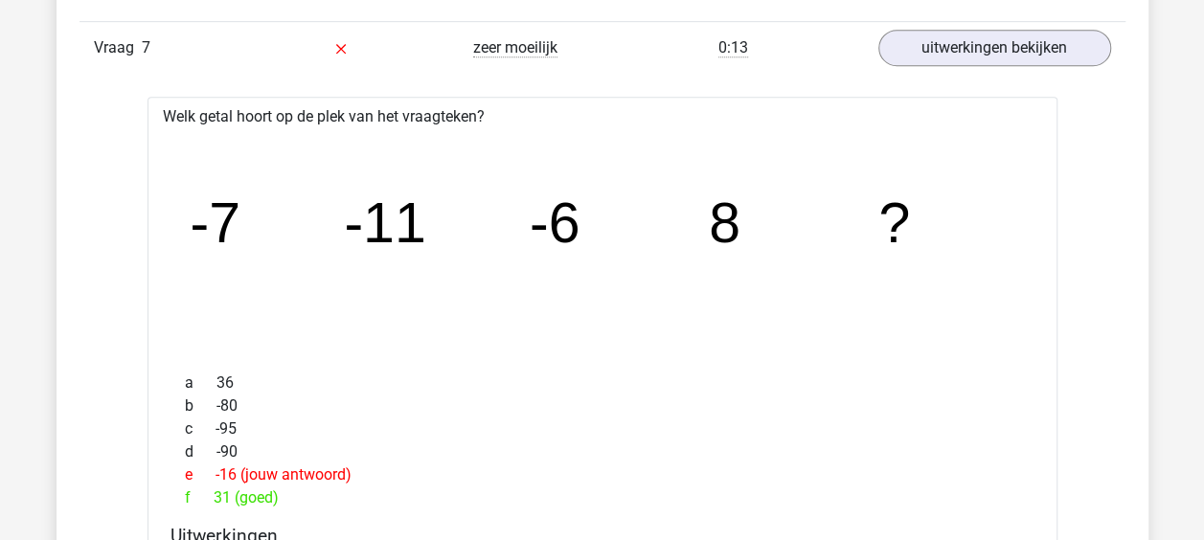
scroll to position [4160, 0]
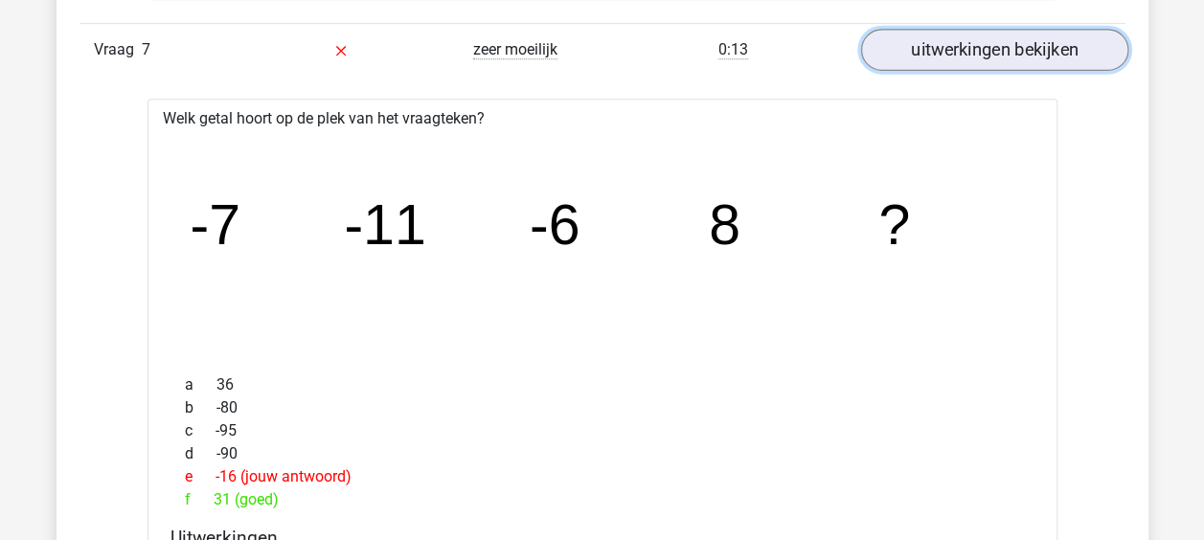
click at [999, 34] on link "uitwerkingen bekijken" at bounding box center [993, 50] width 267 height 42
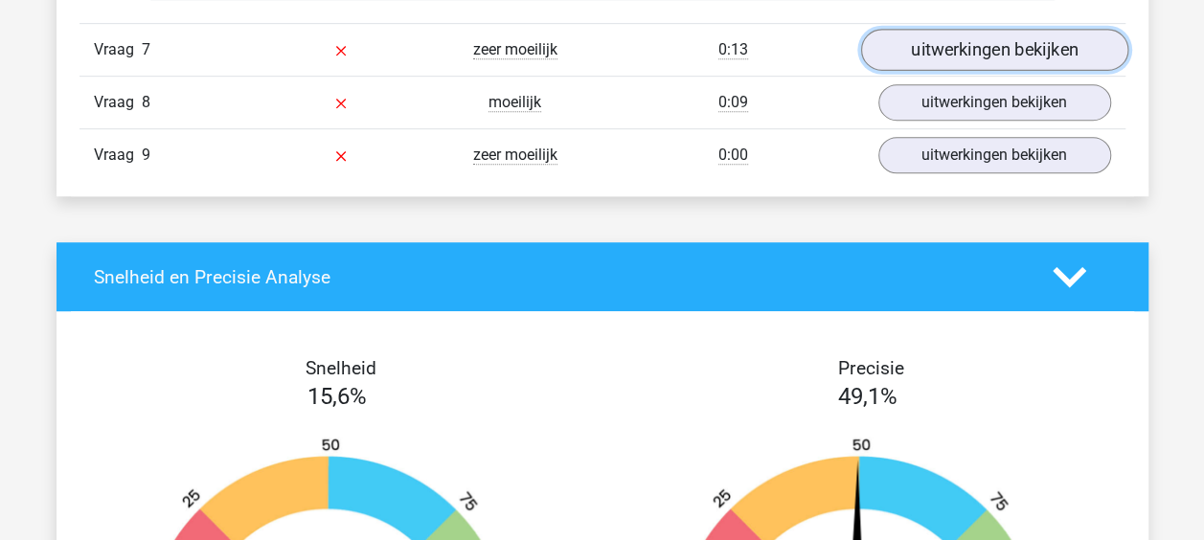
click at [929, 29] on link "uitwerkingen bekijken" at bounding box center [993, 50] width 267 height 42
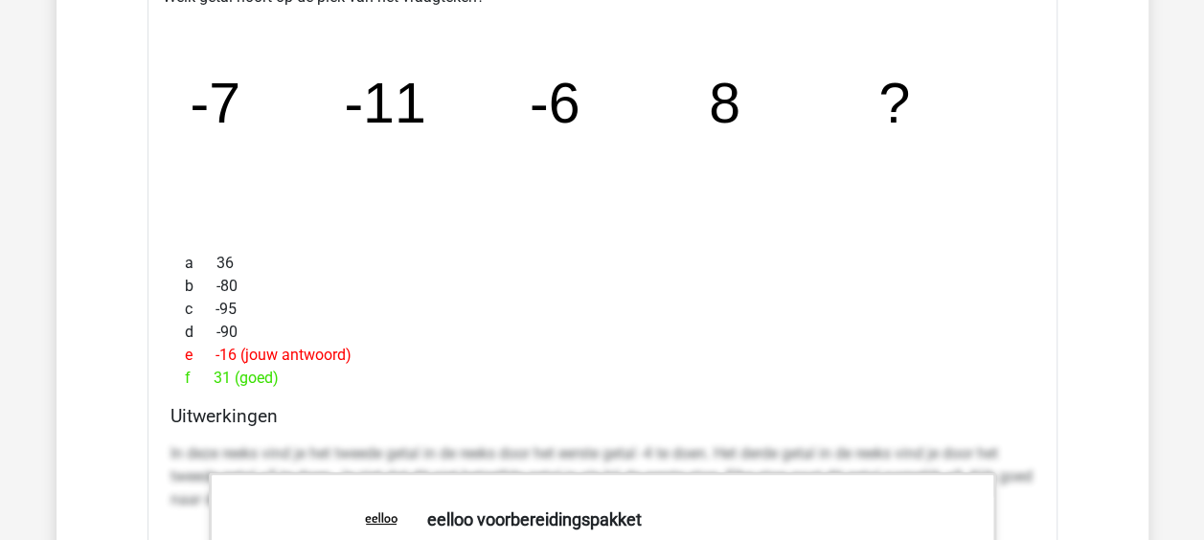
scroll to position [4278, 0]
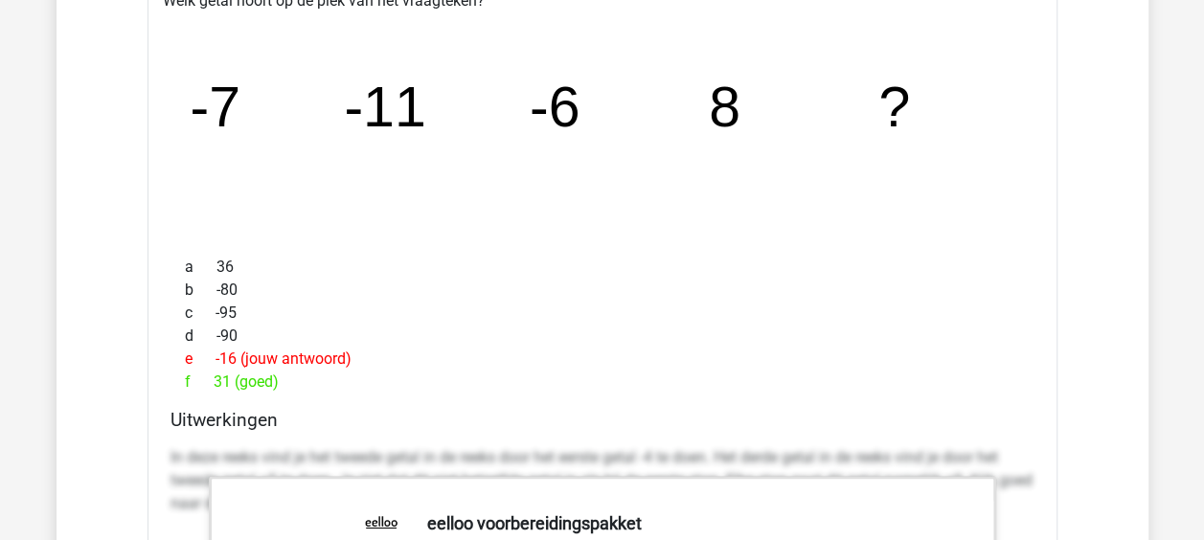
click at [745, 325] on div "d -90" at bounding box center [603, 336] width 864 height 23
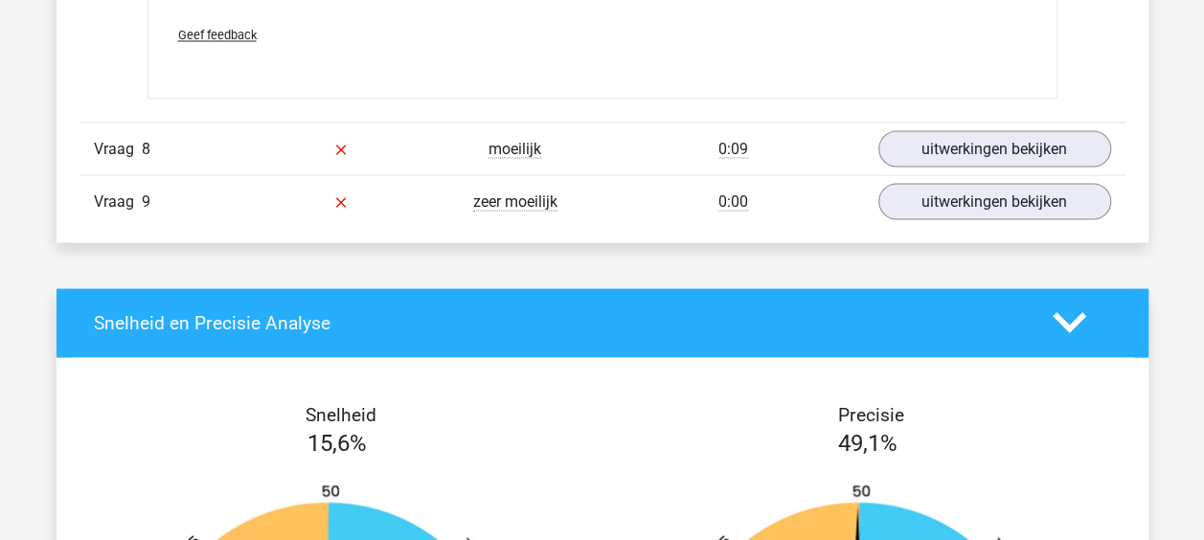
scroll to position [5282, 0]
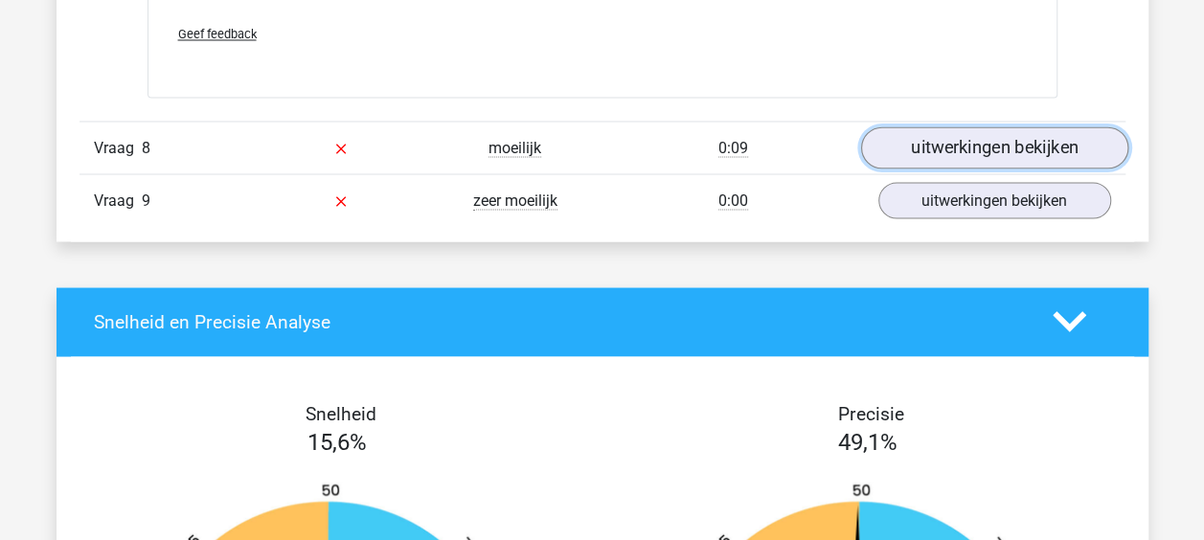
click at [1044, 140] on link "uitwerkingen bekijken" at bounding box center [993, 147] width 267 height 42
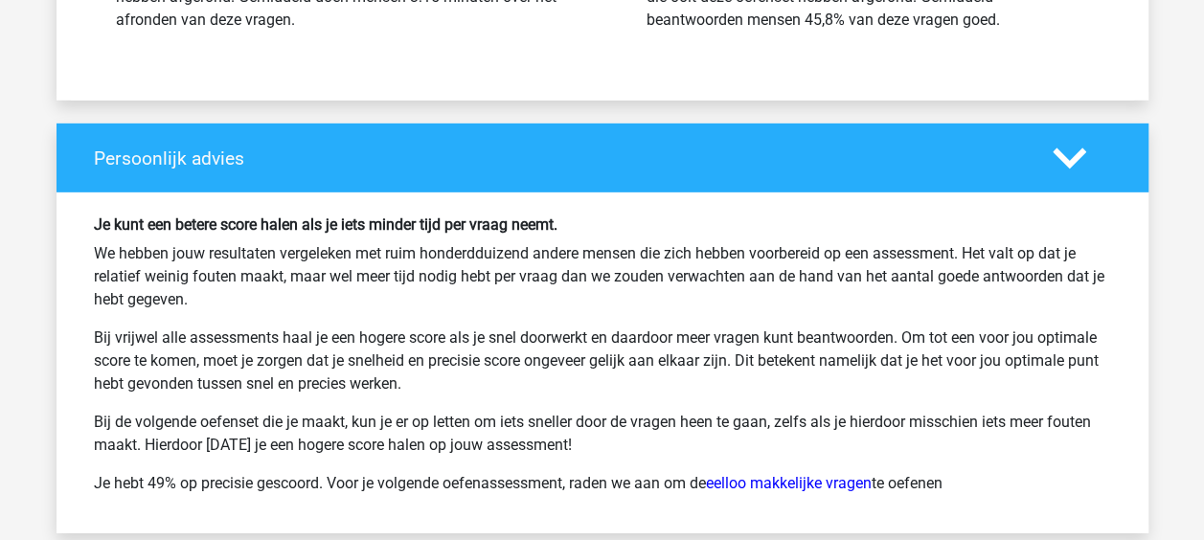
scroll to position [6534, 0]
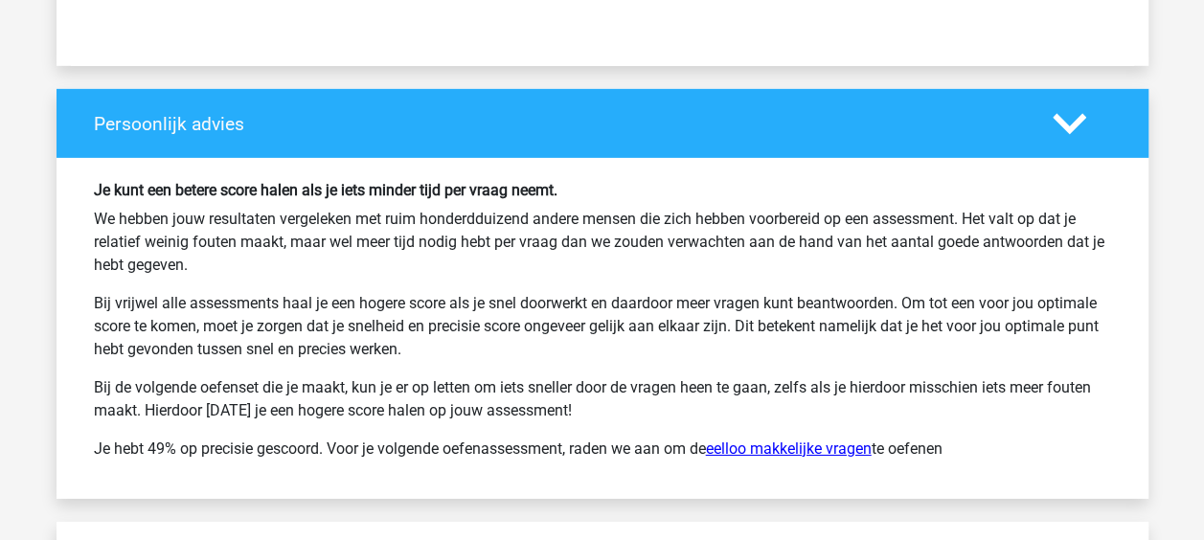
click at [777, 440] on link "eelloo makkelijke vragen" at bounding box center [789, 449] width 166 height 18
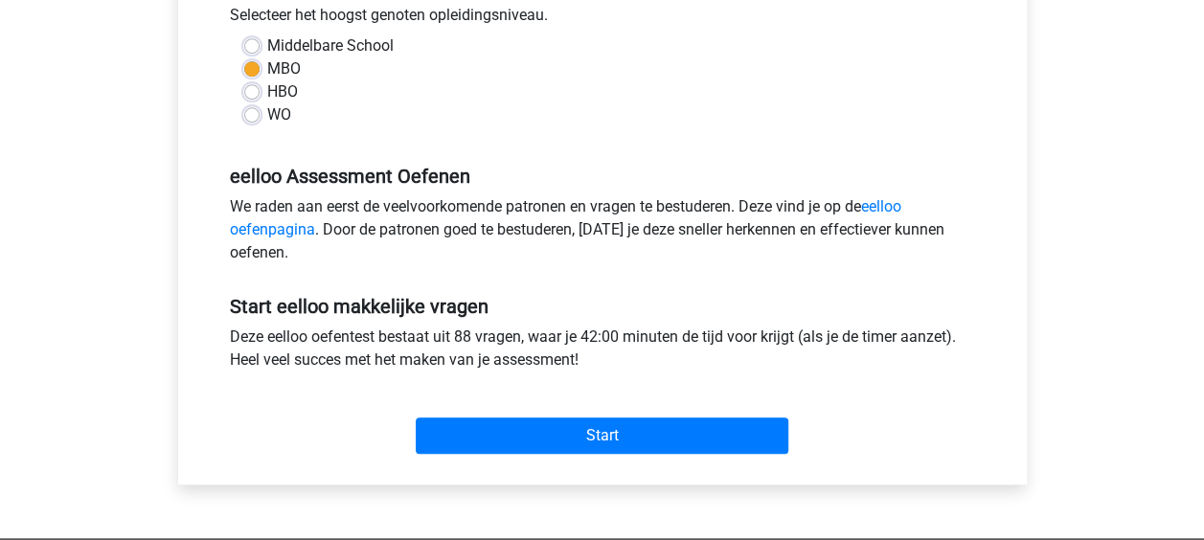
scroll to position [464, 0]
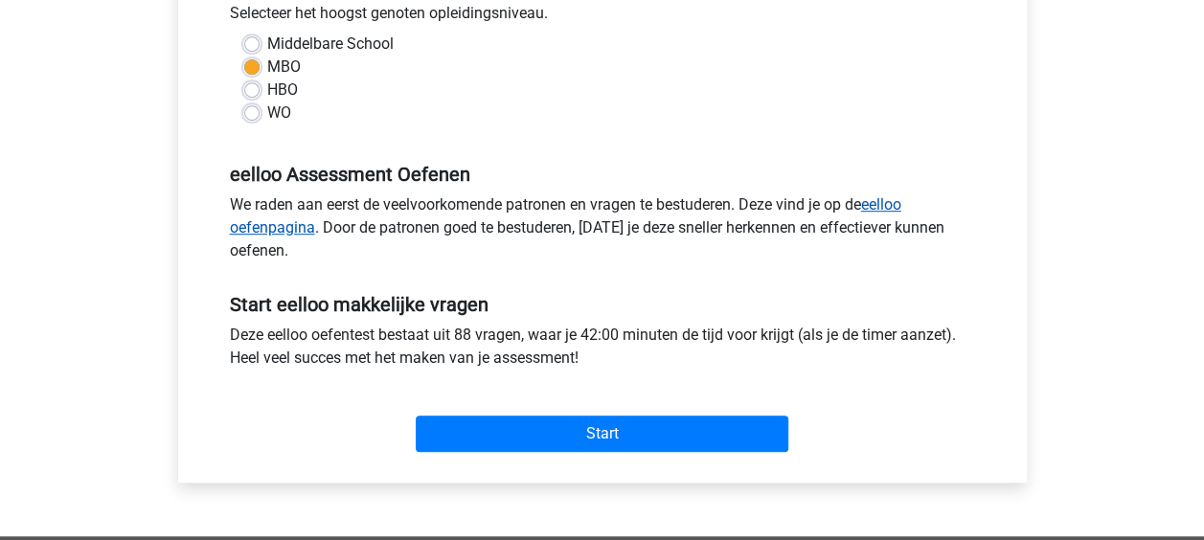
click at [241, 230] on link "eelloo oefenpagina" at bounding box center [565, 215] width 671 height 41
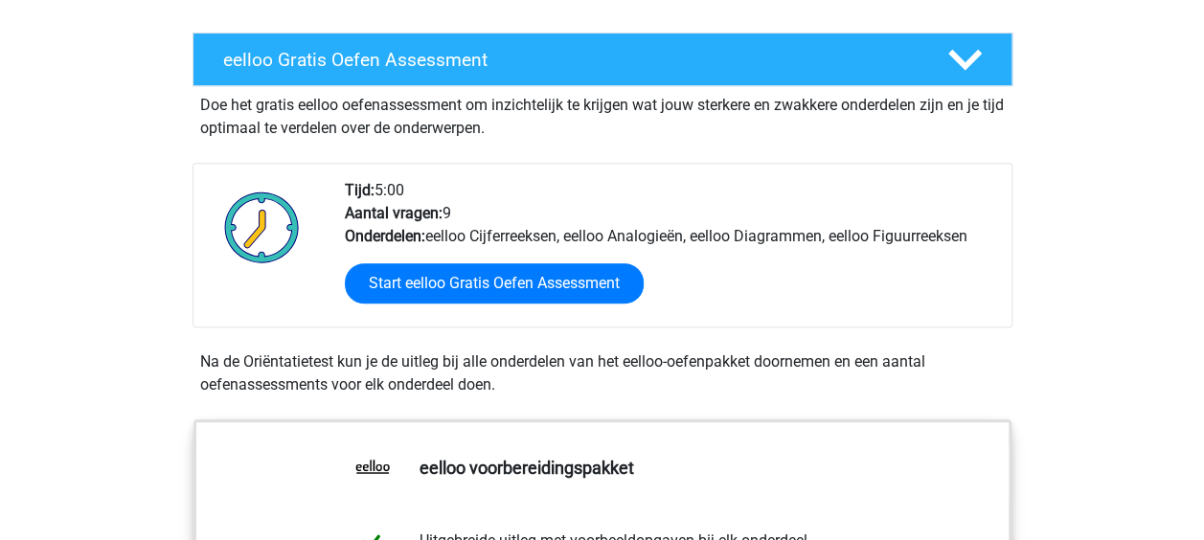
scroll to position [336, 0]
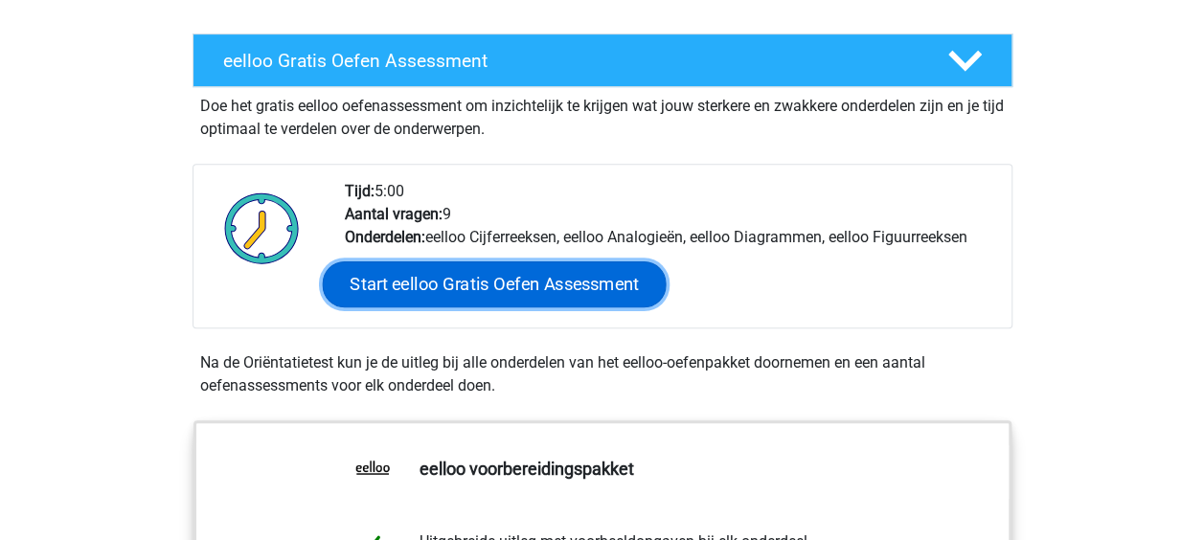
click at [512, 284] on link "Start eelloo Gratis Oefen Assessment" at bounding box center [494, 284] width 344 height 46
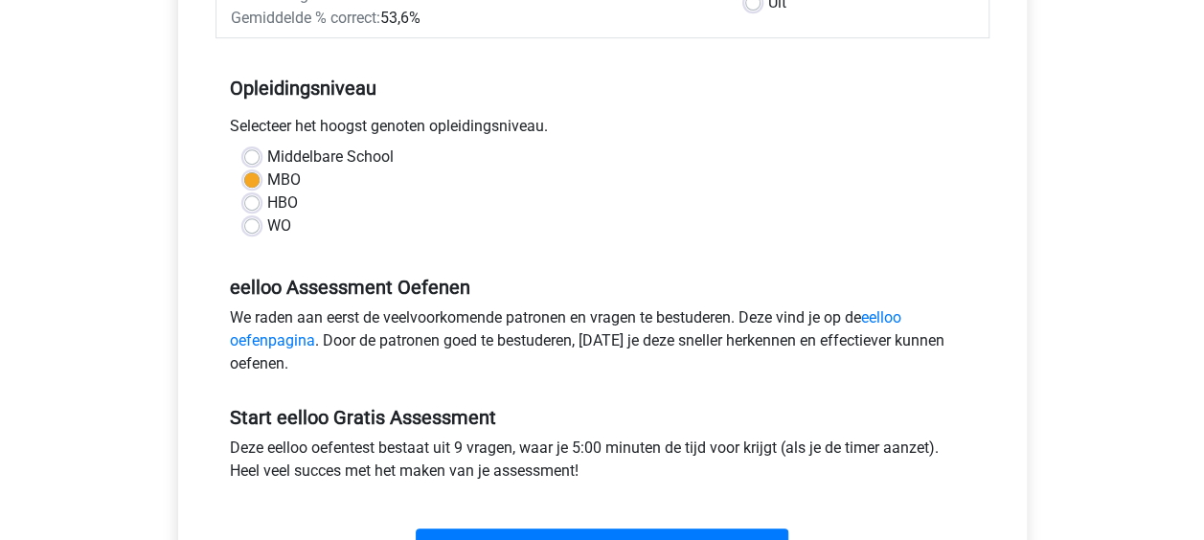
scroll to position [466, 0]
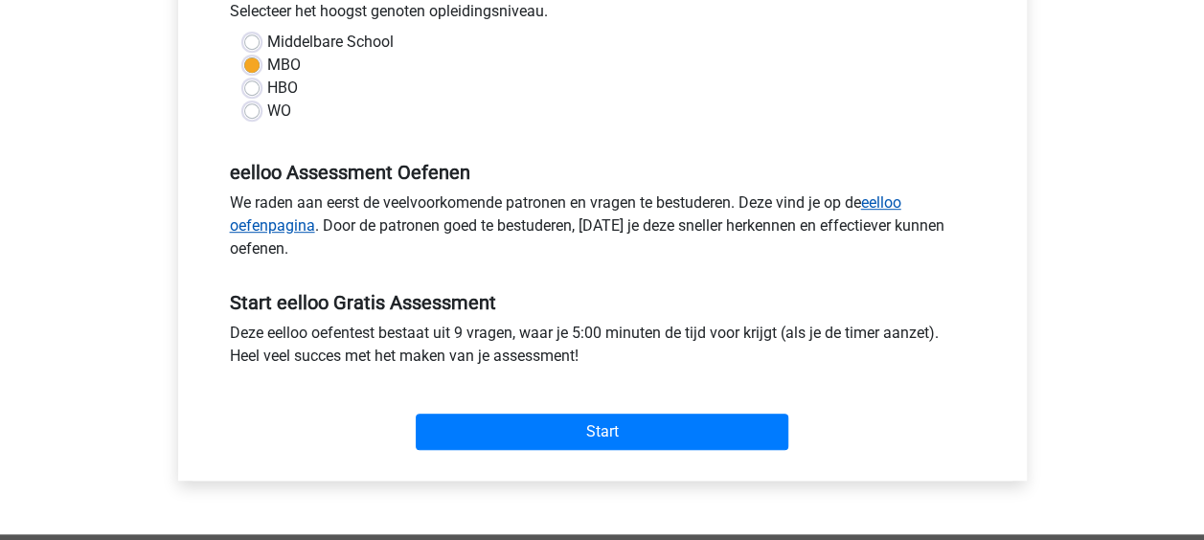
click at [898, 209] on link "eelloo oefenpagina" at bounding box center [565, 213] width 671 height 41
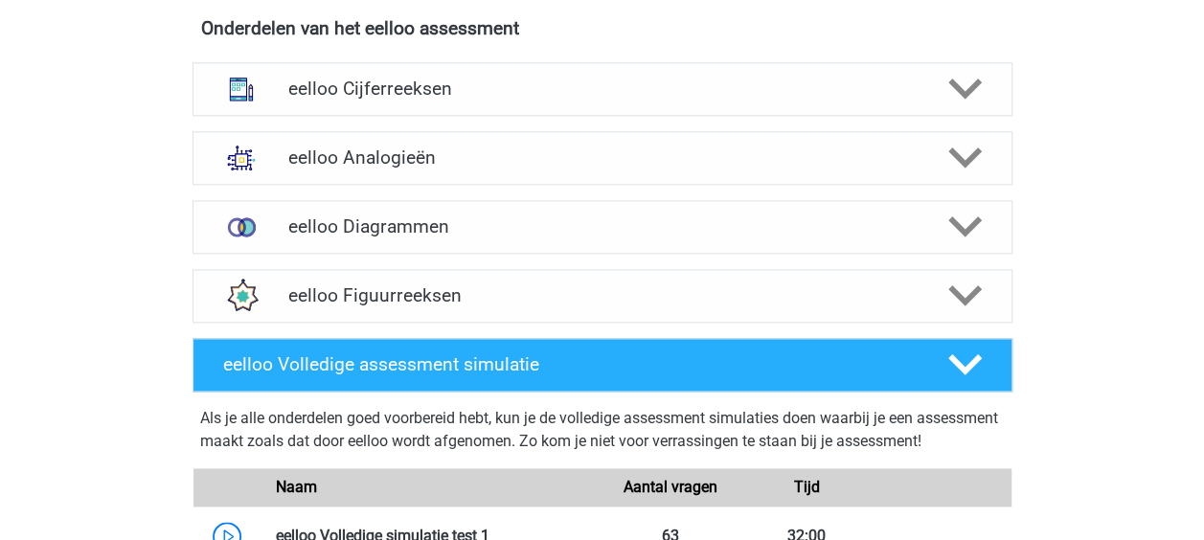
scroll to position [1211, 0]
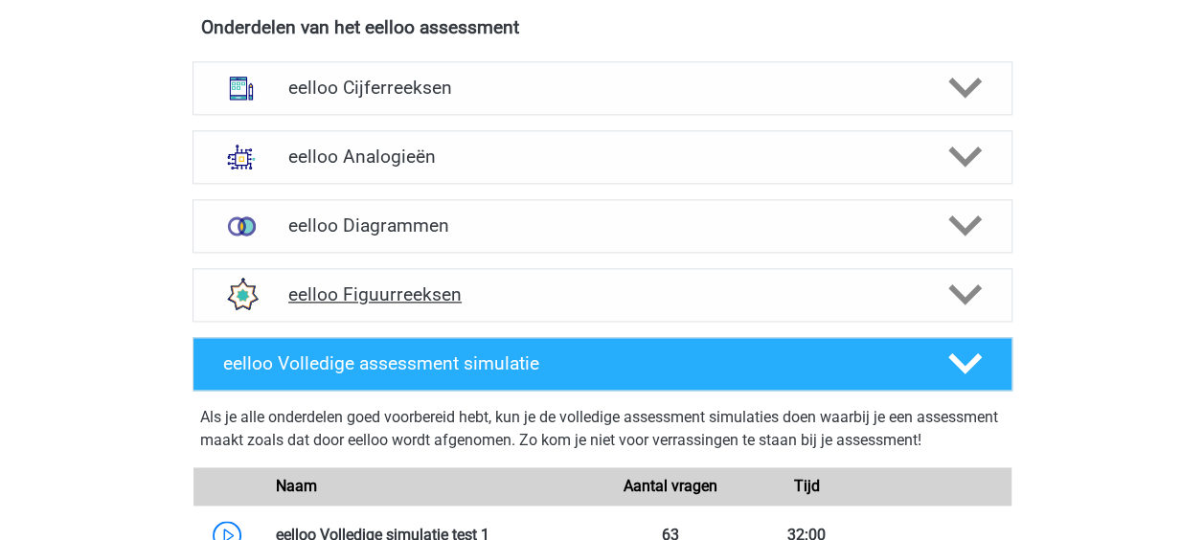
click at [331, 305] on h4 "eelloo Figuurreeksen" at bounding box center [601, 295] width 627 height 22
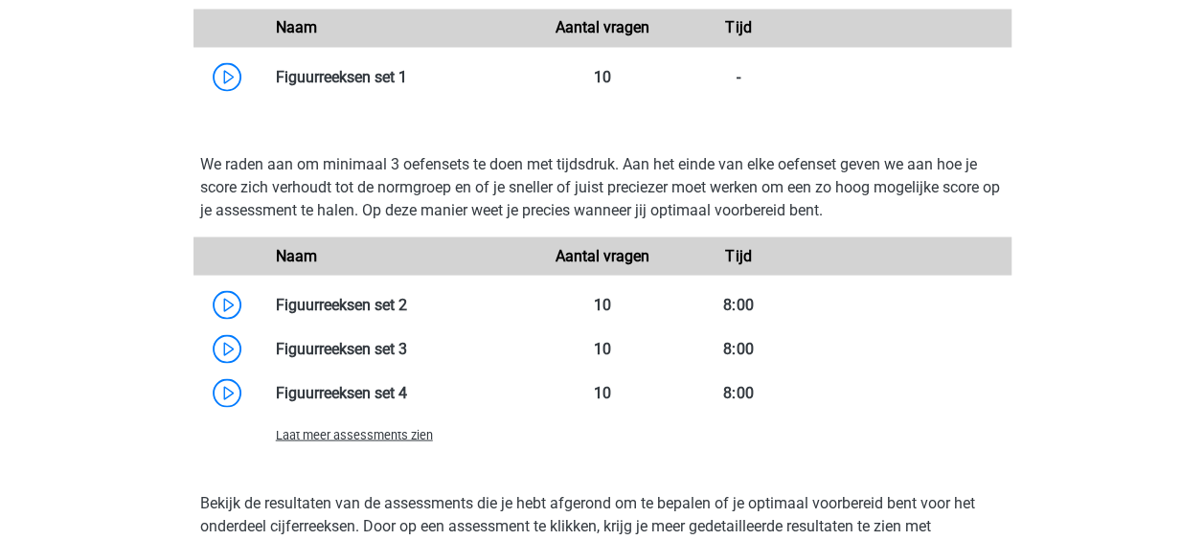
scroll to position [1749, 0]
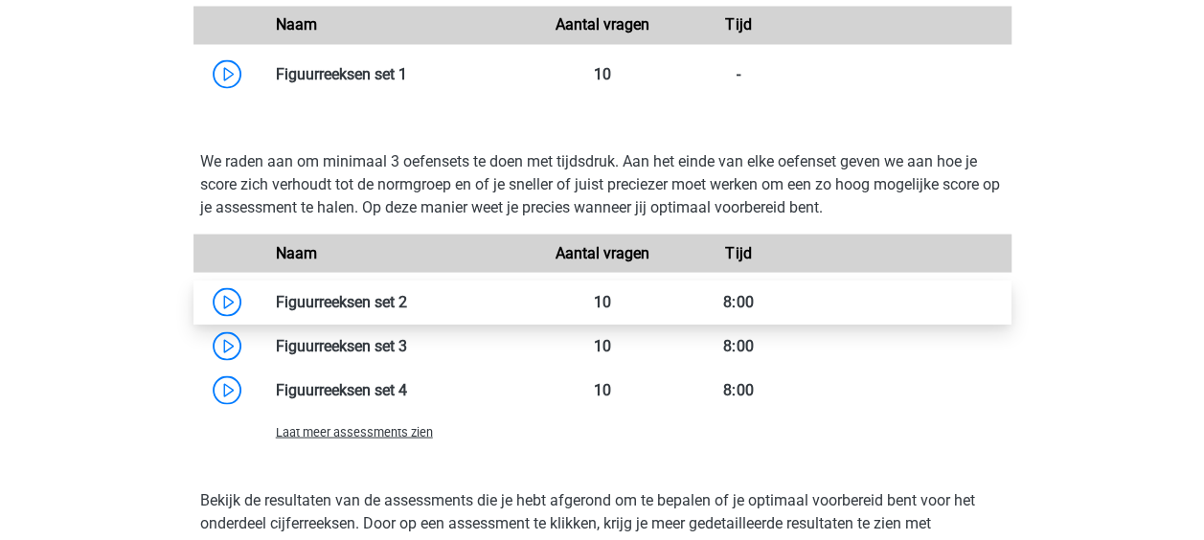
click at [407, 310] on link at bounding box center [407, 301] width 0 height 18
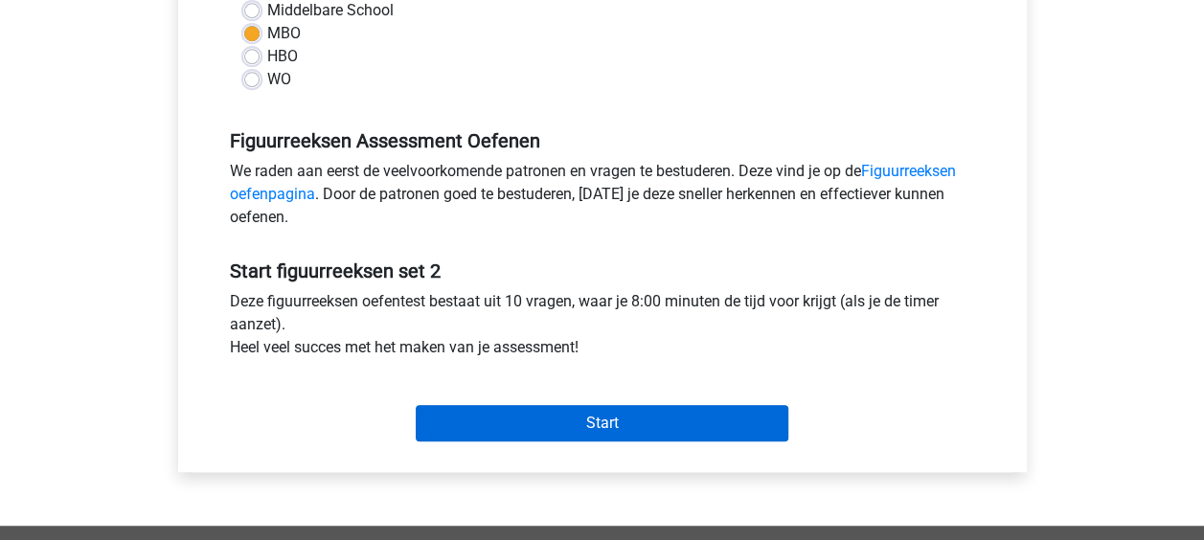
scroll to position [483, 0]
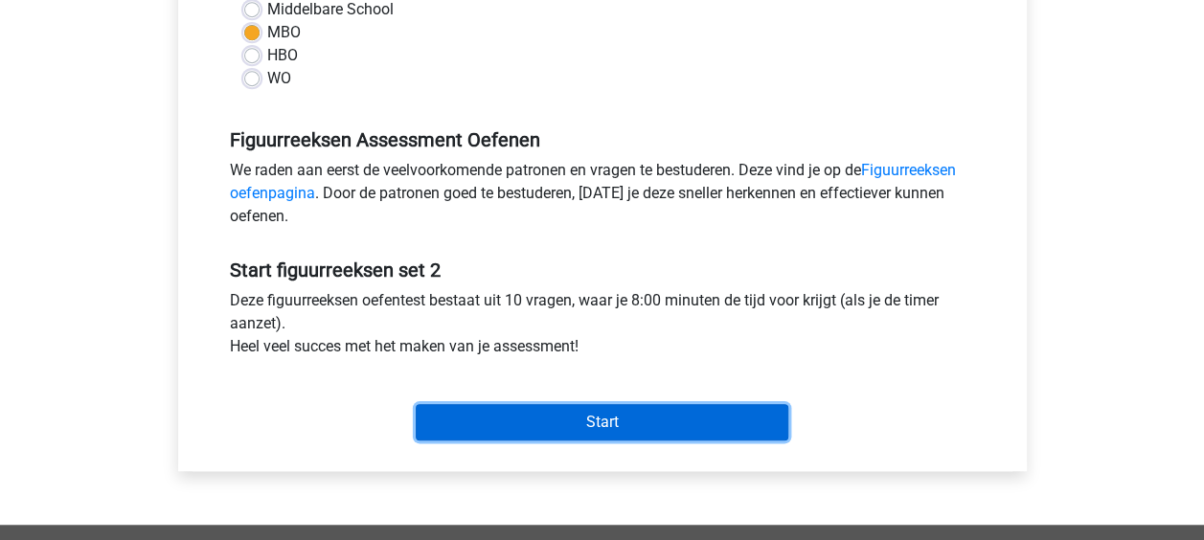
click at [587, 426] on input "Start" at bounding box center [602, 422] width 373 height 36
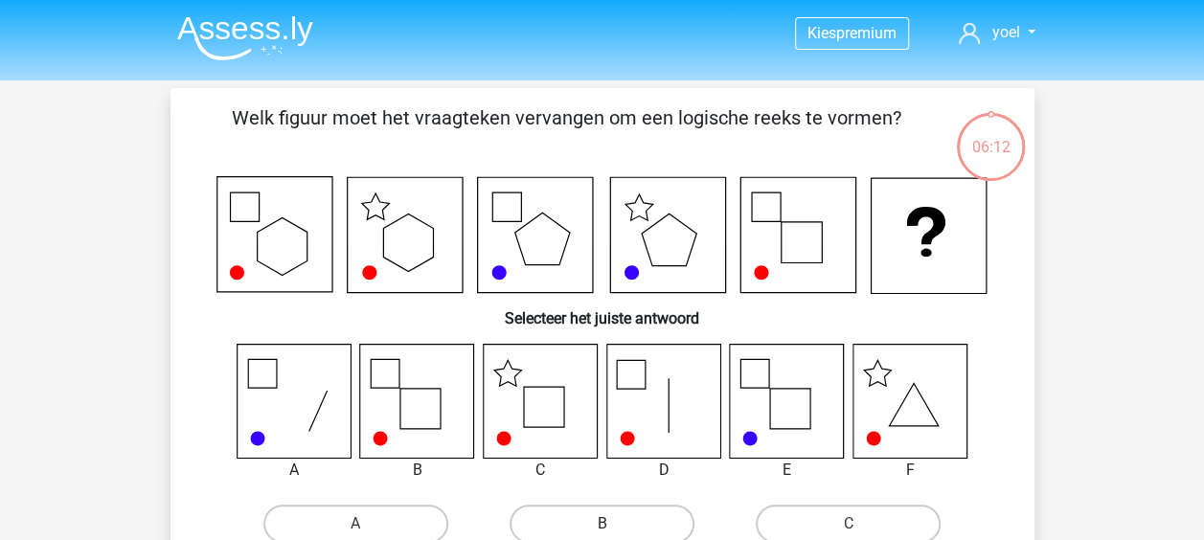
click at [661, 513] on label "B" at bounding box center [602, 524] width 185 height 38
click at [614, 524] on input "B" at bounding box center [608, 530] width 12 height 12
radio input "true"
click at [849, 524] on input "C" at bounding box center [855, 530] width 12 height 12
radio input "true"
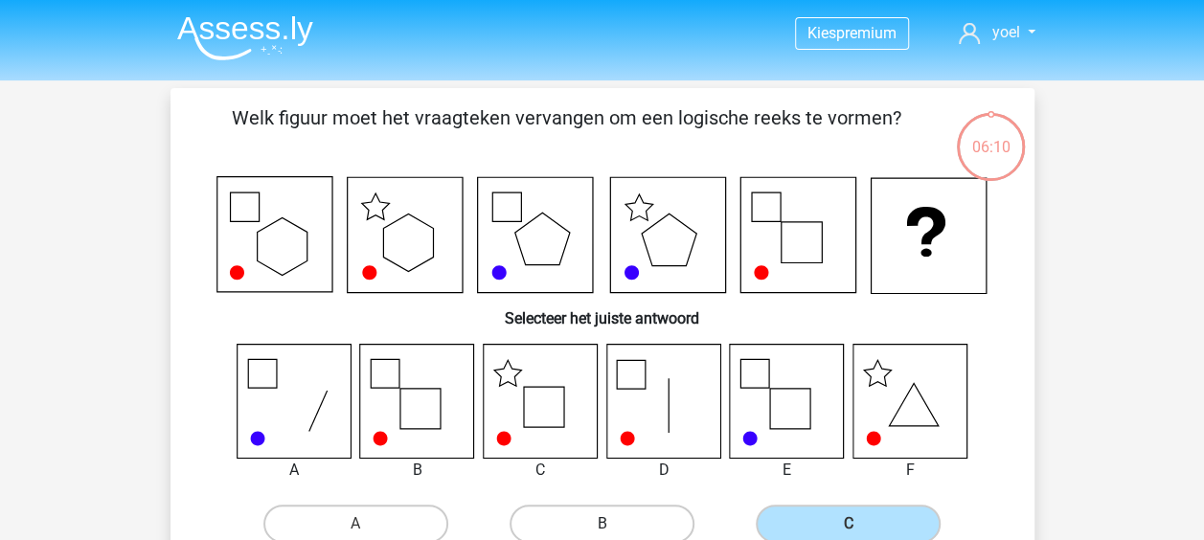
radio input "true"
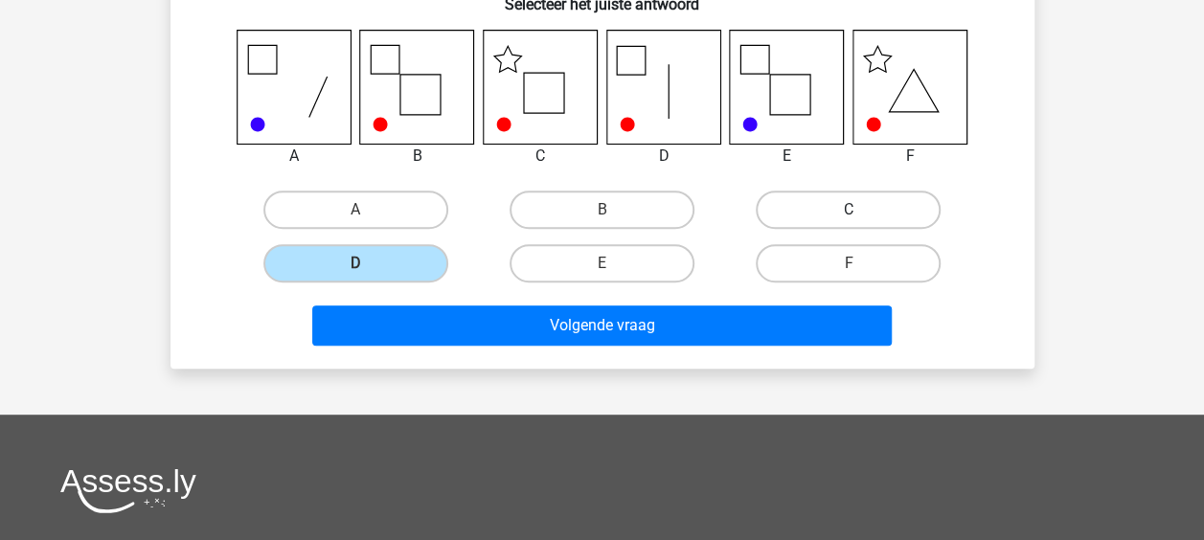
click at [875, 224] on label "C" at bounding box center [848, 210] width 185 height 38
click at [861, 222] on input "C" at bounding box center [855, 216] width 12 height 12
radio input "true"
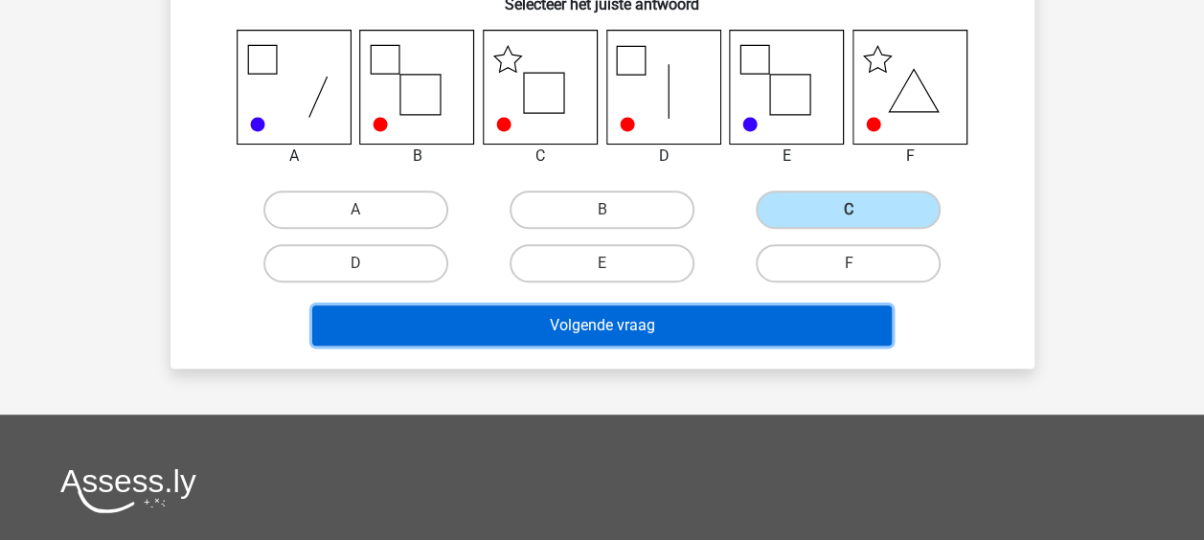
click at [739, 339] on button "Volgende vraag" at bounding box center [602, 326] width 580 height 40
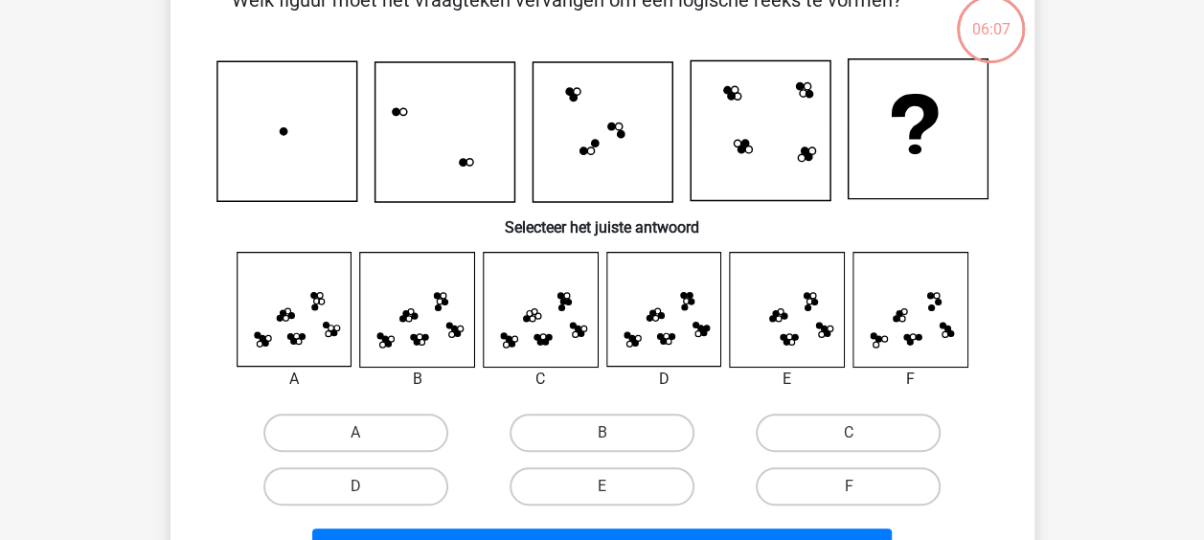
scroll to position [88, 0]
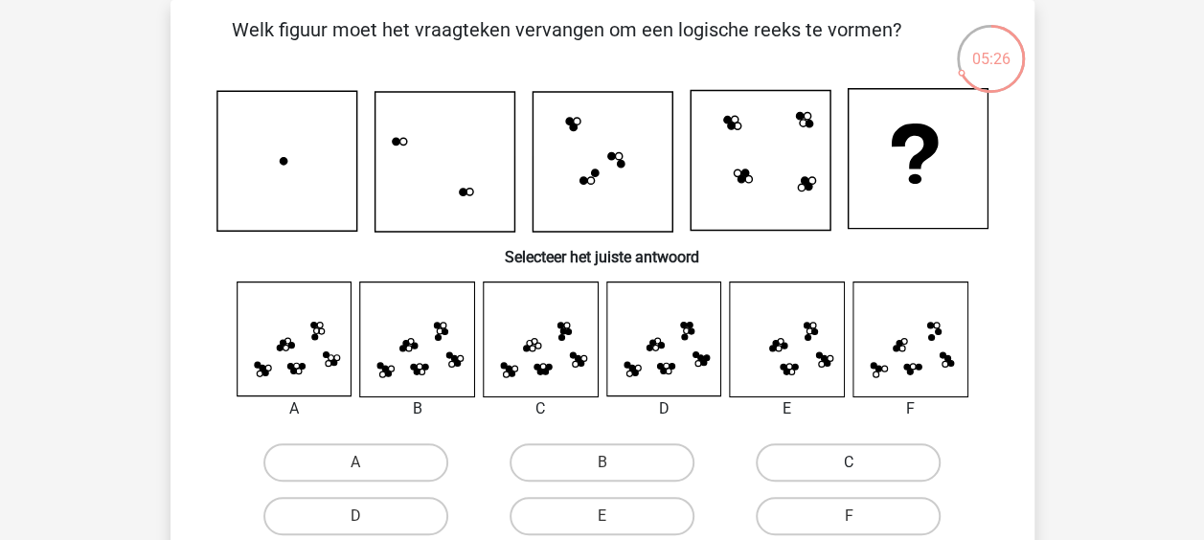
click at [802, 466] on label "C" at bounding box center [848, 462] width 185 height 38
click at [849, 466] on input "C" at bounding box center [855, 469] width 12 height 12
radio input "true"
click at [355, 516] on input "D" at bounding box center [361, 522] width 12 height 12
radio input "true"
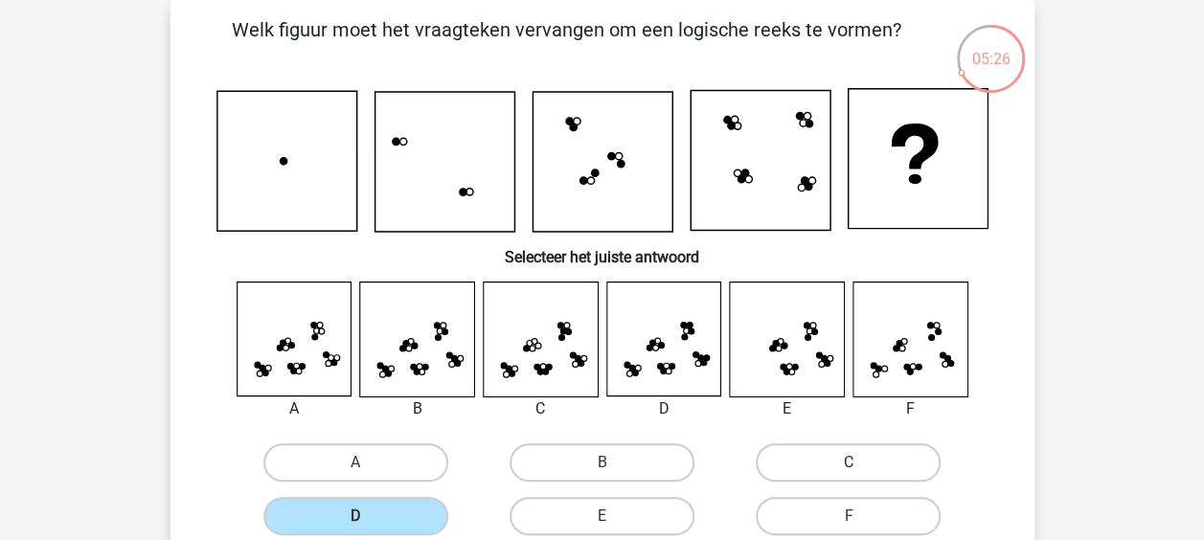
click at [802, 466] on label "C" at bounding box center [848, 462] width 185 height 38
click at [849, 466] on input "C" at bounding box center [855, 469] width 12 height 12
radio input "true"
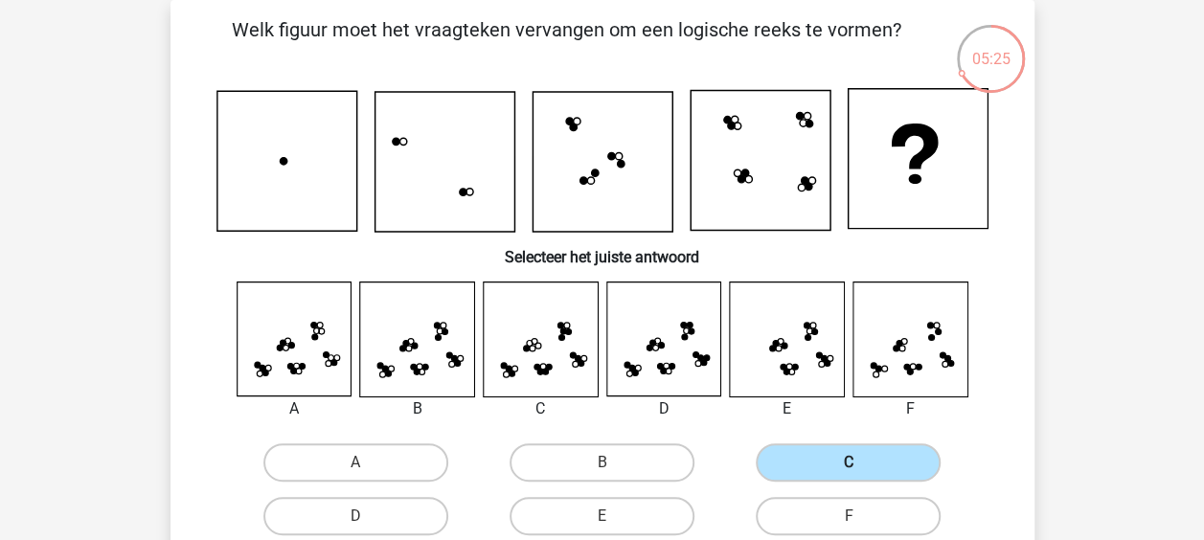
click at [802, 466] on label "C" at bounding box center [848, 462] width 185 height 38
click at [849, 466] on input "C" at bounding box center [855, 469] width 12 height 12
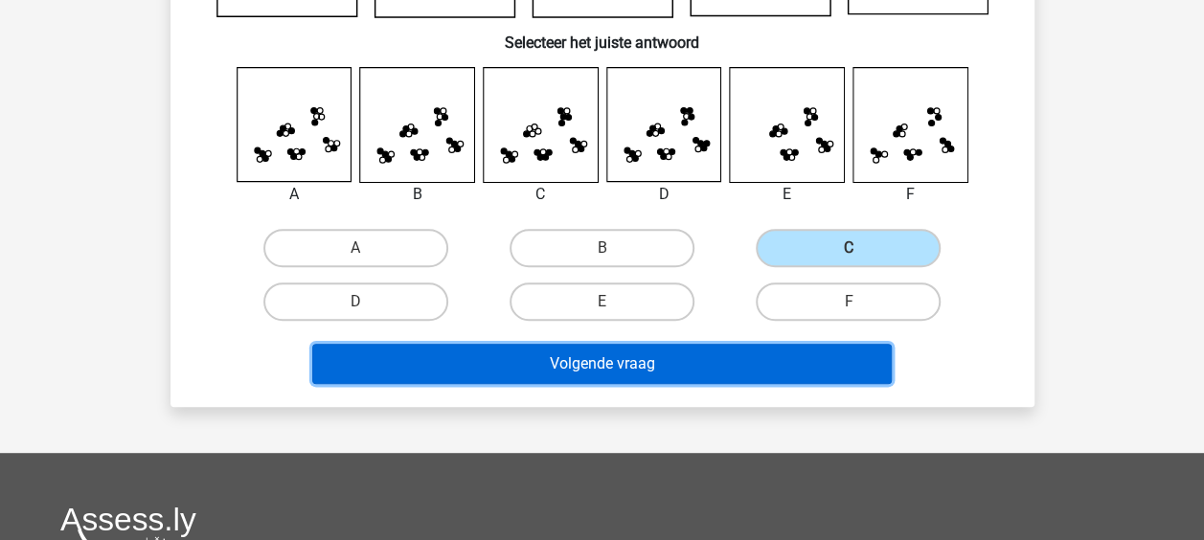
click at [854, 356] on button "Volgende vraag" at bounding box center [602, 364] width 580 height 40
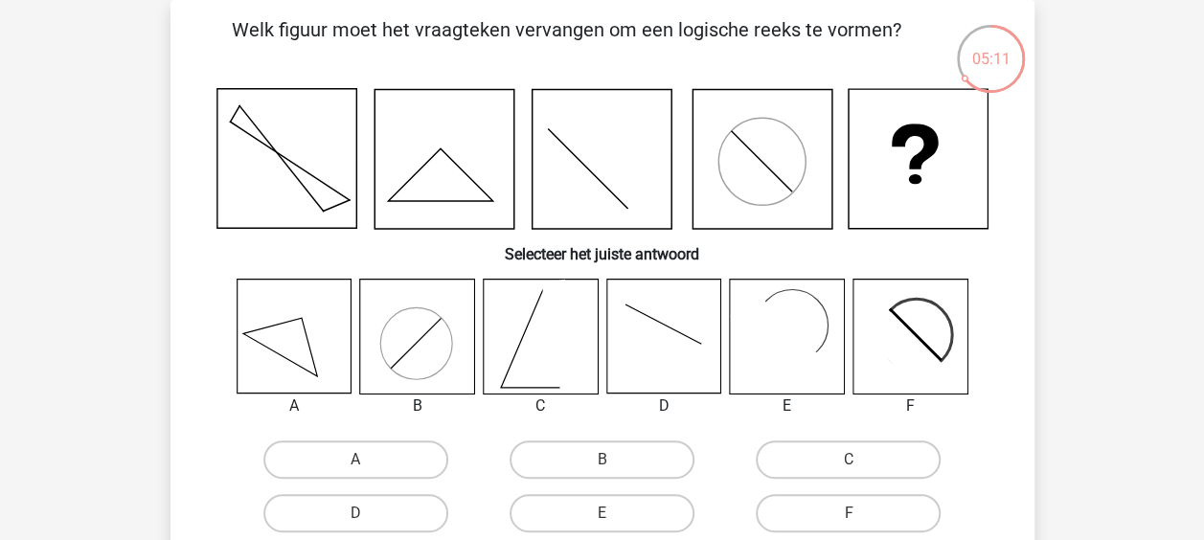
click at [854, 356] on icon at bounding box center [910, 337] width 114 height 114
click at [596, 500] on label "E" at bounding box center [602, 513] width 185 height 38
click at [602, 513] on input "E" at bounding box center [608, 519] width 12 height 12
radio input "true"
click at [849, 513] on input "F" at bounding box center [855, 519] width 12 height 12
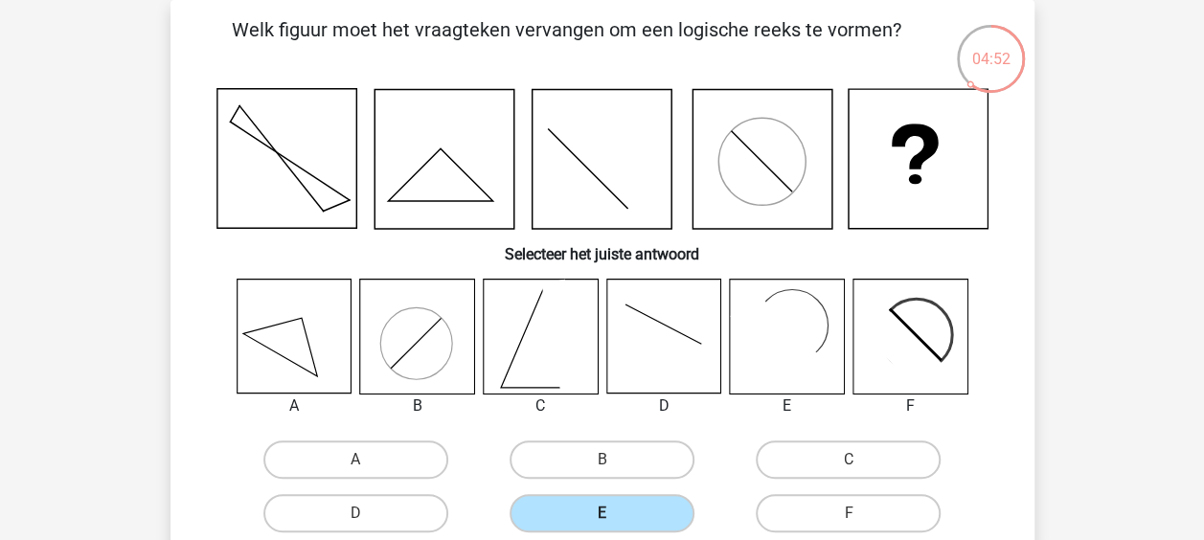
radio input "true"
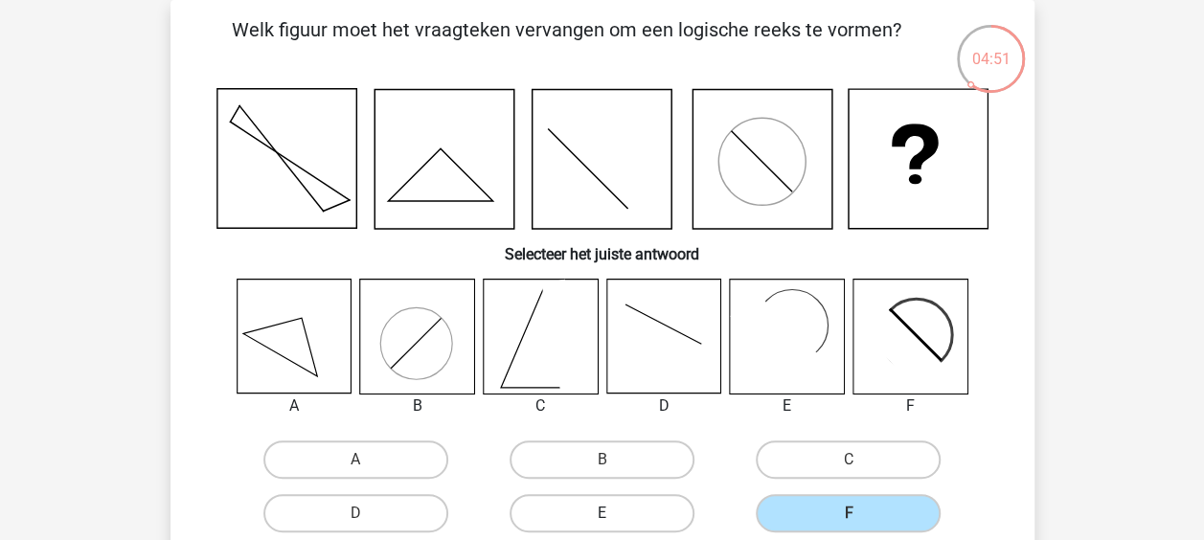
click at [596, 500] on label "E" at bounding box center [602, 513] width 185 height 38
click at [602, 513] on input "E" at bounding box center [608, 519] width 12 height 12
radio input "true"
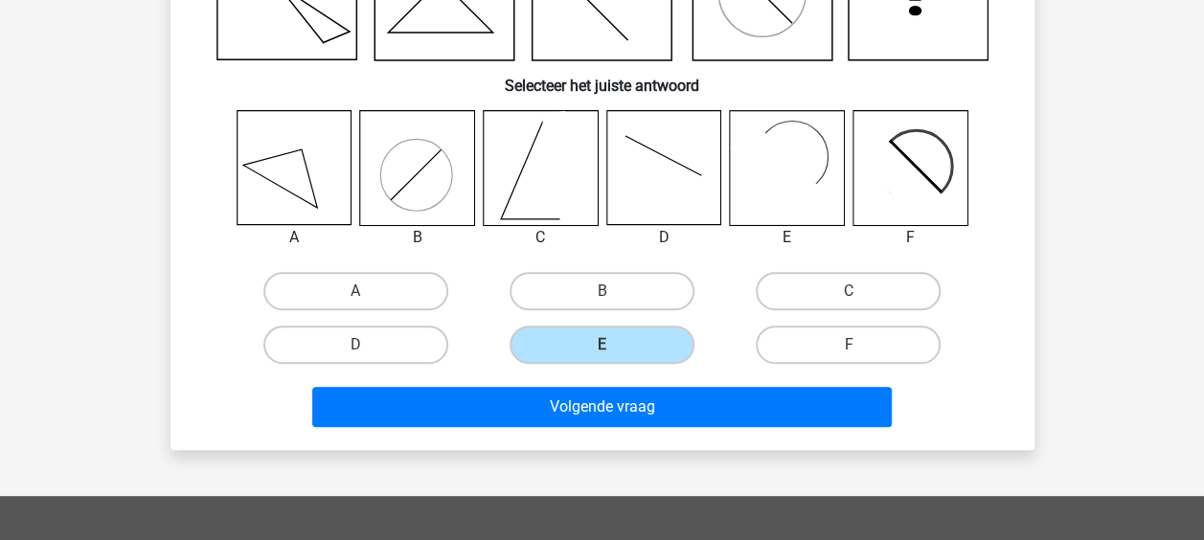
scroll to position [248, 0]
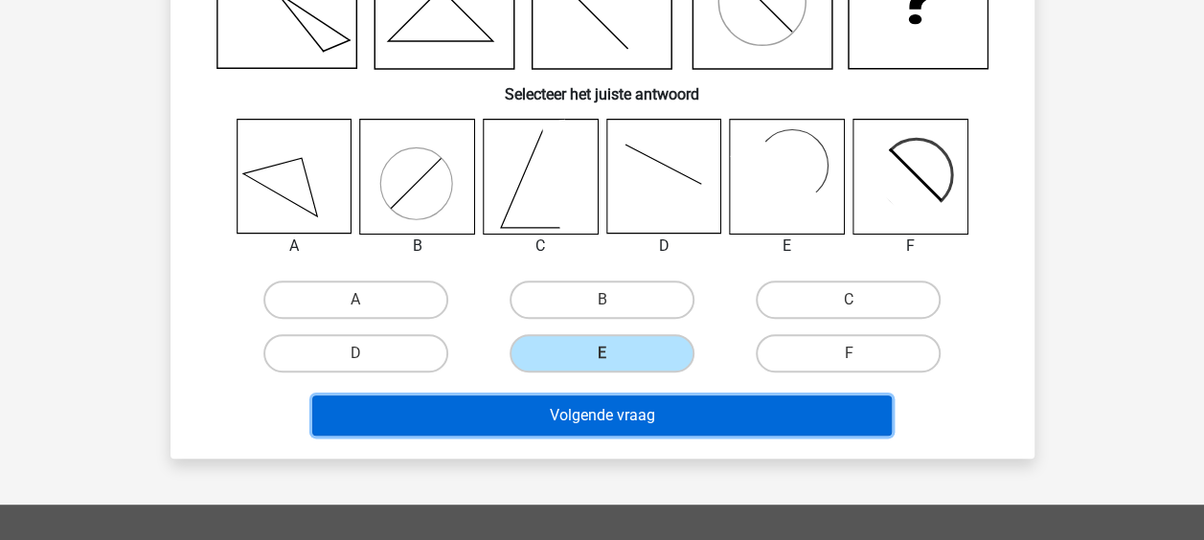
click at [768, 405] on button "Volgende vraag" at bounding box center [602, 416] width 580 height 40
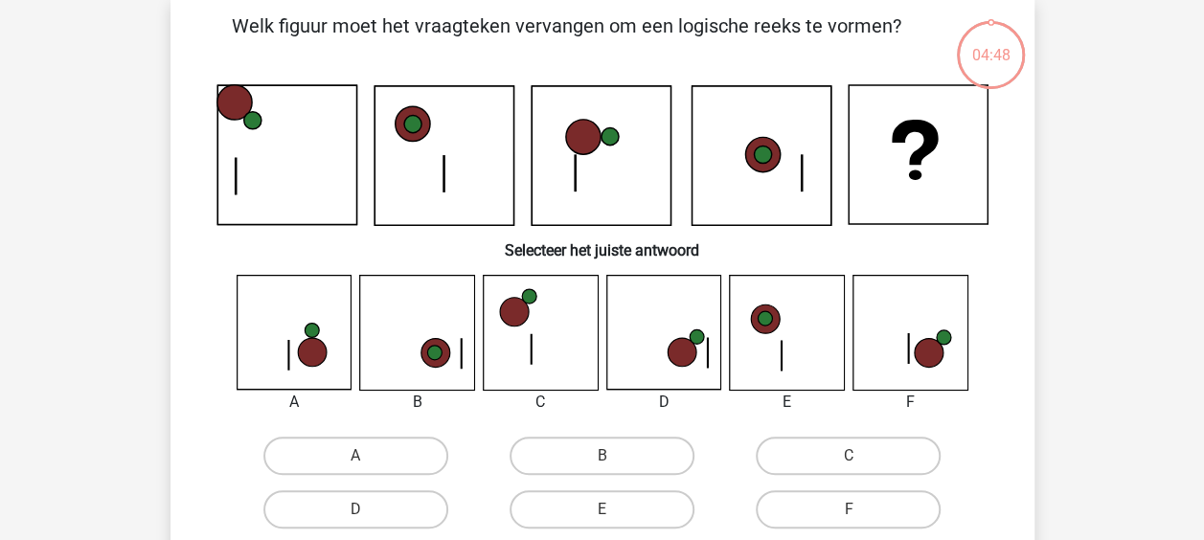
scroll to position [88, 0]
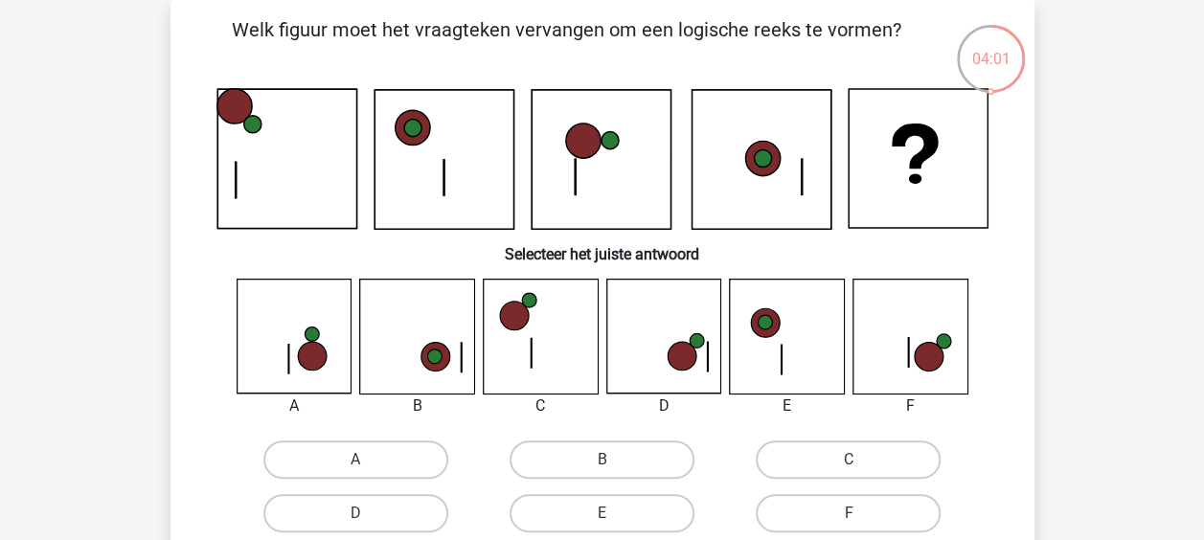
click at [916, 373] on icon at bounding box center [910, 337] width 114 height 114
click at [871, 500] on label "F" at bounding box center [848, 513] width 185 height 38
click at [861, 513] on input "F" at bounding box center [855, 519] width 12 height 12
radio input "true"
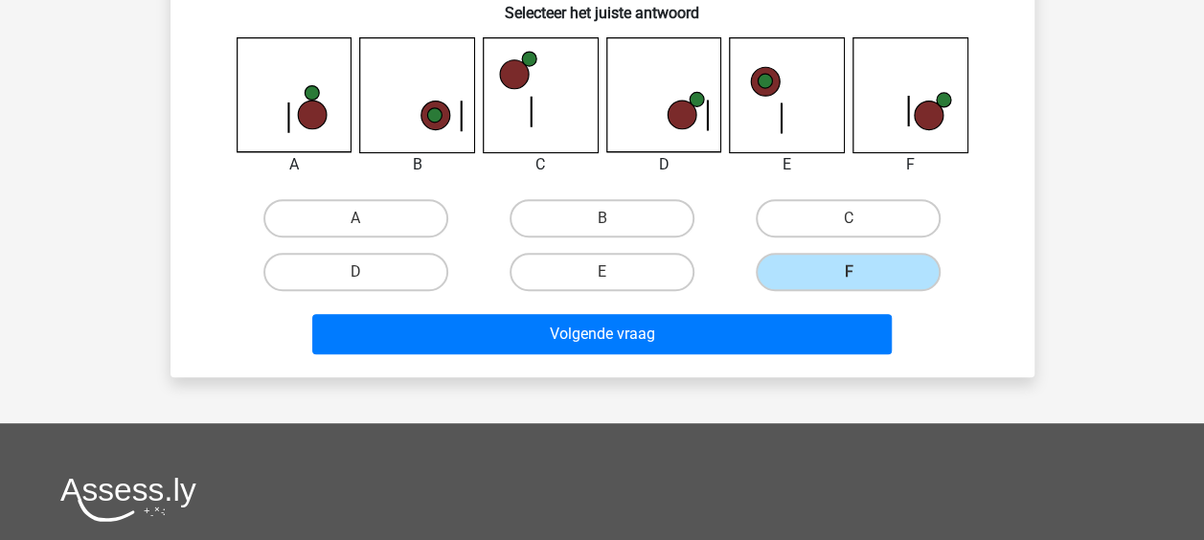
scroll to position [326, 0]
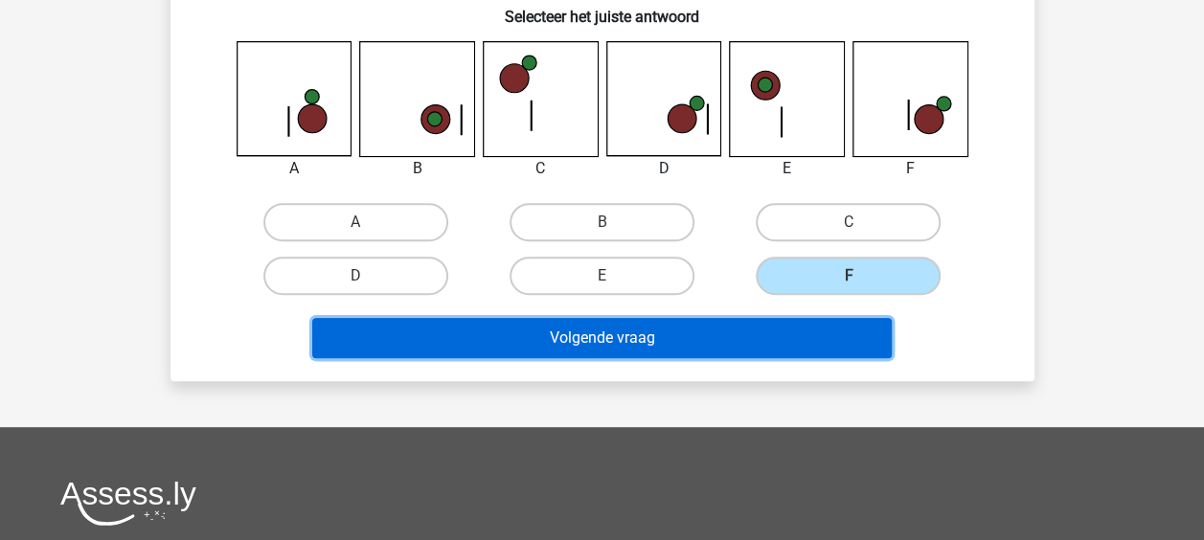
click at [860, 348] on button "Volgende vraag" at bounding box center [602, 338] width 580 height 40
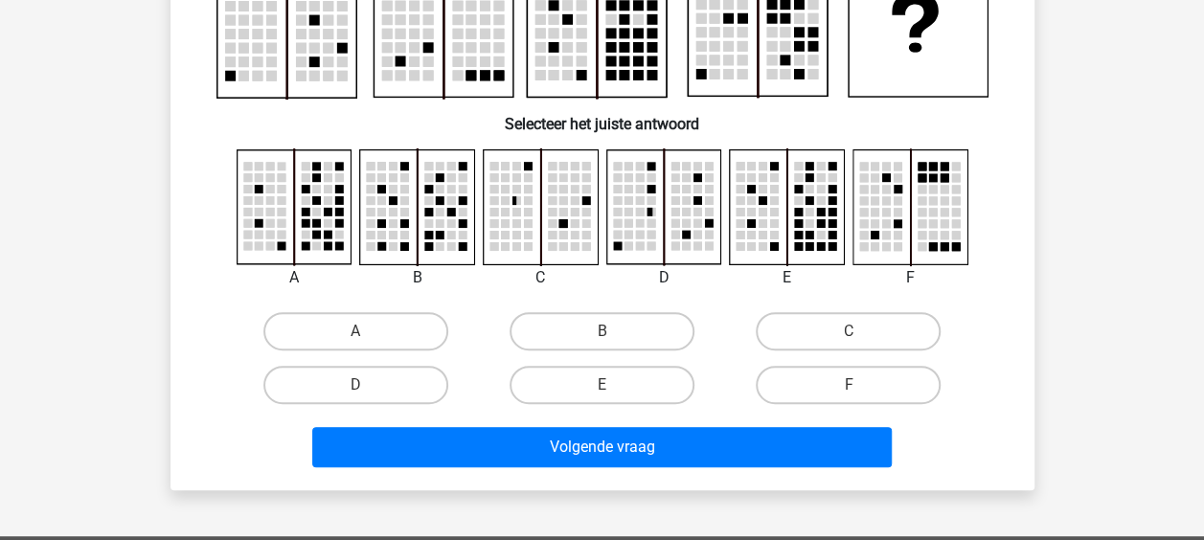
scroll to position [88, 0]
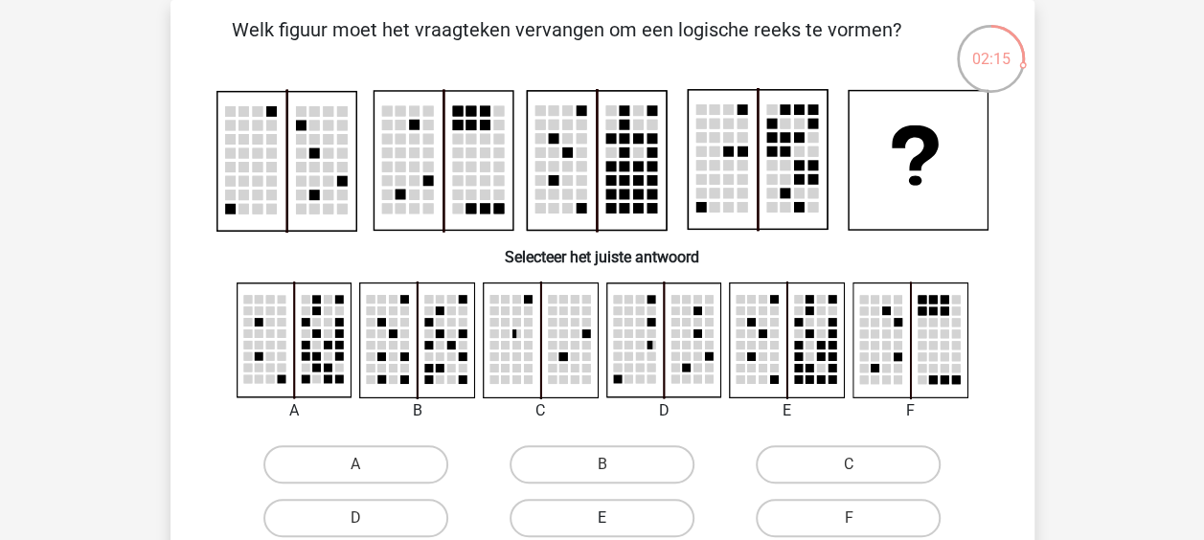
click at [609, 517] on label "E" at bounding box center [602, 518] width 185 height 38
click at [609, 518] on input "E" at bounding box center [608, 524] width 12 height 12
radio input "true"
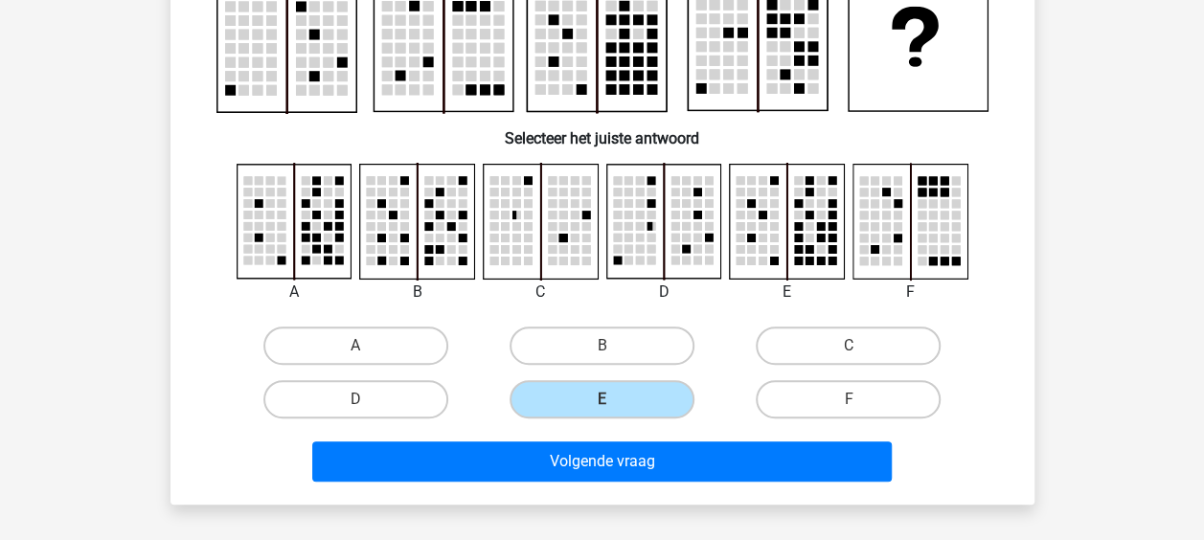
scroll to position [203, 0]
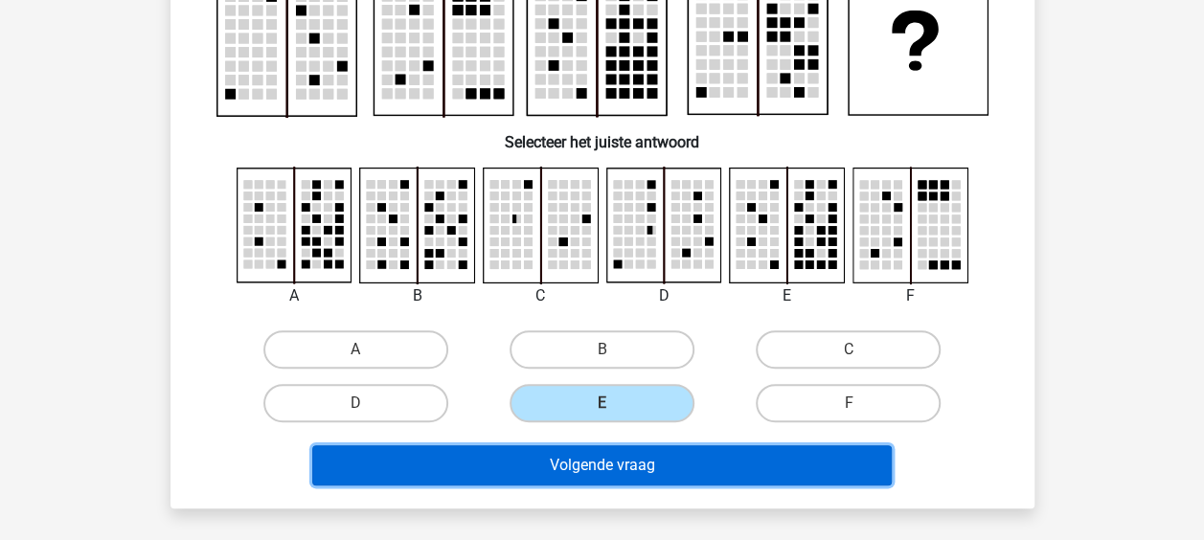
click at [790, 457] on button "Volgende vraag" at bounding box center [602, 465] width 580 height 40
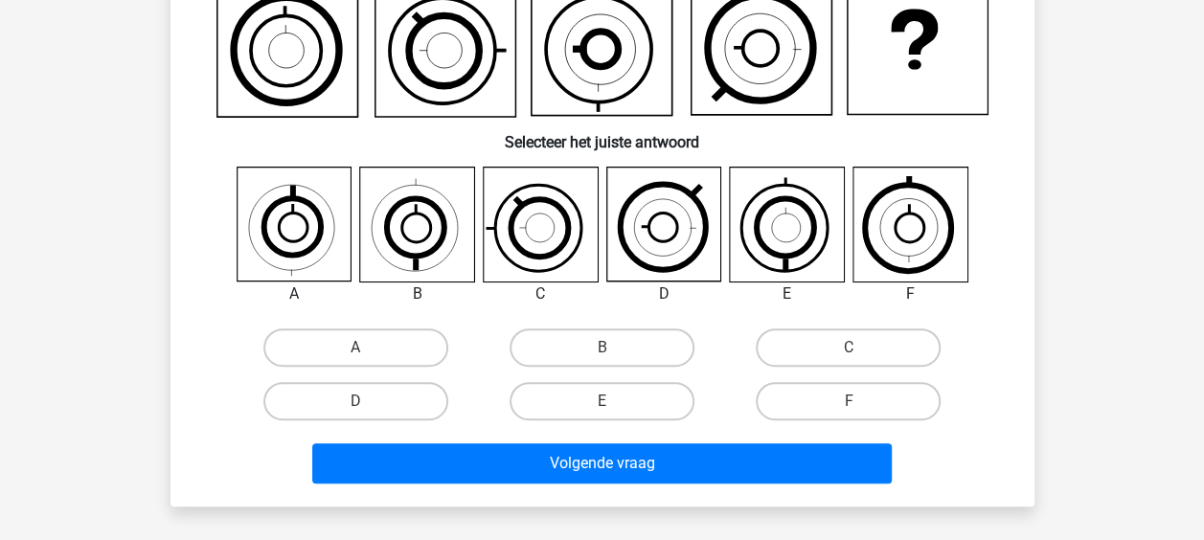
scroll to position [88, 0]
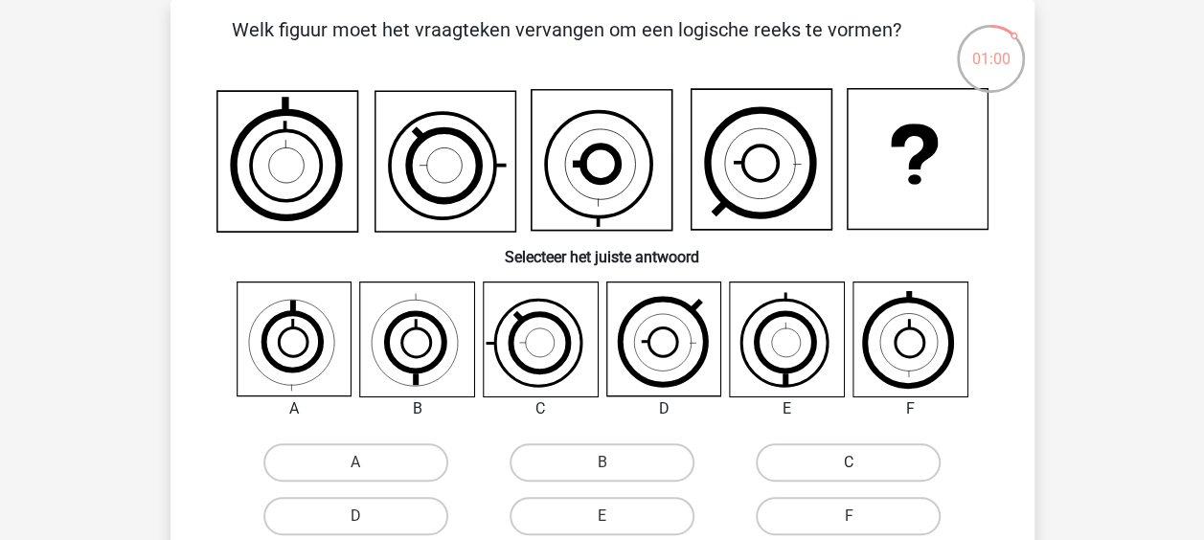
click at [783, 460] on label "C" at bounding box center [848, 462] width 185 height 38
click at [849, 463] on input "C" at bounding box center [855, 469] width 12 height 12
radio input "true"
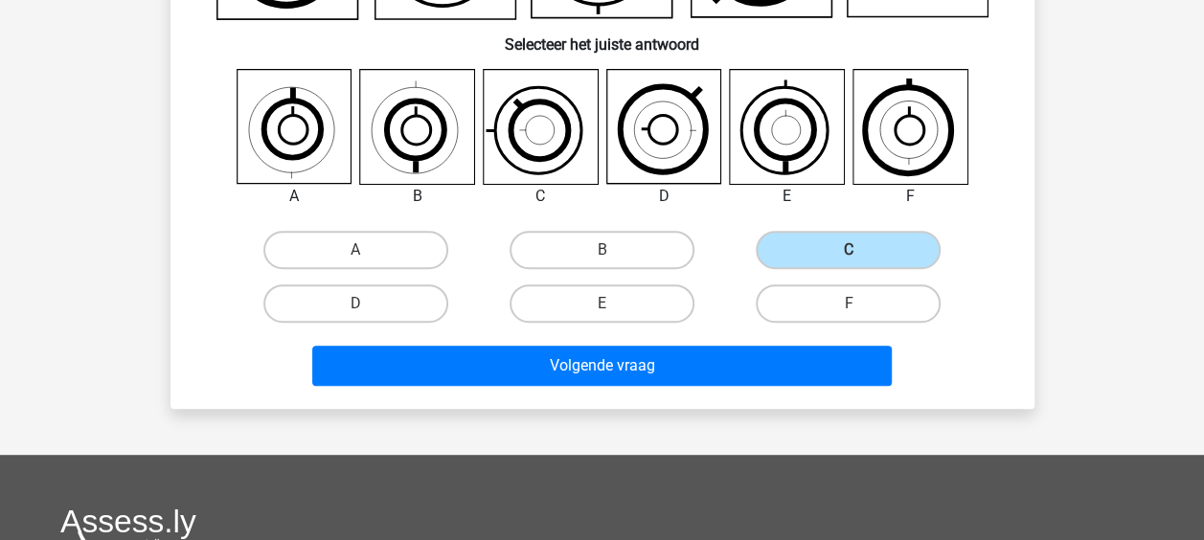
scroll to position [314, 0]
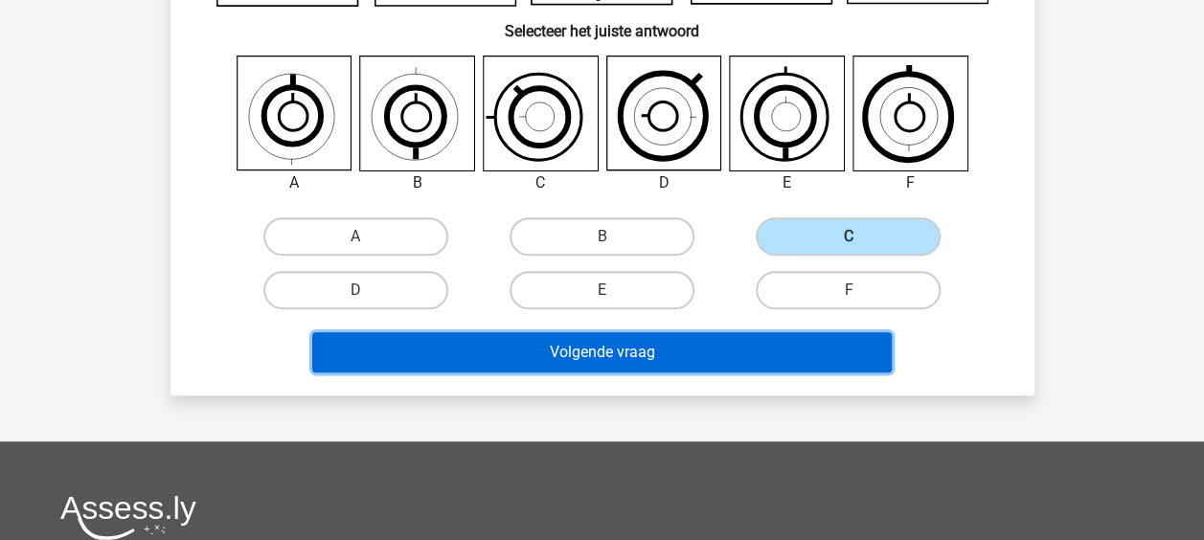
click at [805, 340] on button "Volgende vraag" at bounding box center [602, 352] width 580 height 40
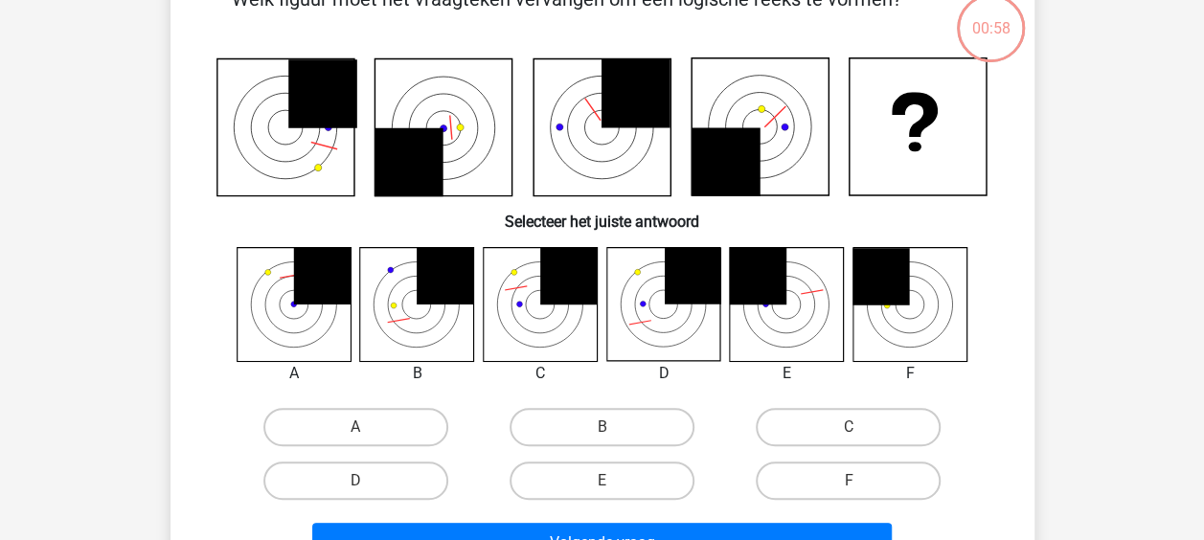
scroll to position [88, 0]
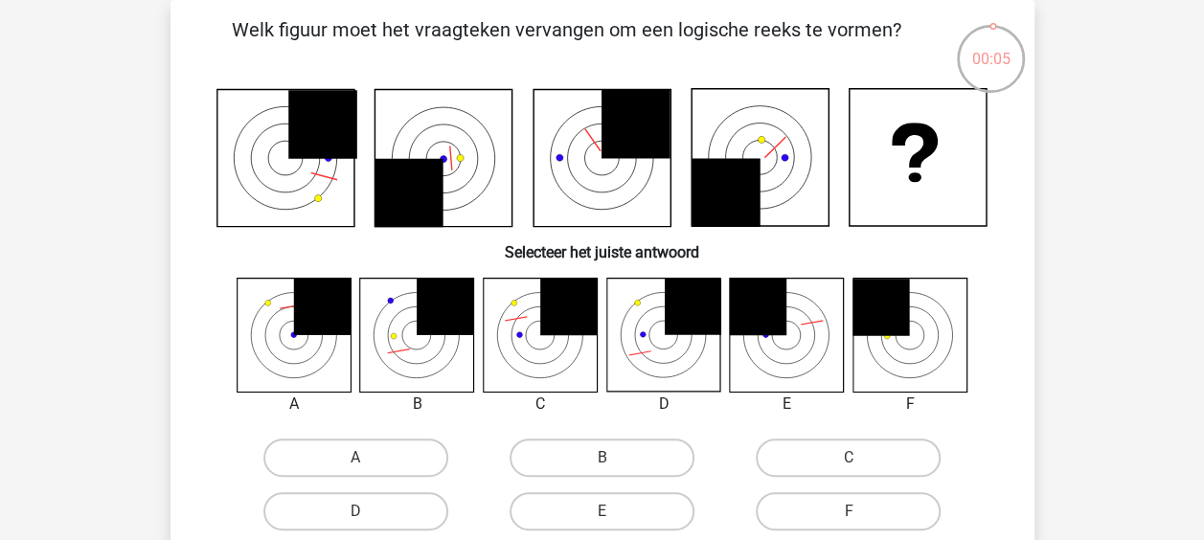
drag, startPoint x: 559, startPoint y: 306, endPoint x: 702, endPoint y: 441, distance: 196.5
click at [702, 441] on div "A B C D E" at bounding box center [602, 408] width 803 height 261
drag, startPoint x: 702, startPoint y: 441, endPoint x: 531, endPoint y: 416, distance: 173.3
click at [531, 416] on div "C" at bounding box center [540, 404] width 145 height 23
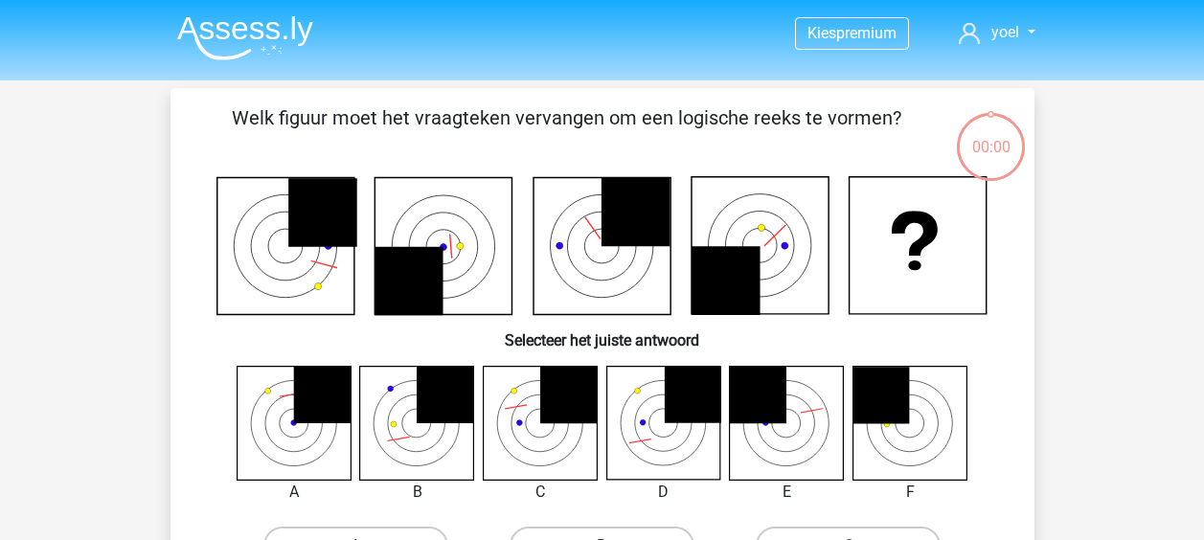
scroll to position [88, 0]
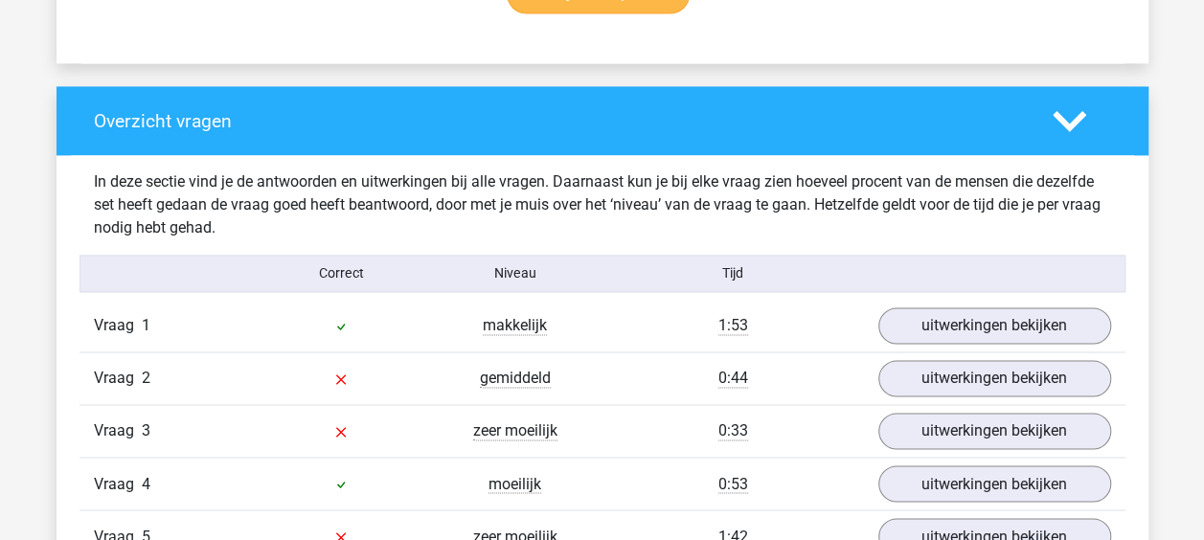
scroll to position [1345, 0]
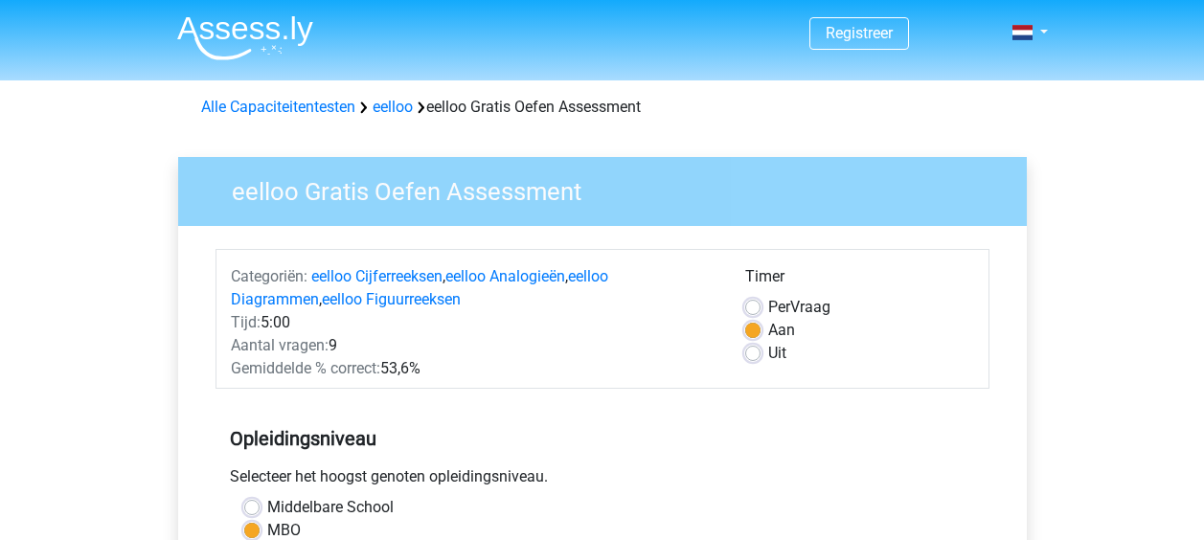
scroll to position [419, 0]
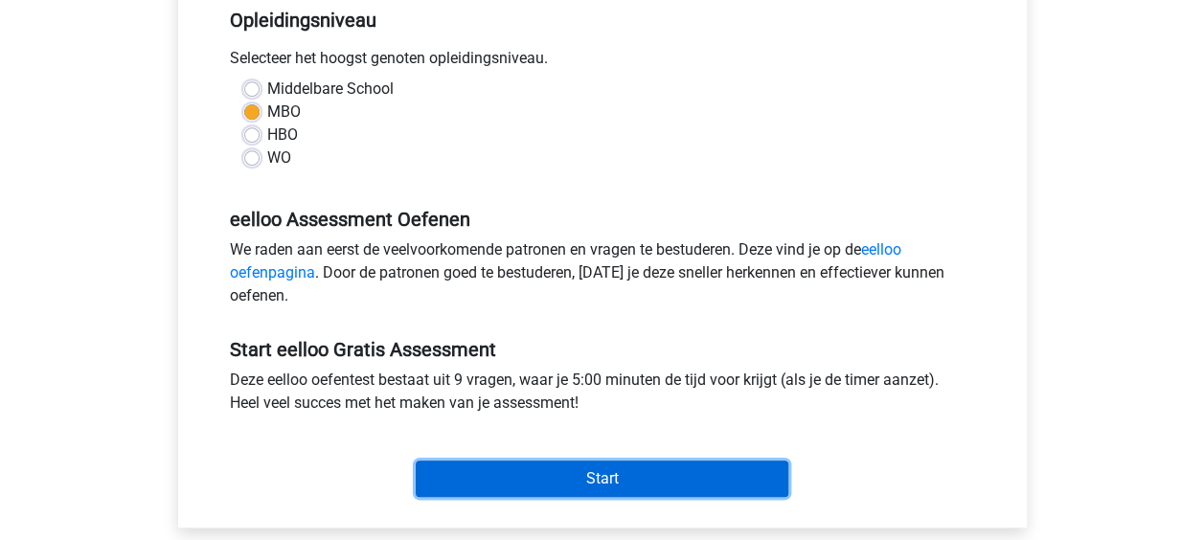
click at [602, 471] on input "Start" at bounding box center [602, 479] width 373 height 36
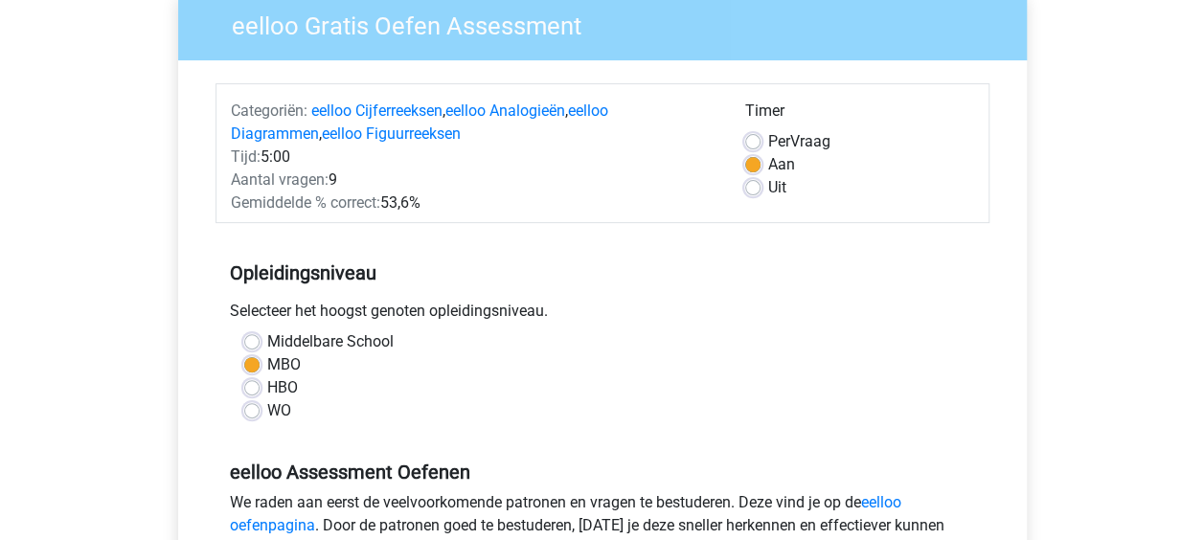
scroll to position [0, 0]
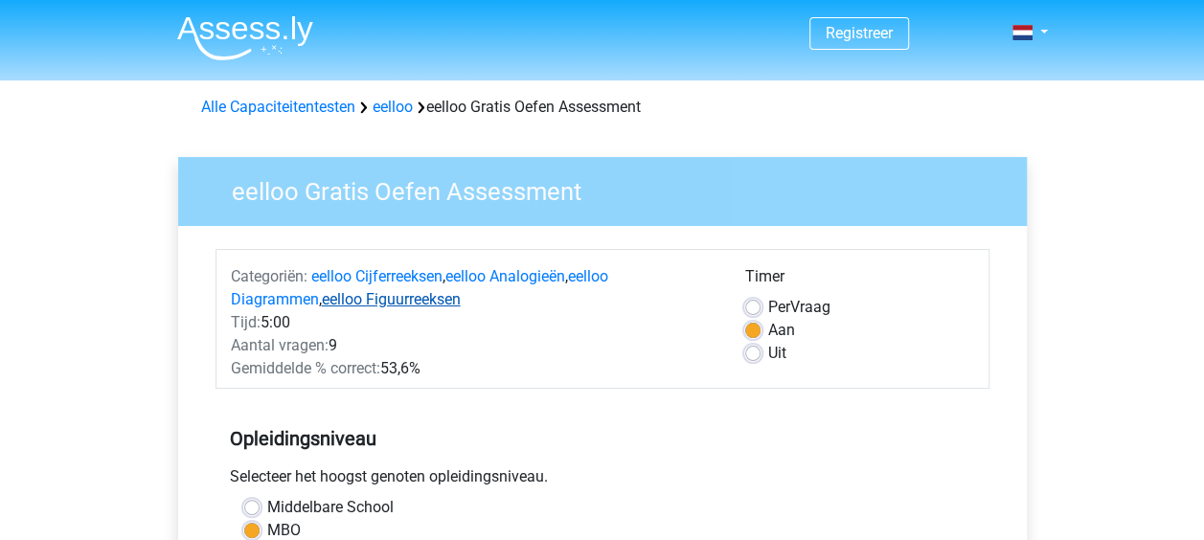
click at [410, 297] on link "eelloo Figuurreeksen" at bounding box center [391, 299] width 139 height 18
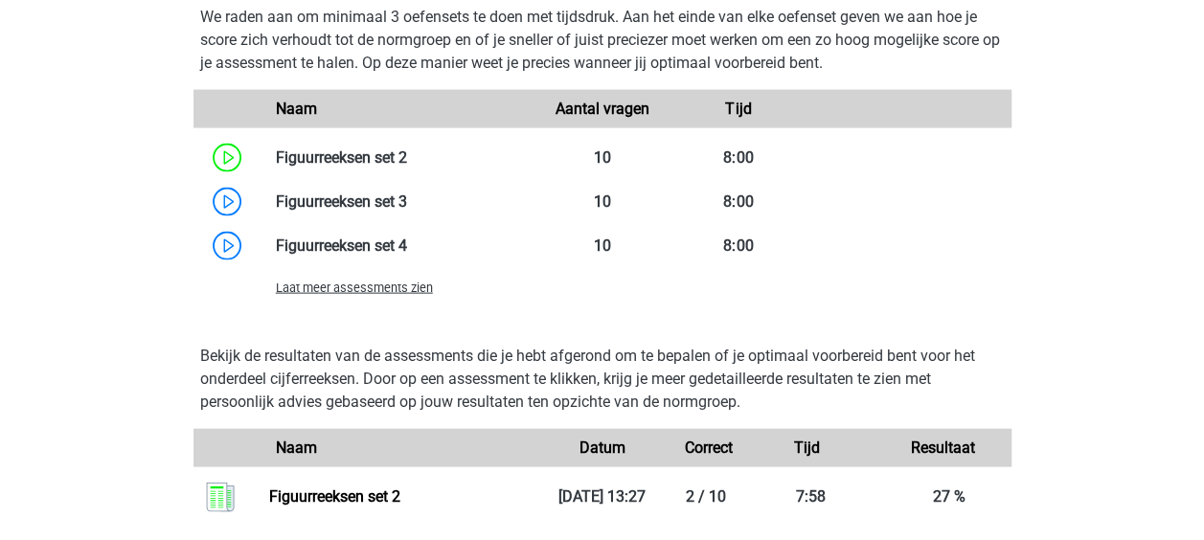
scroll to position [1854, 0]
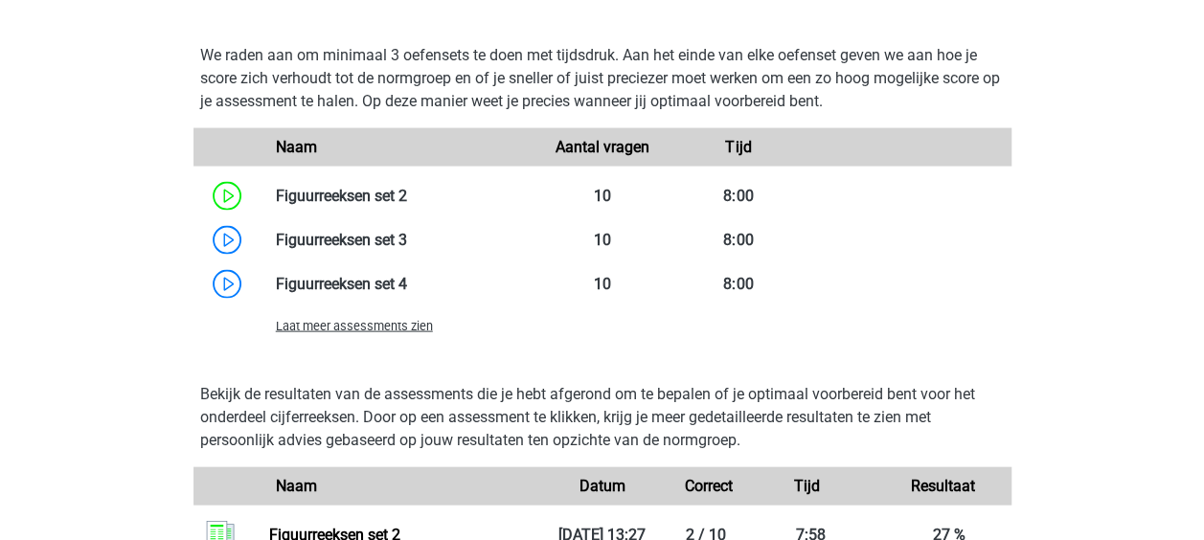
click at [407, 205] on link at bounding box center [407, 196] width 0 height 18
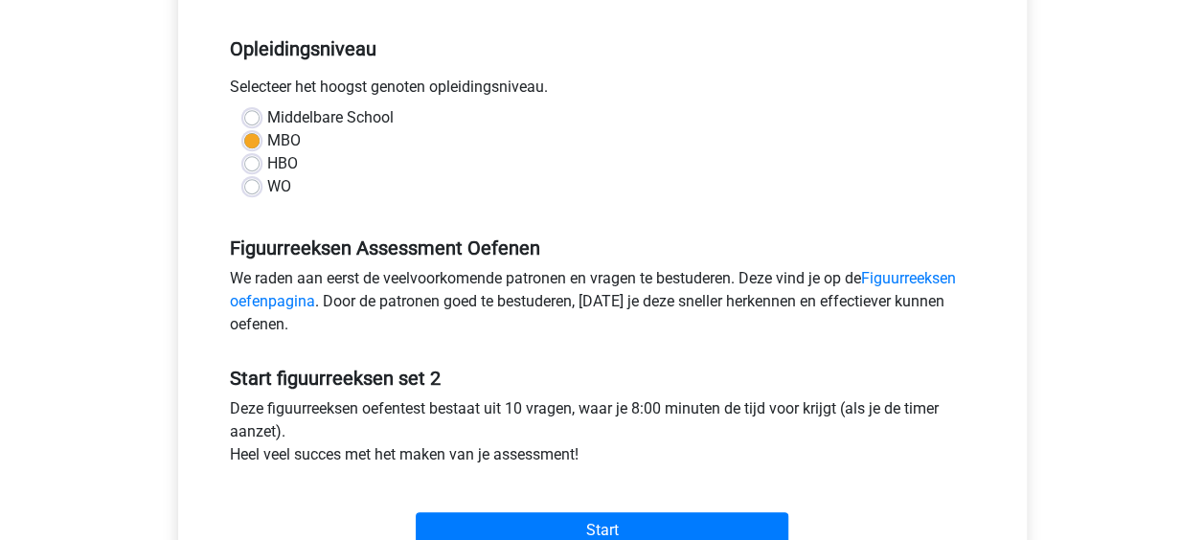
scroll to position [375, 0]
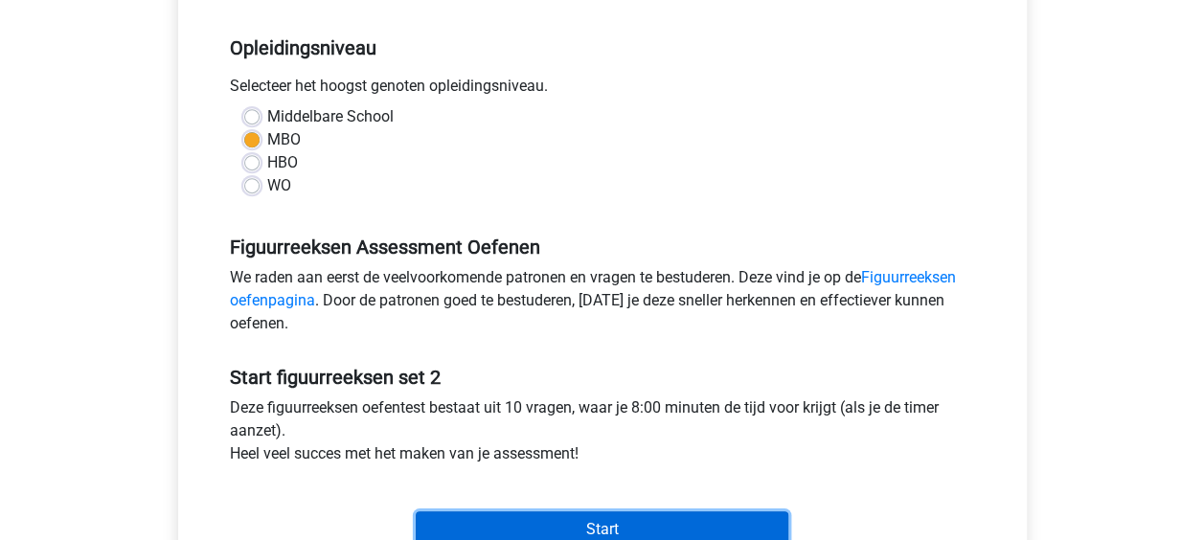
click at [486, 529] on input "Start" at bounding box center [602, 530] width 373 height 36
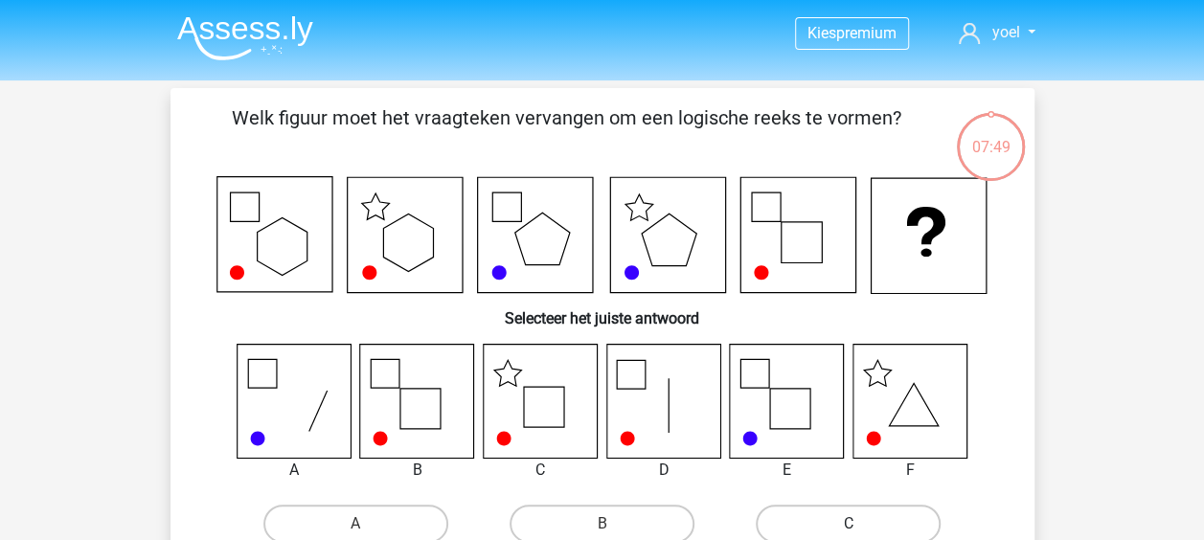
click at [814, 517] on label "C" at bounding box center [848, 524] width 185 height 38
click at [849, 524] on input "C" at bounding box center [855, 530] width 12 height 12
radio input "true"
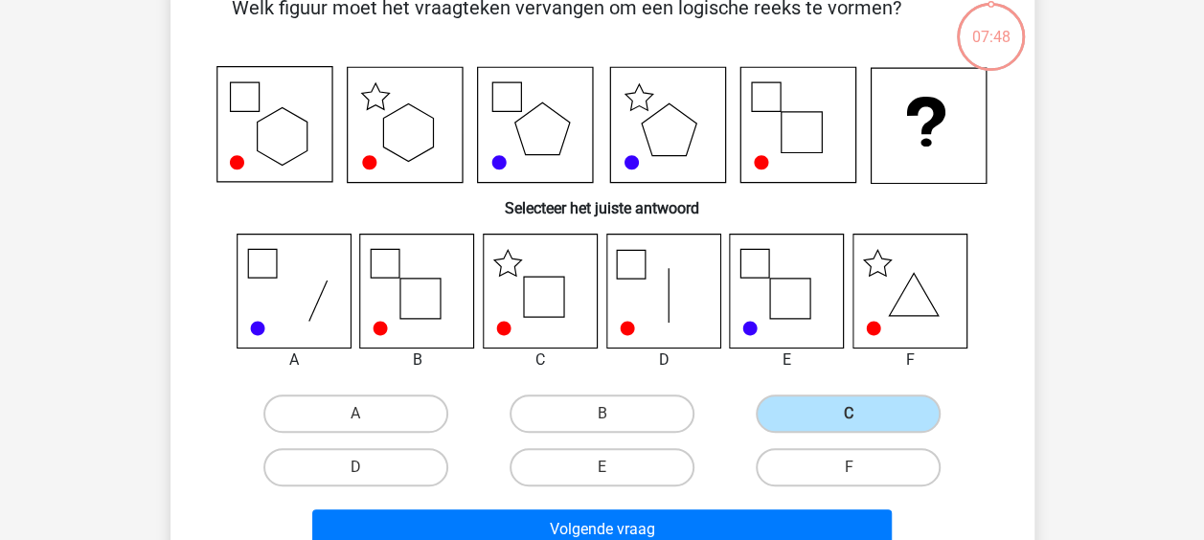
scroll to position [113, 0]
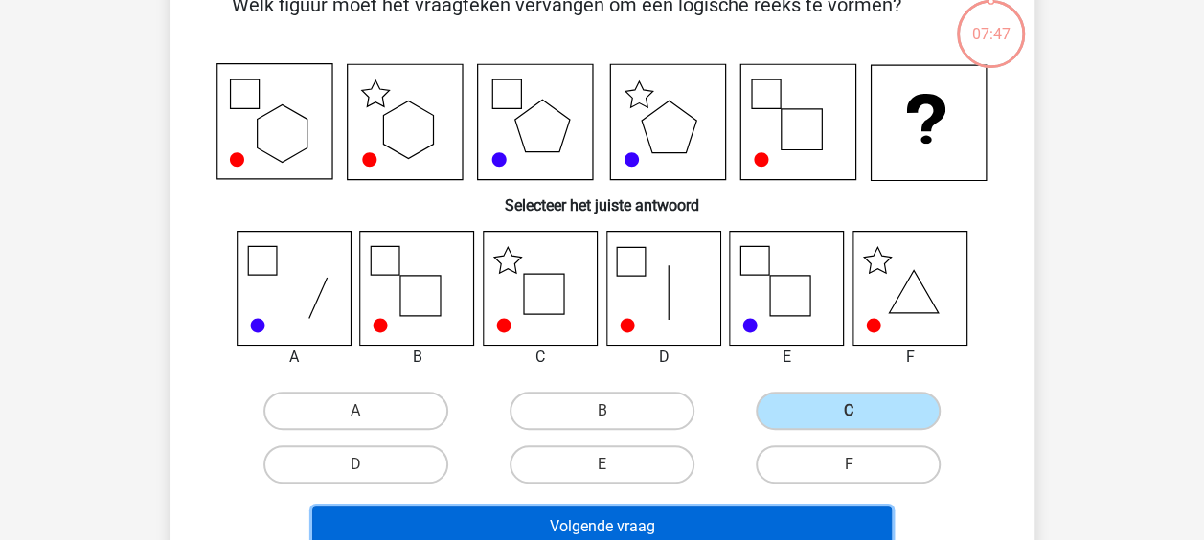
click at [678, 516] on button "Volgende vraag" at bounding box center [602, 527] width 580 height 40
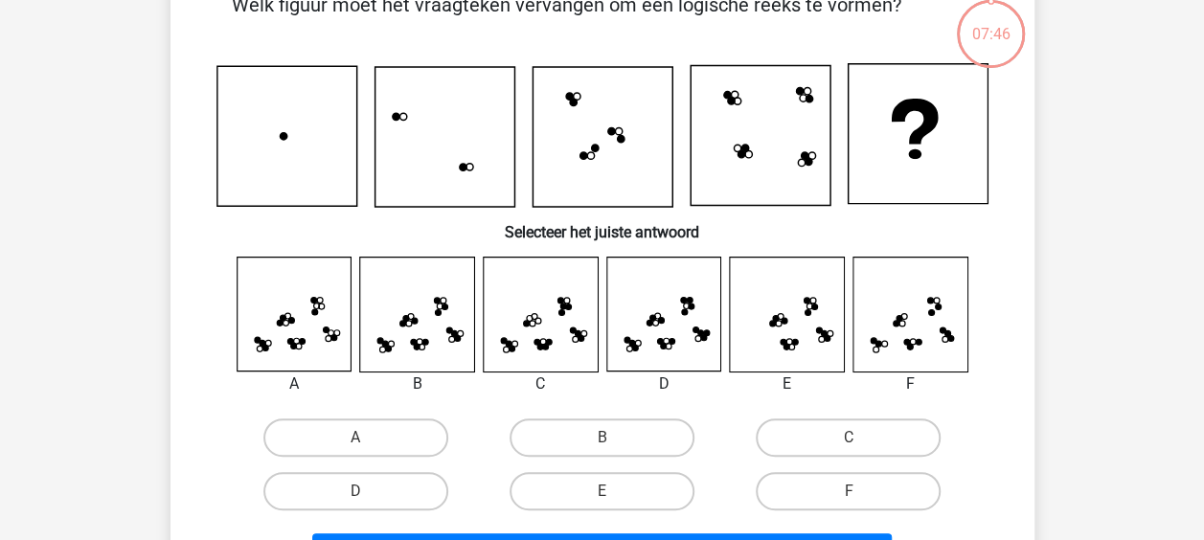
scroll to position [88, 0]
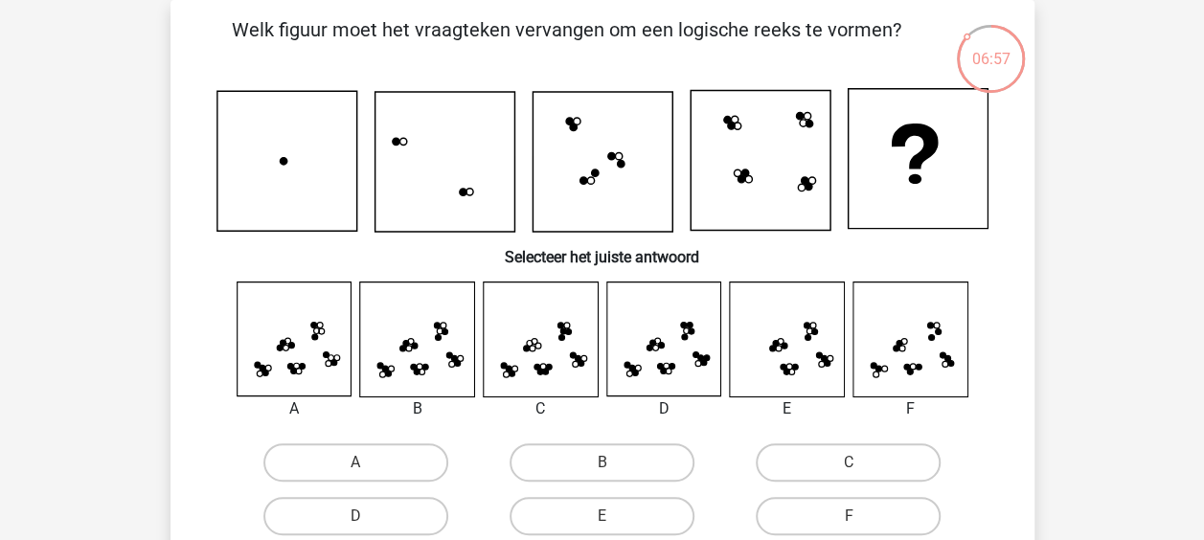
click at [430, 351] on icon at bounding box center [417, 340] width 114 height 114
click at [625, 452] on label "B" at bounding box center [602, 462] width 185 height 38
click at [614, 463] on input "B" at bounding box center [608, 469] width 12 height 12
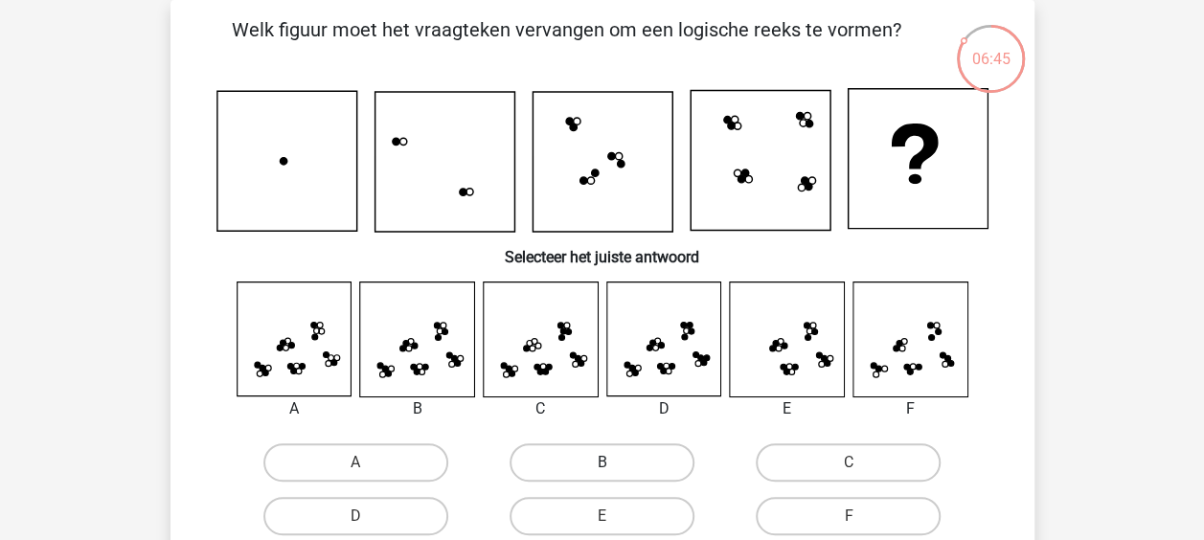
radio input "true"
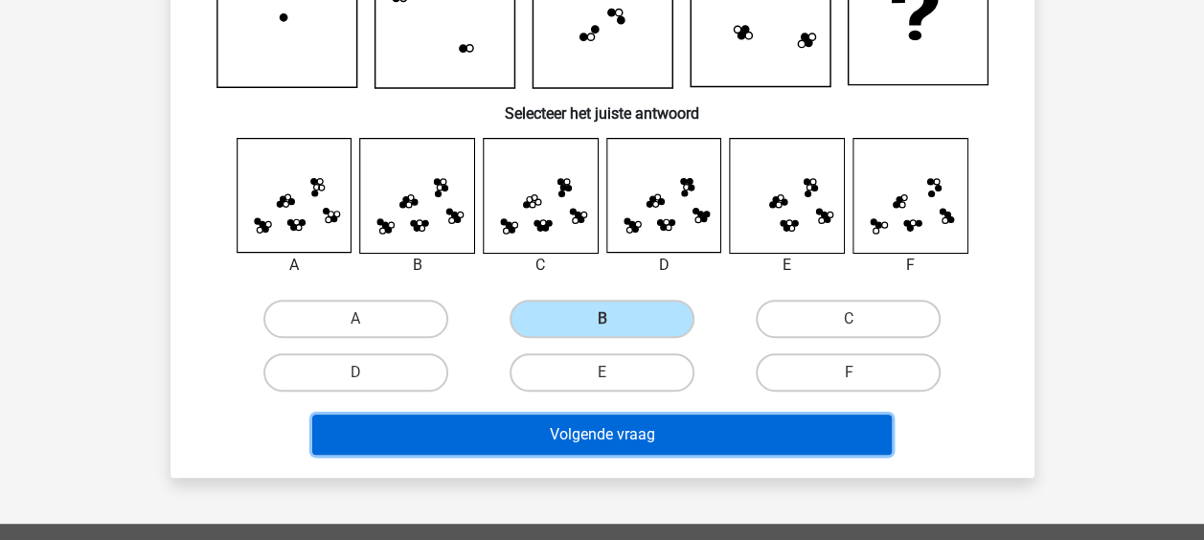
click at [623, 442] on button "Volgende vraag" at bounding box center [602, 435] width 580 height 40
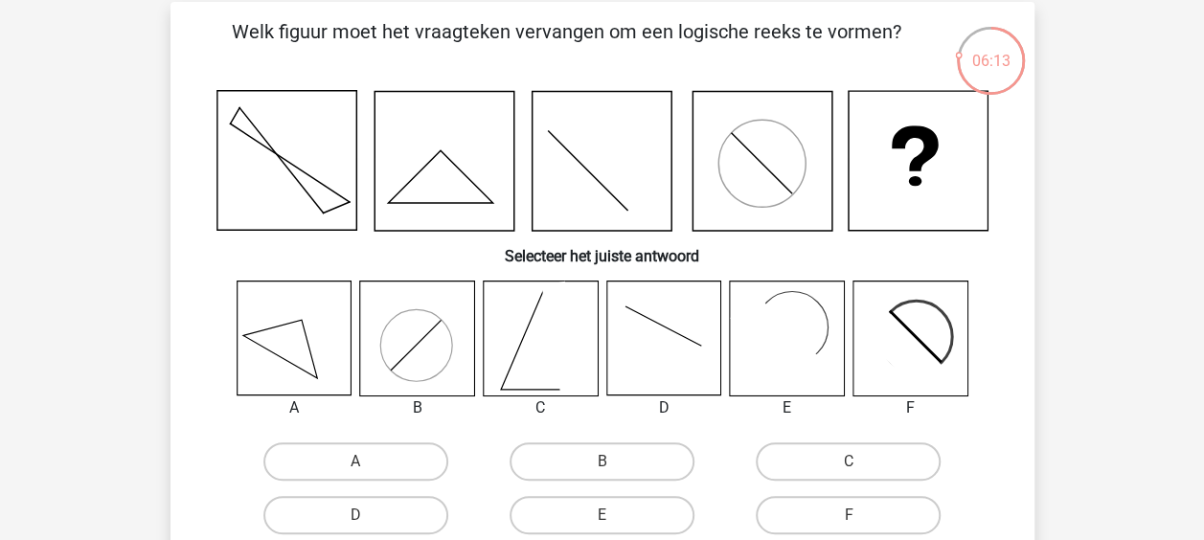
scroll to position [85, 0]
click at [731, 400] on div "E" at bounding box center [787, 409] width 145 height 23
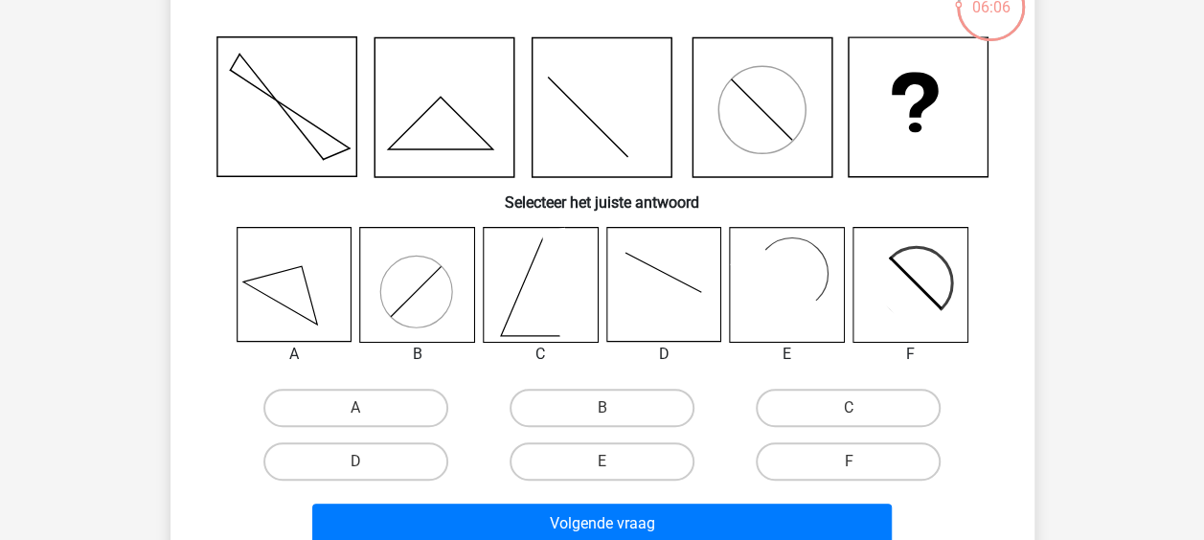
scroll to position [143, 0]
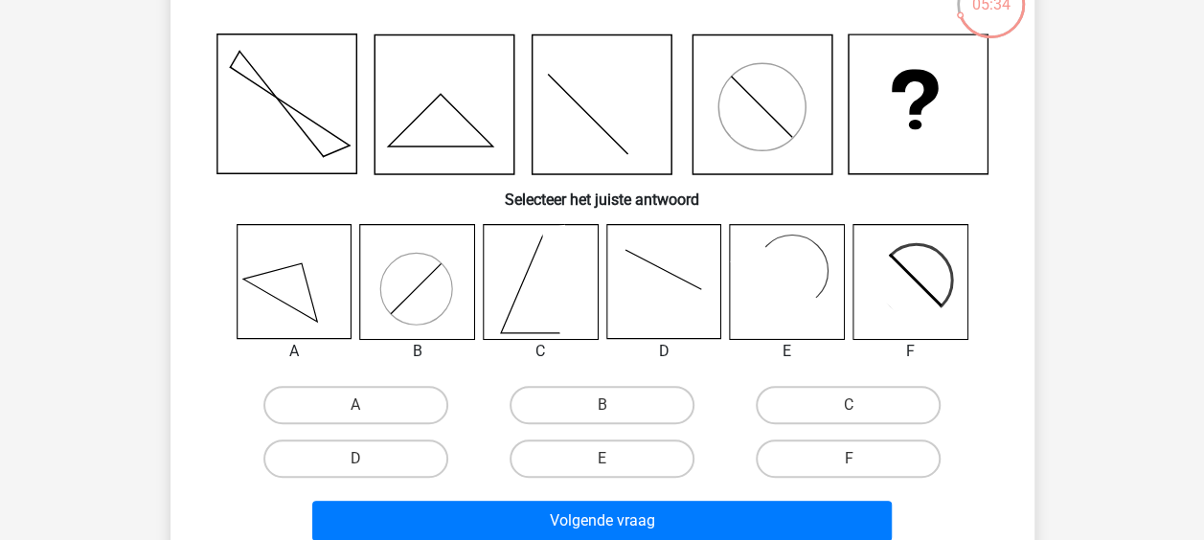
click at [826, 284] on rect at bounding box center [787, 282] width 114 height 114
click at [557, 469] on label "E" at bounding box center [602, 459] width 185 height 38
click at [602, 469] on input "E" at bounding box center [608, 465] width 12 height 12
radio input "true"
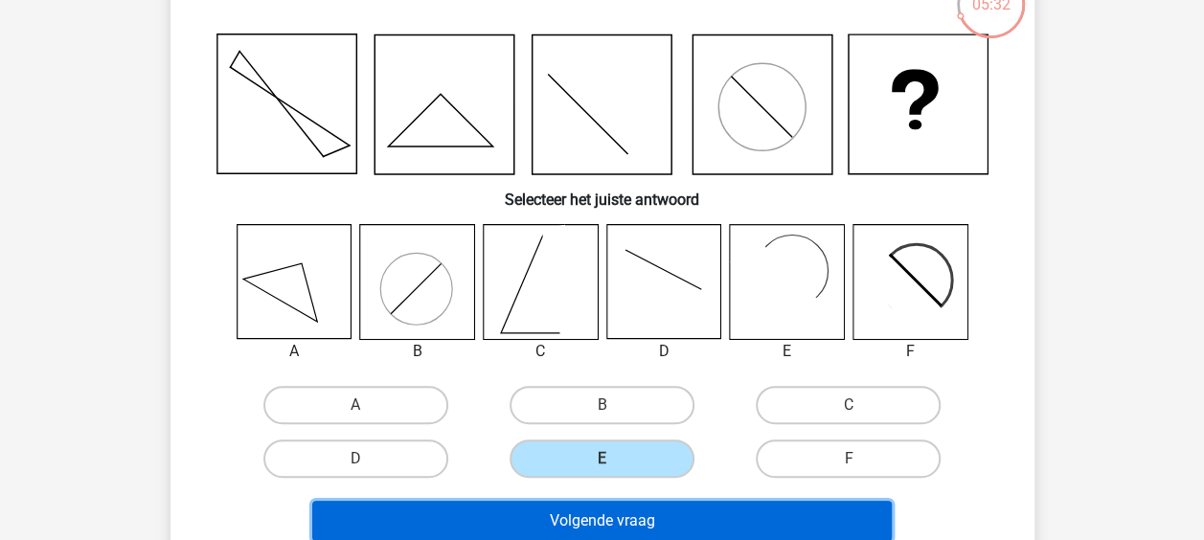
click at [570, 517] on button "Volgende vraag" at bounding box center [602, 521] width 580 height 40
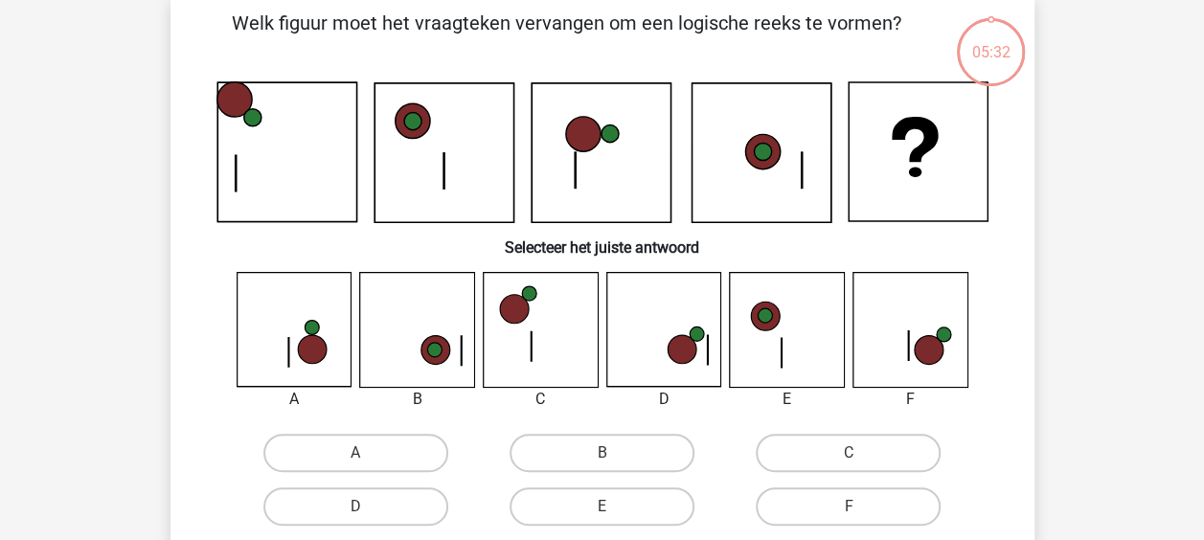
scroll to position [88, 0]
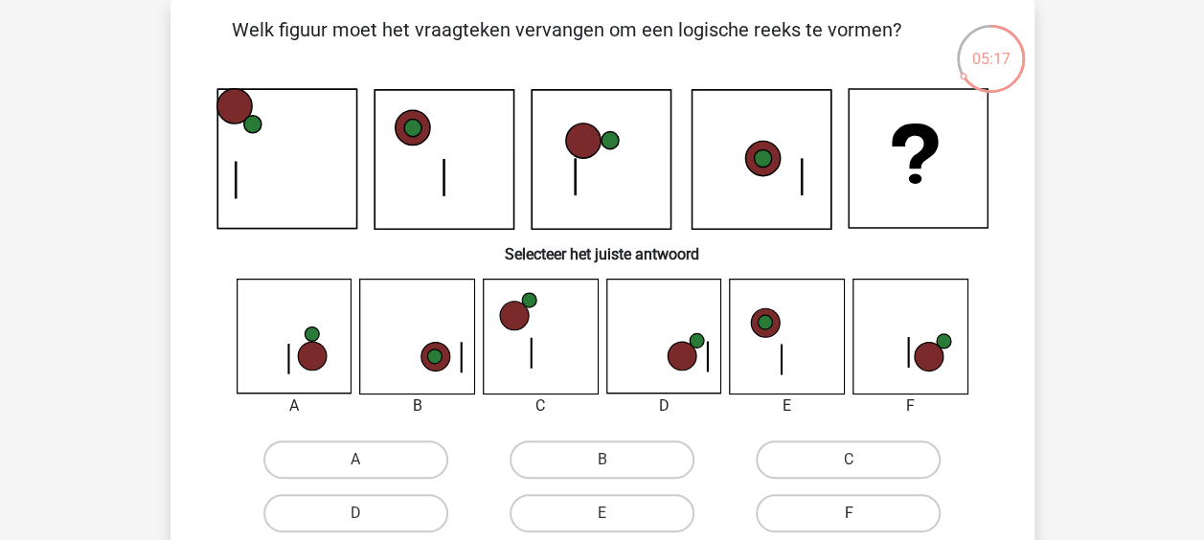
click at [897, 508] on label "F" at bounding box center [848, 513] width 185 height 38
click at [861, 513] on input "F" at bounding box center [855, 519] width 12 height 12
radio input "true"
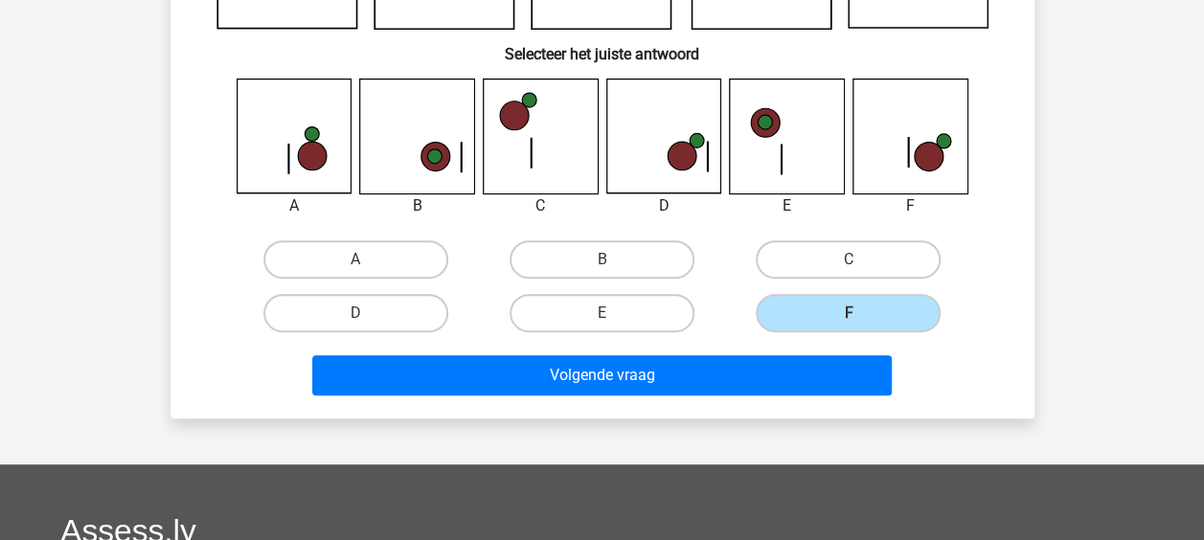
scroll to position [289, 0]
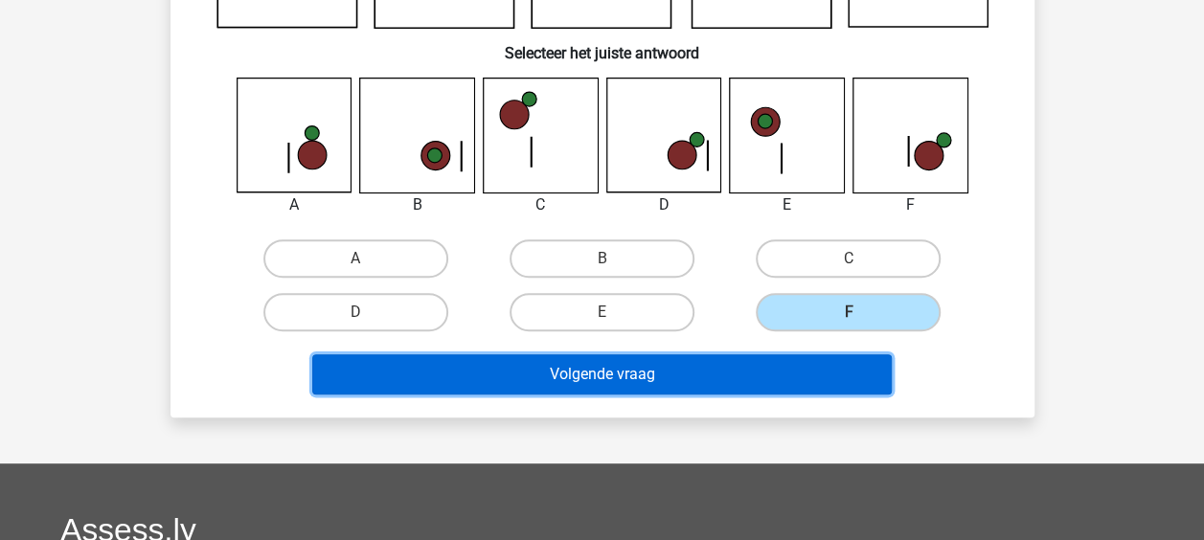
click at [796, 366] on button "Volgende vraag" at bounding box center [602, 374] width 580 height 40
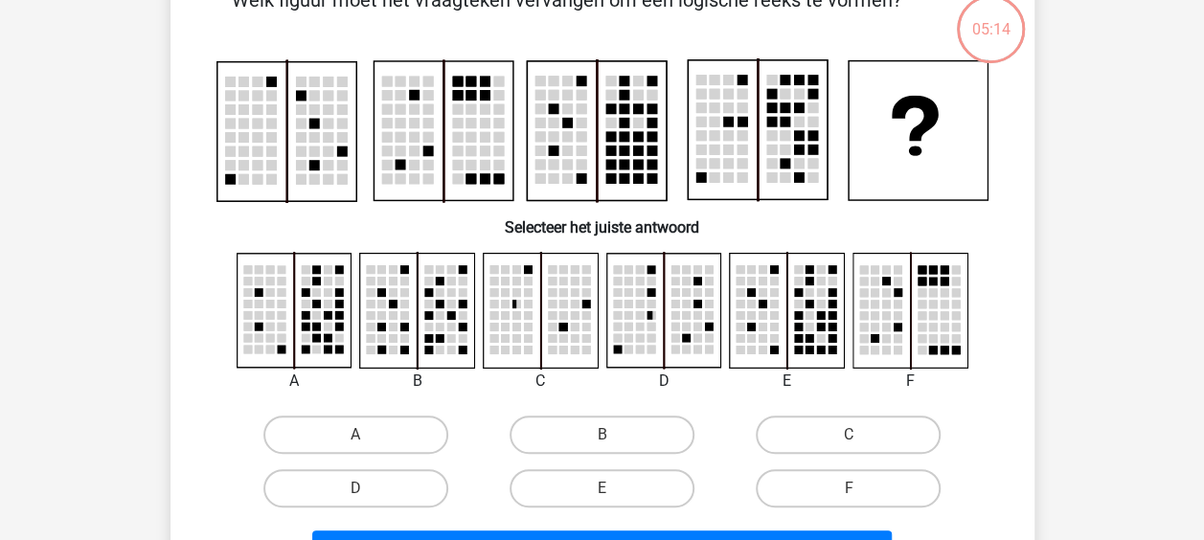
scroll to position [88, 0]
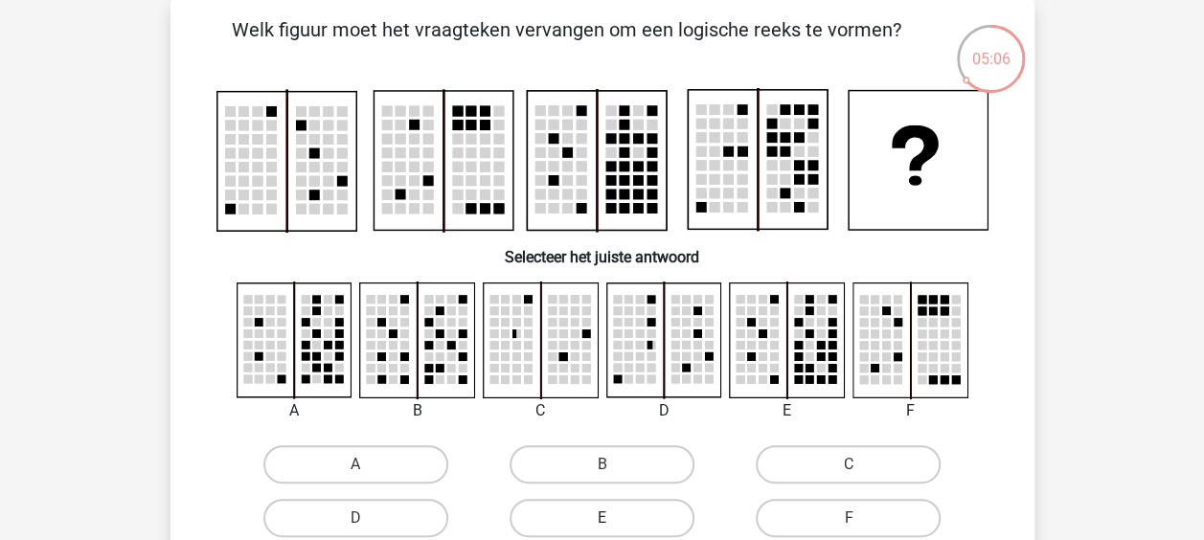
click at [612, 513] on label "E" at bounding box center [602, 518] width 185 height 38
click at [612, 518] on input "E" at bounding box center [608, 524] width 12 height 12
radio input "true"
click at [591, 461] on label "B" at bounding box center [602, 464] width 185 height 38
click at [602, 465] on input "B" at bounding box center [608, 471] width 12 height 12
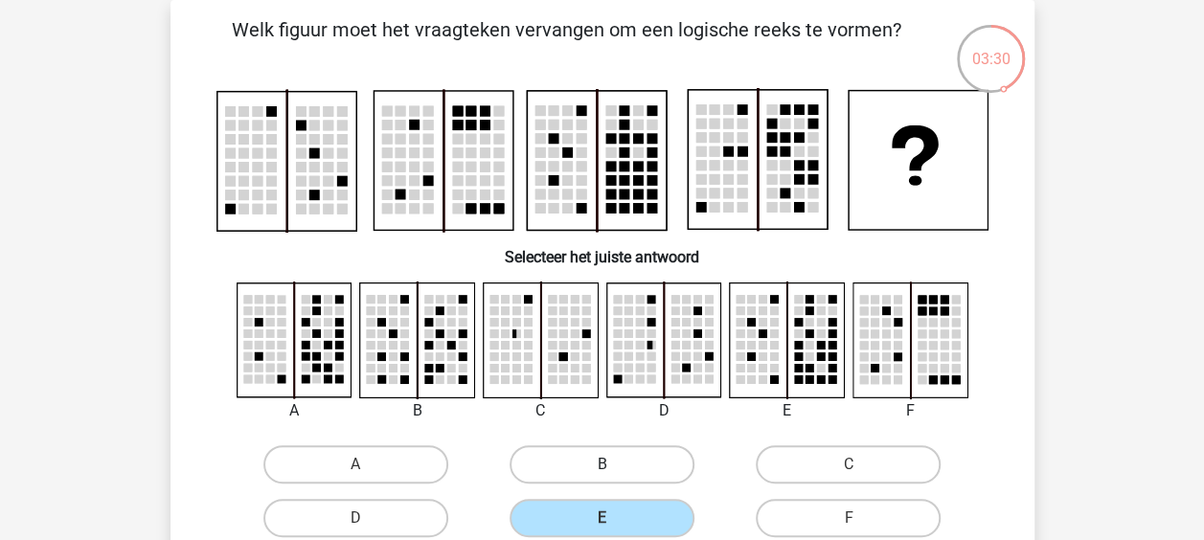
radio input "true"
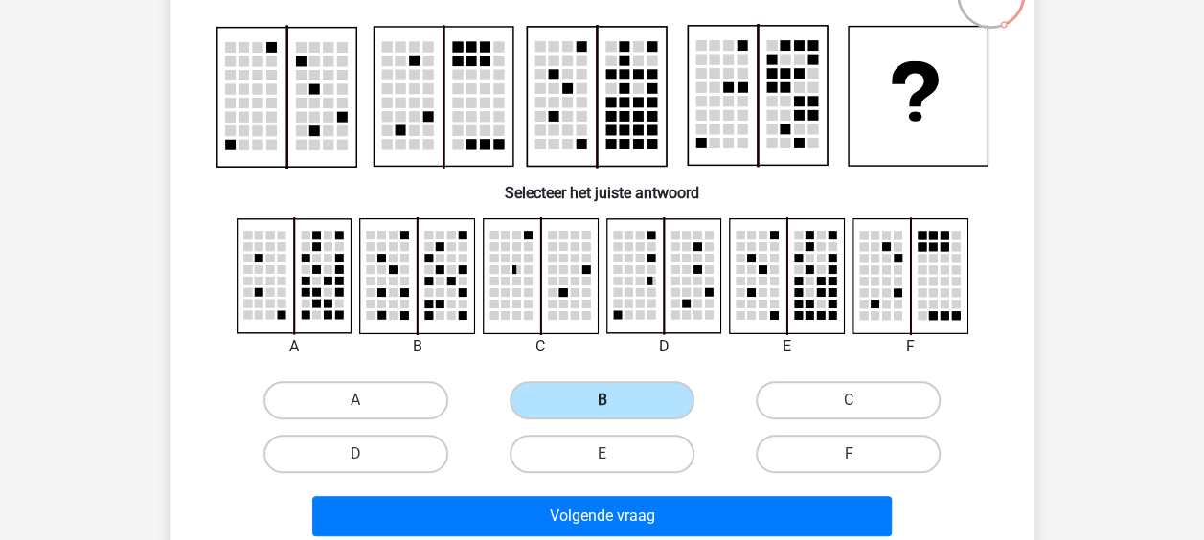
scroll to position [153, 0]
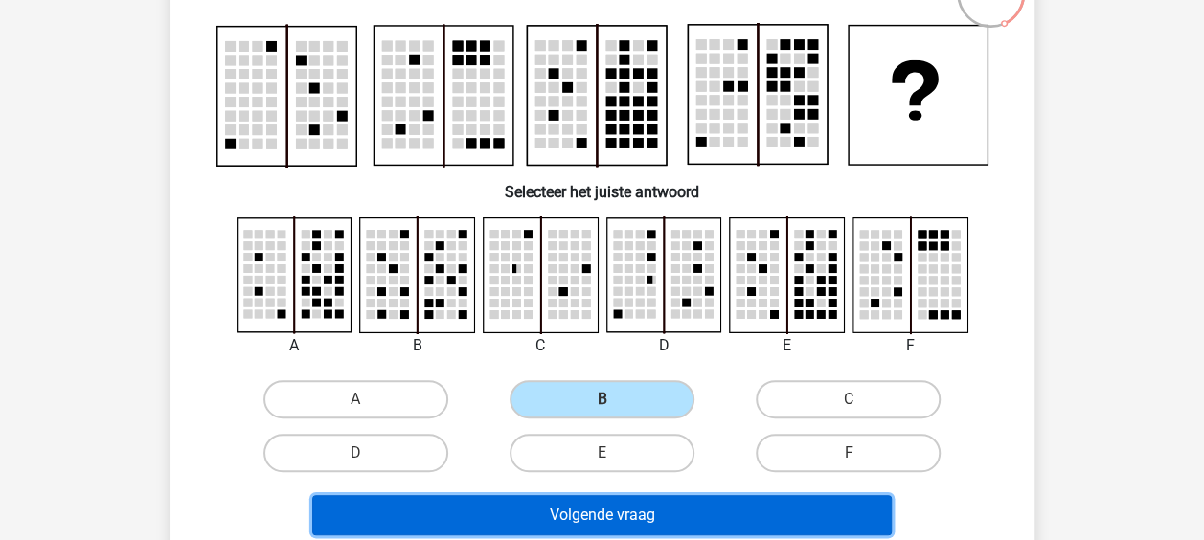
click at [586, 502] on button "Volgende vraag" at bounding box center [602, 515] width 580 height 40
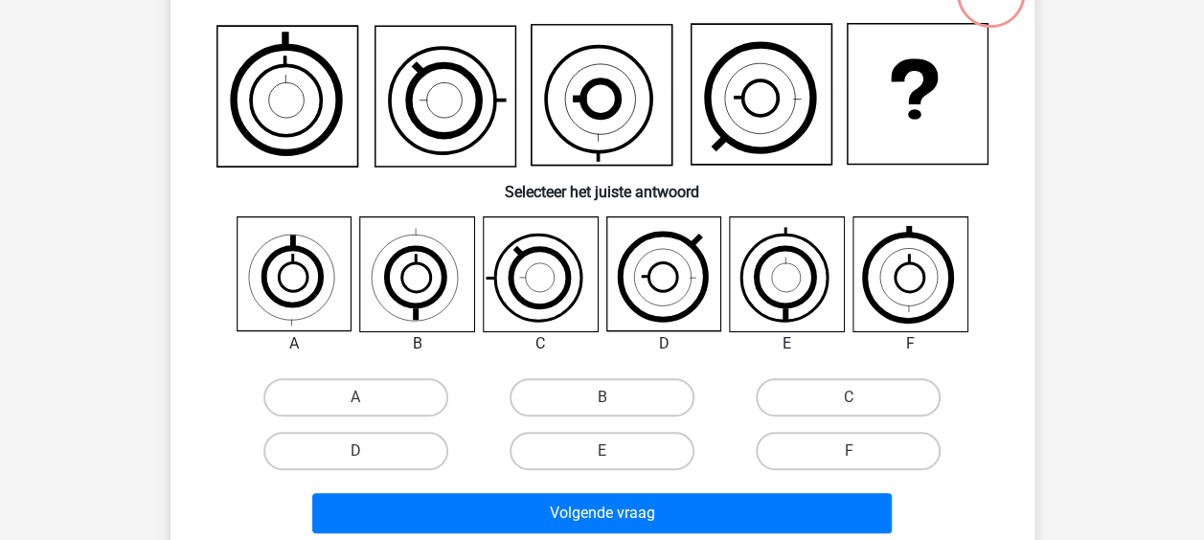
scroll to position [88, 0]
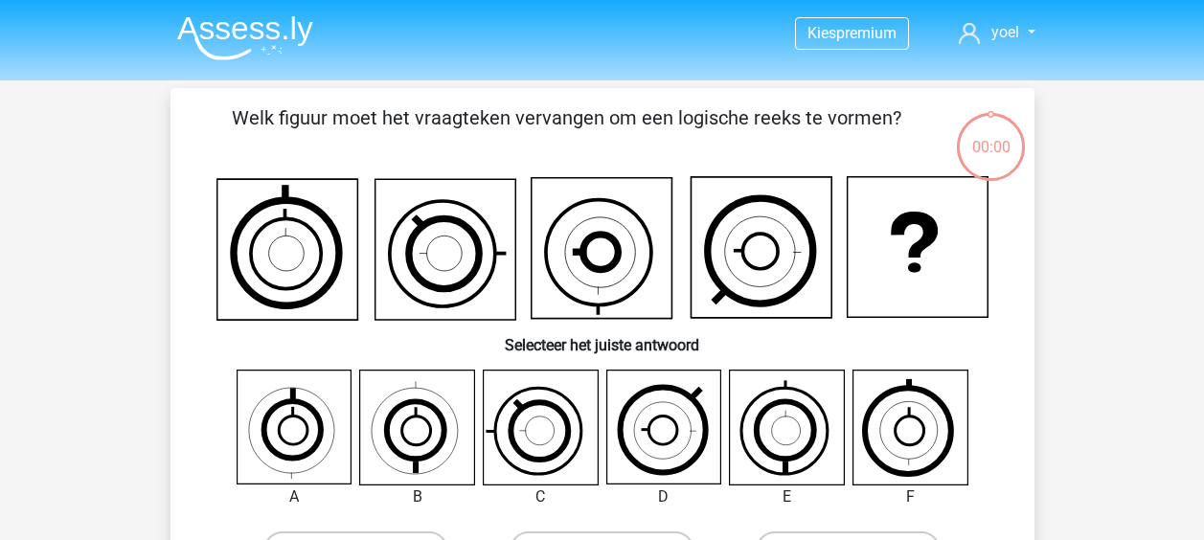
scroll to position [88, 0]
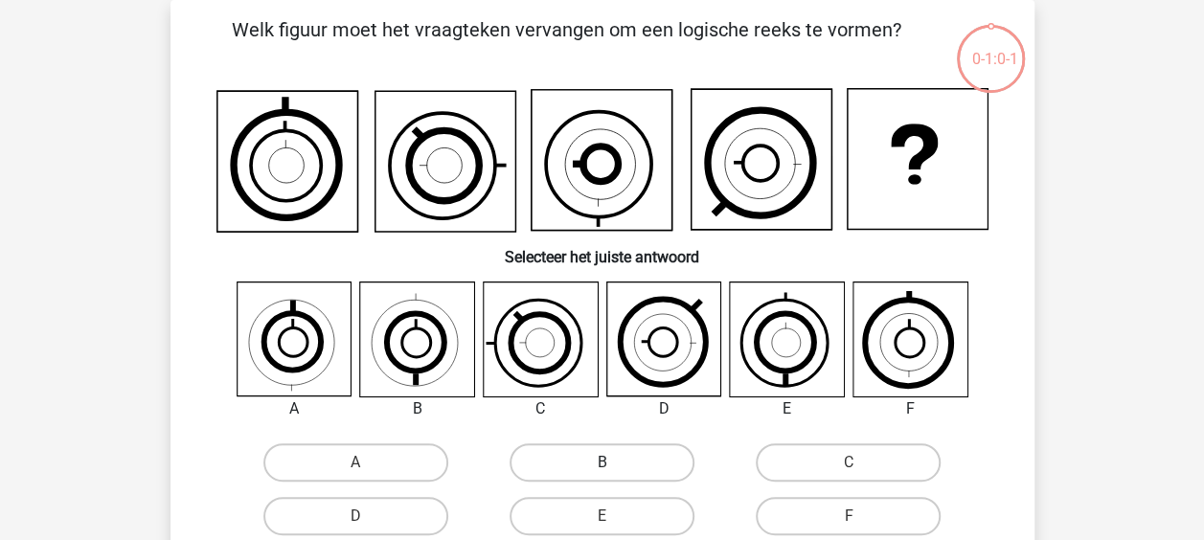
click at [538, 456] on label "B" at bounding box center [602, 462] width 185 height 38
click at [602, 463] on input "B" at bounding box center [608, 469] width 12 height 12
radio input "true"
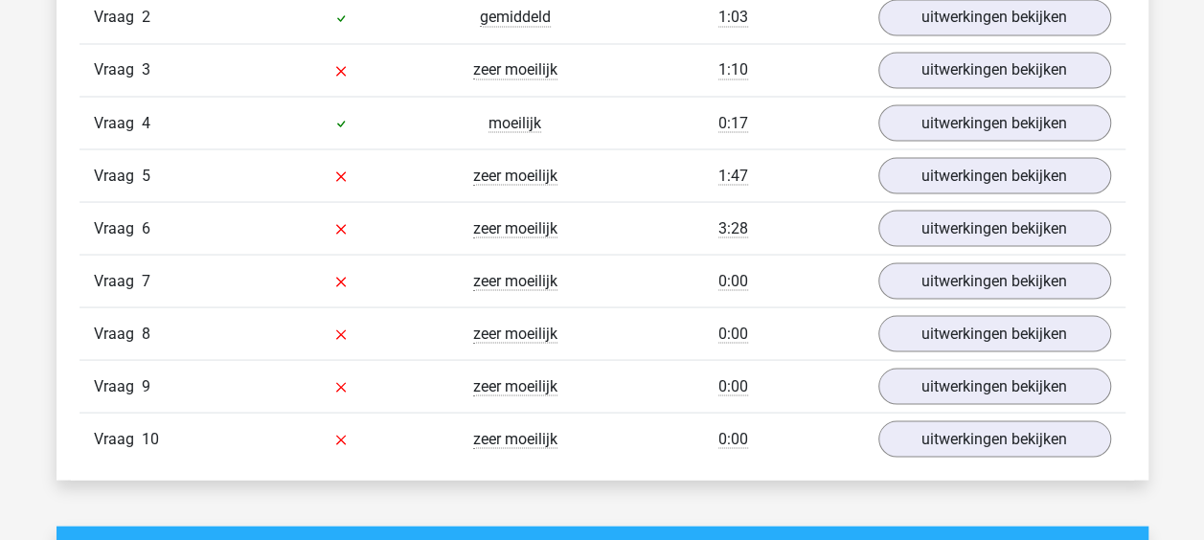
scroll to position [1720, 0]
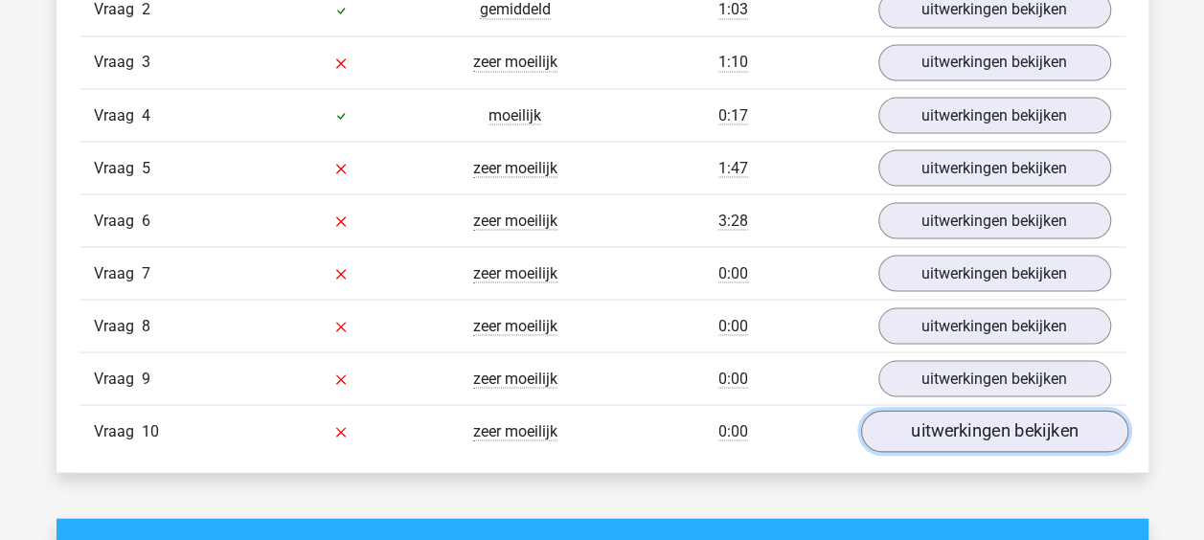
click at [945, 421] on link "uitwerkingen bekijken" at bounding box center [993, 431] width 267 height 42
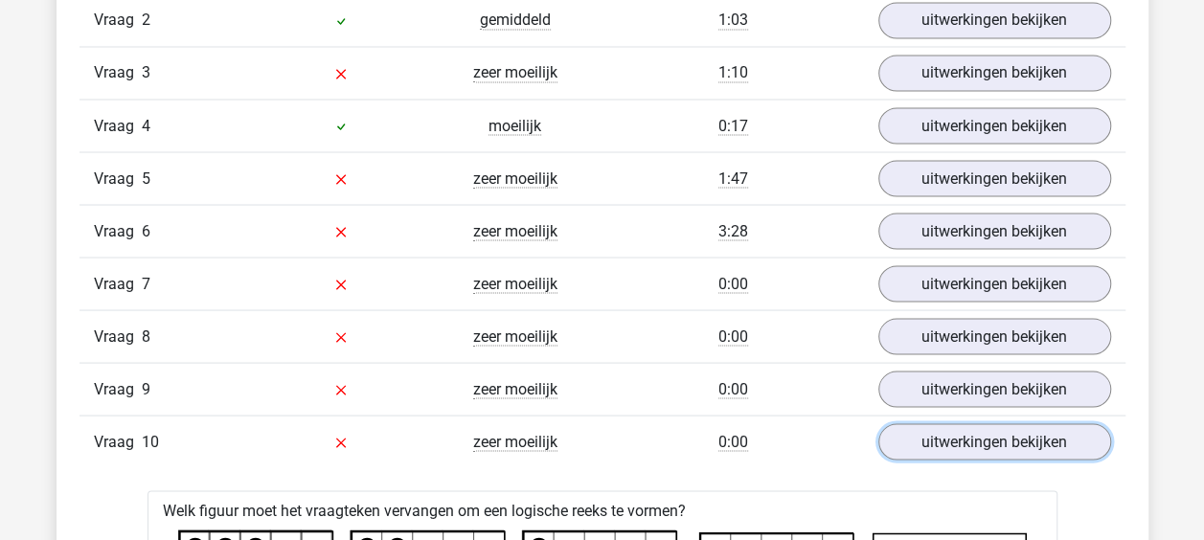
scroll to position [1709, 0]
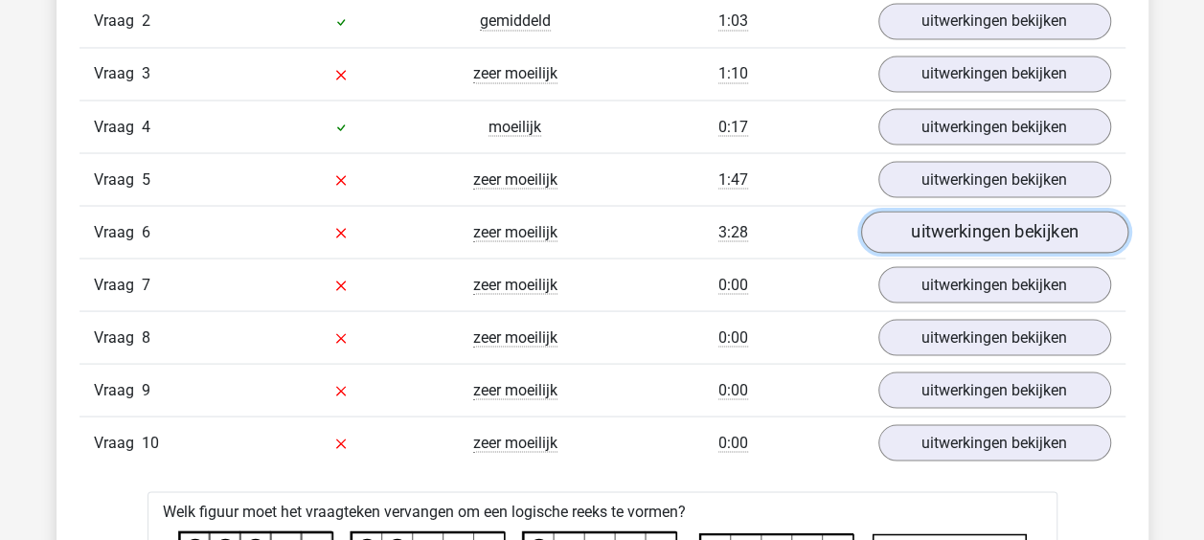
click at [943, 225] on link "uitwerkingen bekijken" at bounding box center [993, 232] width 267 height 42
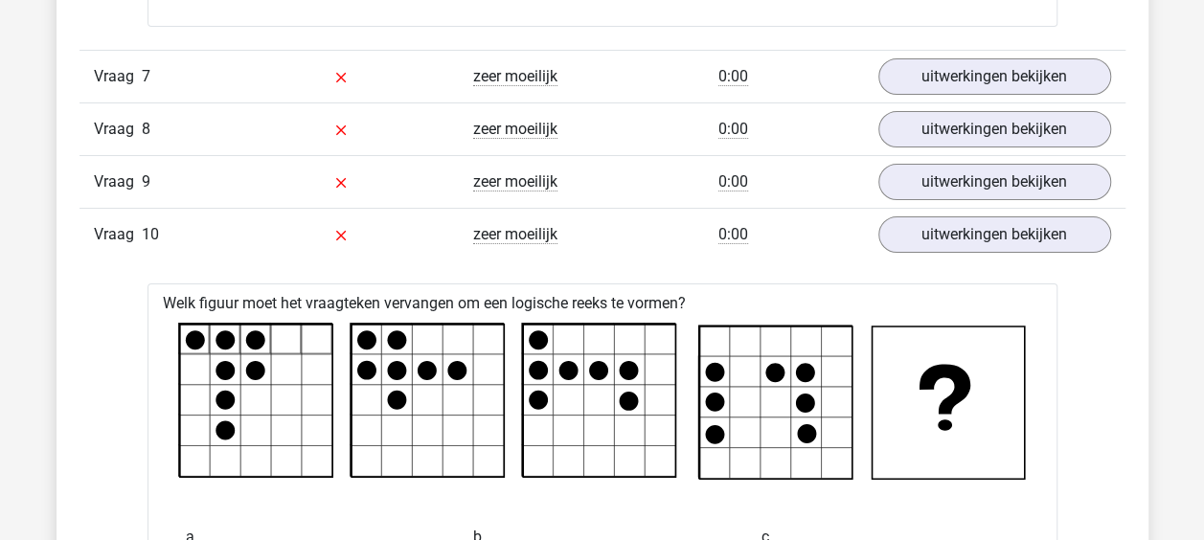
scroll to position [3525, 0]
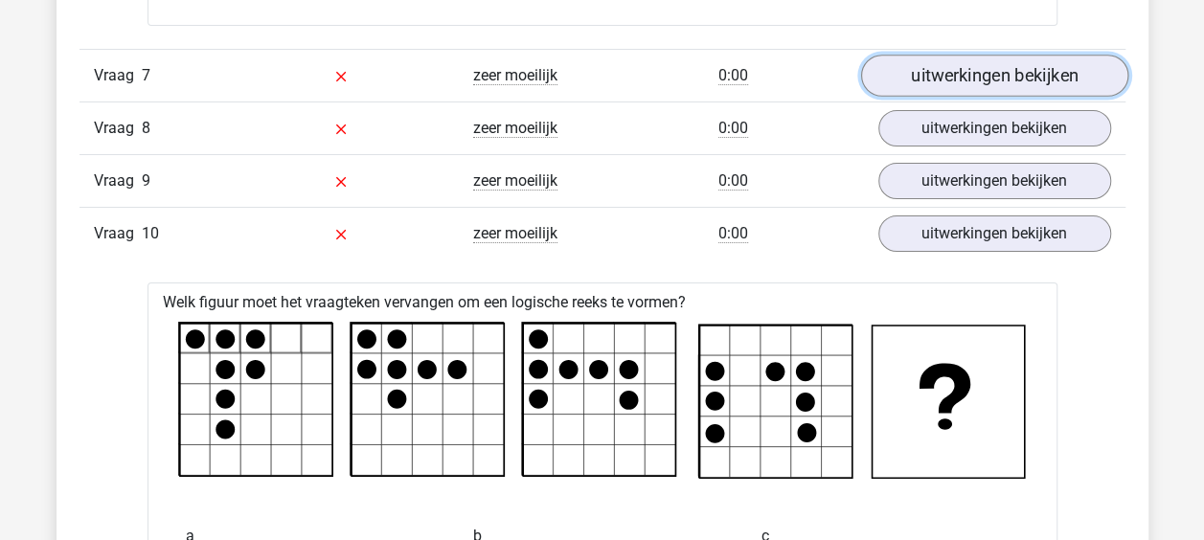
click at [959, 55] on link "uitwerkingen bekijken" at bounding box center [993, 76] width 267 height 42
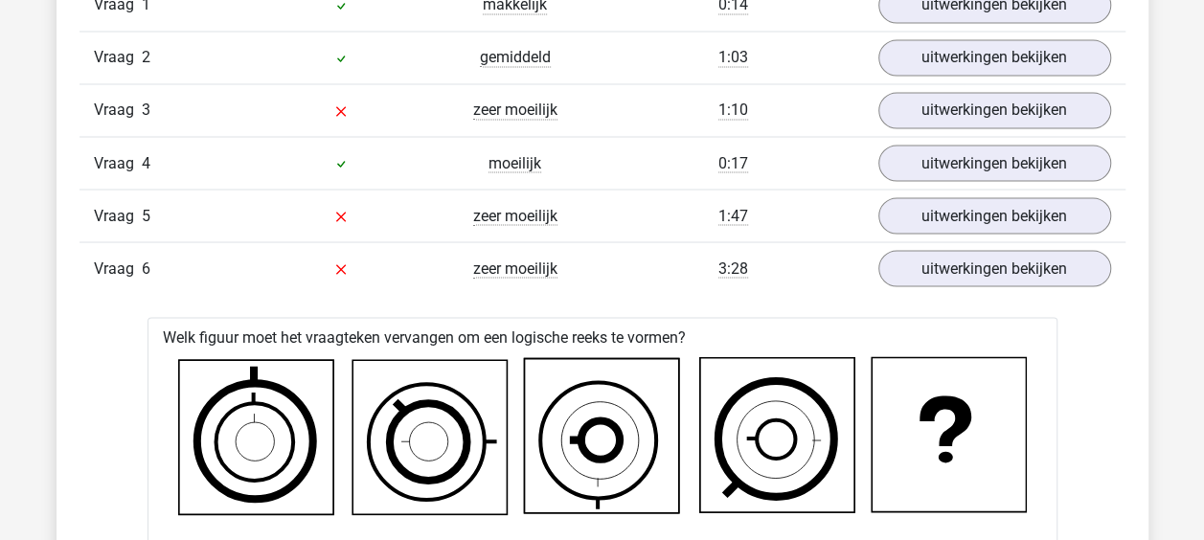
scroll to position [1667, 0]
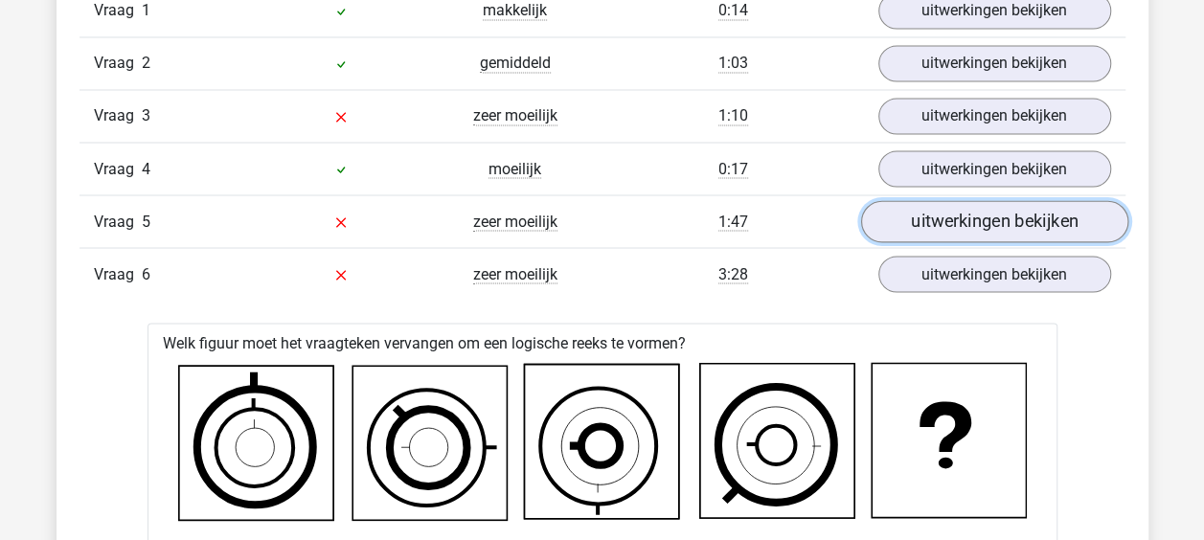
click at [1001, 215] on link "uitwerkingen bekijken" at bounding box center [993, 221] width 267 height 42
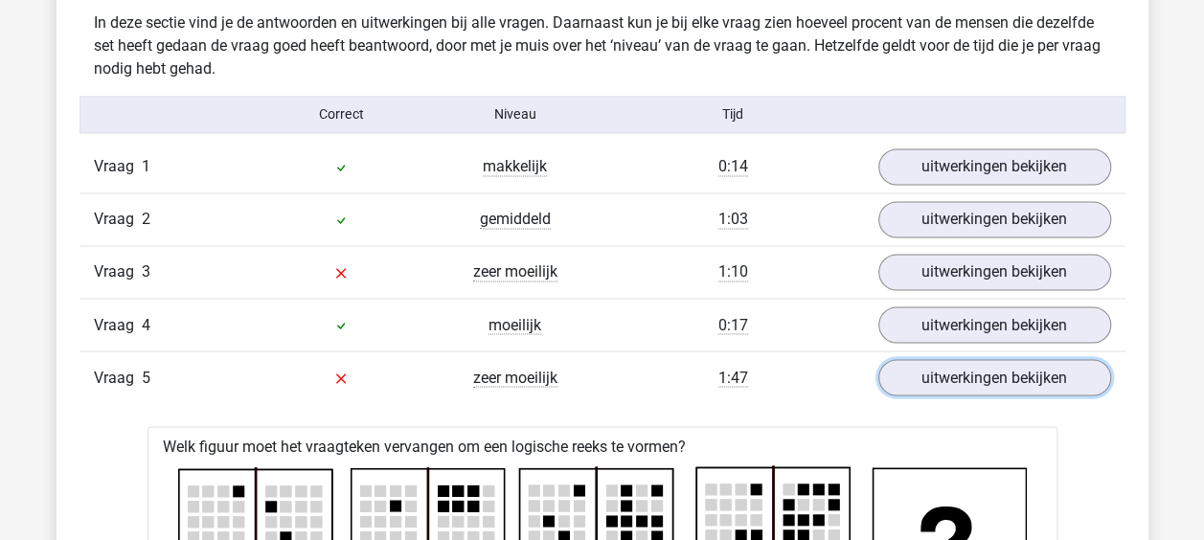
scroll to position [1510, 0]
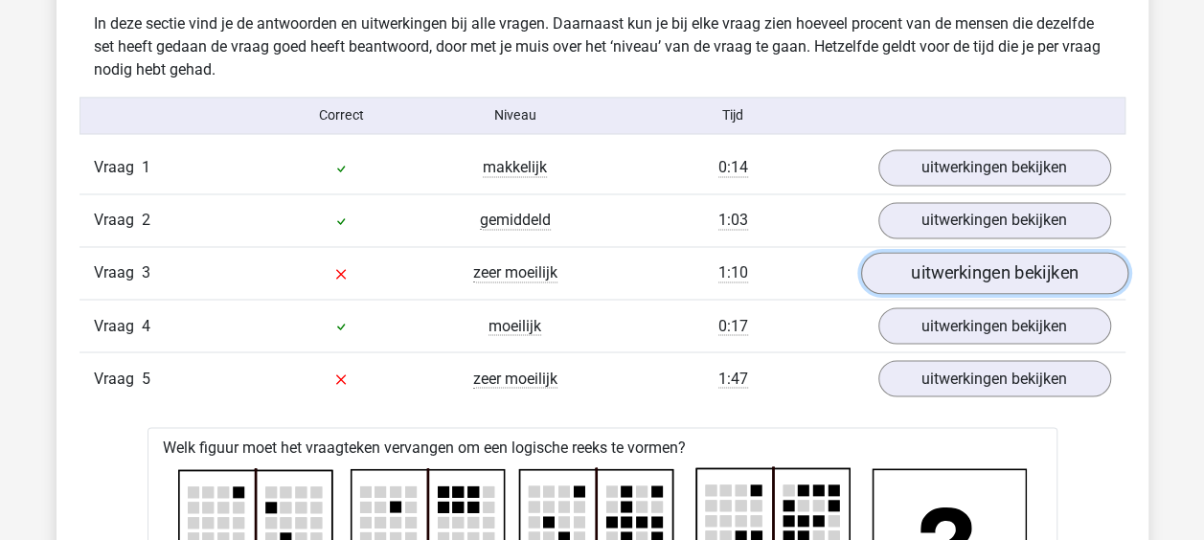
click at [958, 276] on link "uitwerkingen bekijken" at bounding box center [993, 273] width 267 height 42
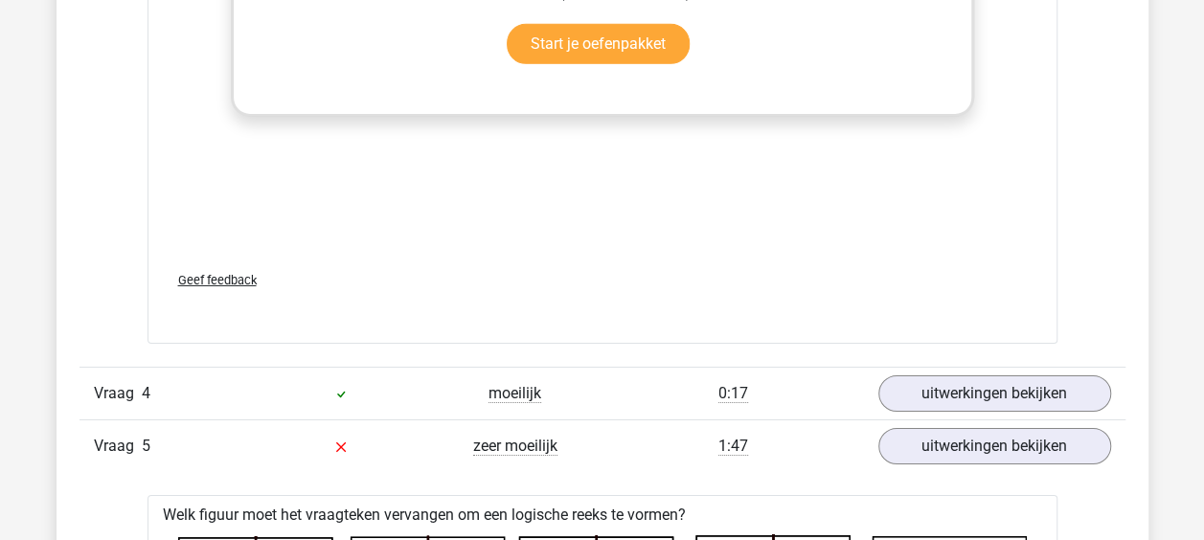
scroll to position [3047, 0]
